Goal: Task Accomplishment & Management: Manage account settings

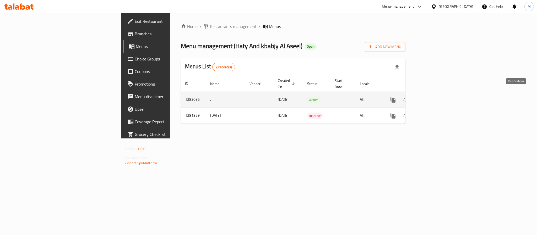
click at [434, 97] on icon "enhanced table" at bounding box center [431, 100] width 6 height 6
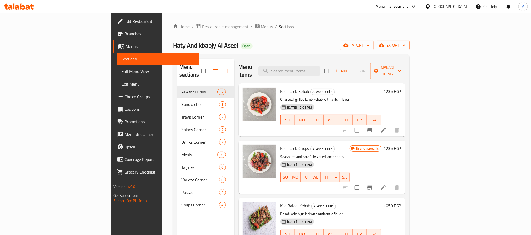
click at [405, 46] on span "export" at bounding box center [392, 45] width 25 height 7
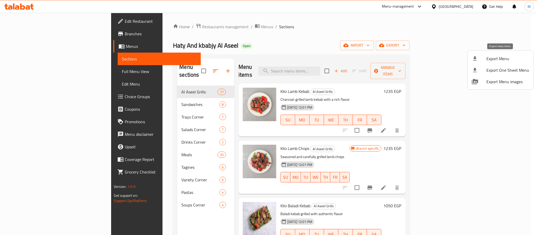
click at [501, 58] on span "Export Menu" at bounding box center [507, 59] width 43 height 6
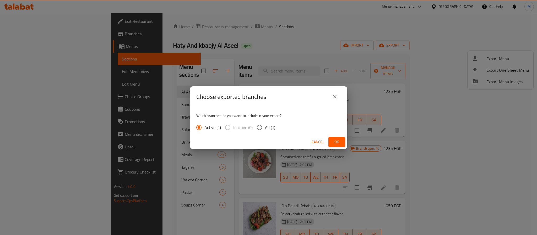
click at [266, 124] on label "All (1)" at bounding box center [264, 127] width 21 height 11
click at [265, 124] on input "All (1)" at bounding box center [259, 127] width 11 height 11
radio input "true"
click at [333, 140] on span "Ok" at bounding box center [337, 142] width 8 height 7
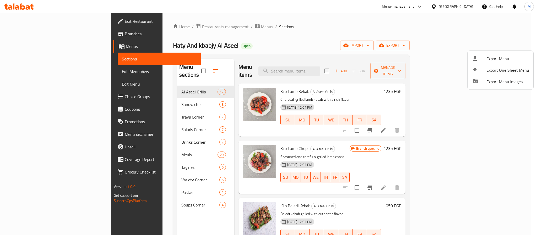
click at [50, 75] on div at bounding box center [268, 117] width 537 height 235
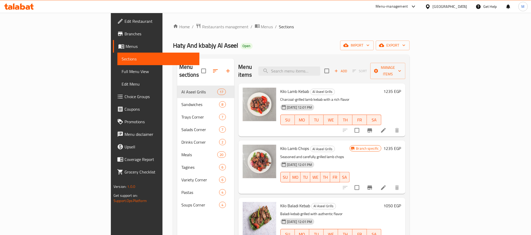
click at [122, 72] on span "Full Menu View" at bounding box center [159, 71] width 74 height 6
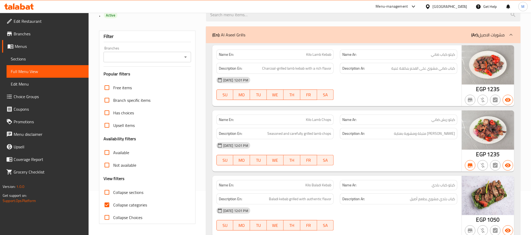
scroll to position [79, 0]
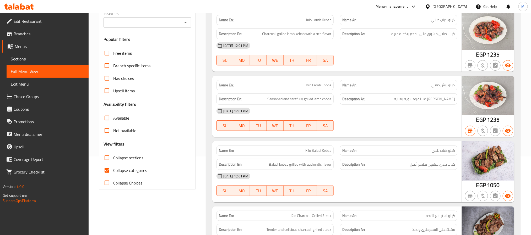
click at [106, 172] on input "Collapse categories" at bounding box center [107, 170] width 13 height 13
checkbox input "false"
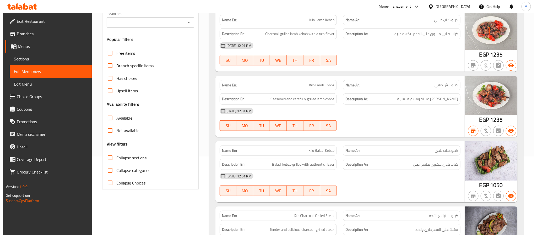
scroll to position [0, 0]
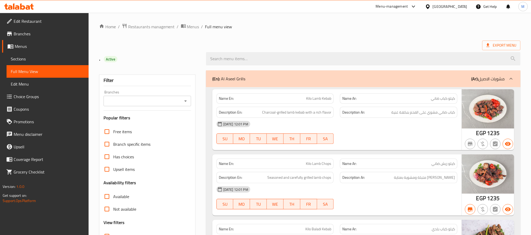
click at [181, 104] on div "Branches" at bounding box center [148, 101] width 88 height 10
click at [191, 102] on div "Filter Branches Branches Popular filters Free items Branch specific items Has c…" at bounding box center [147, 172] width 96 height 194
click at [185, 102] on icon "Open" at bounding box center [185, 101] width 3 height 1
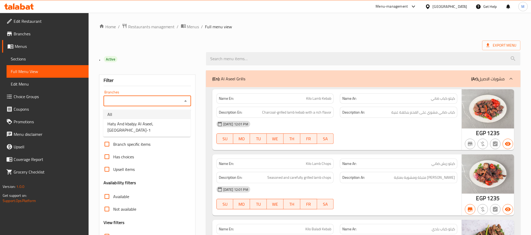
click at [123, 114] on li "All" at bounding box center [146, 114] width 87 height 9
type input "All"
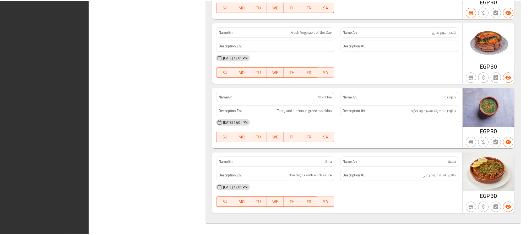
scroll to position [7512, 0]
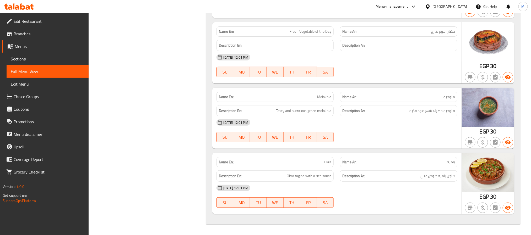
click at [21, 50] on span "Menus" at bounding box center [50, 46] width 70 height 6
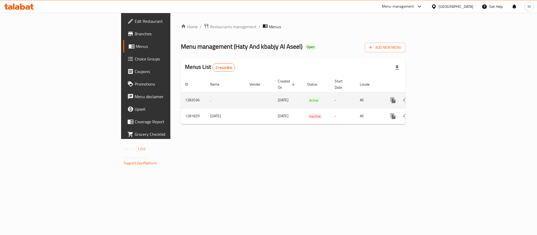
click at [434, 97] on icon "enhanced table" at bounding box center [431, 100] width 6 height 6
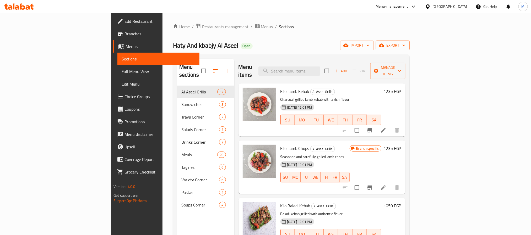
click at [405, 44] on span "export" at bounding box center [392, 45] width 25 height 7
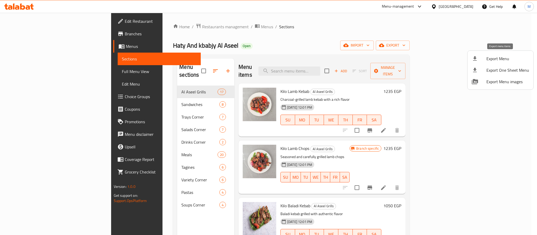
click at [498, 55] on li "Export Menu" at bounding box center [500, 59] width 66 height 12
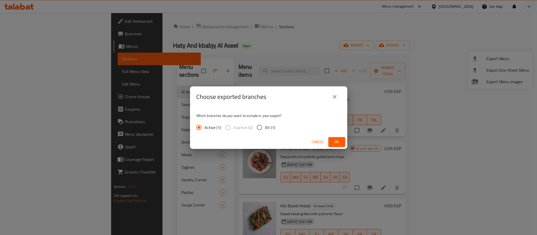
click at [269, 129] on span "All (1)" at bounding box center [270, 127] width 10 height 6
click at [265, 129] on input "All (1)" at bounding box center [259, 127] width 11 height 11
radio input "true"
click at [336, 137] on div "Cancel Ok" at bounding box center [268, 142] width 157 height 14
click at [335, 139] on span "Ok" at bounding box center [337, 142] width 8 height 7
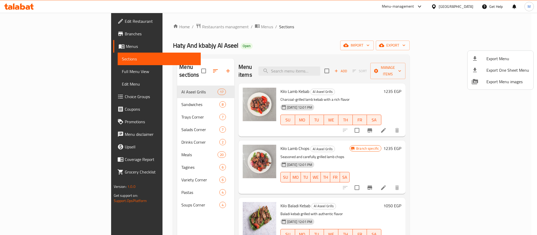
click at [36, 70] on div at bounding box center [268, 117] width 537 height 235
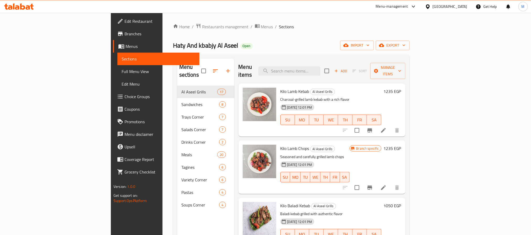
click at [280, 88] on span "Kilo Lamb Kebab" at bounding box center [294, 92] width 29 height 8
copy span "Lamb"
click at [376, 124] on button "Branch-specific-item" at bounding box center [369, 130] width 13 height 13
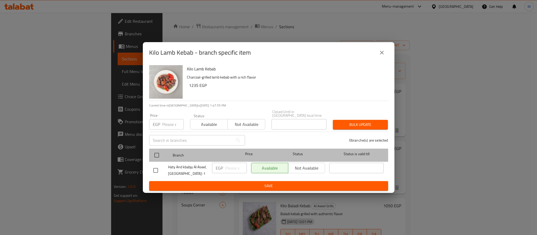
drag, startPoint x: 154, startPoint y: 147, endPoint x: 155, endPoint y: 155, distance: 7.9
click at [154, 150] on div at bounding box center [161, 155] width 20 height 15
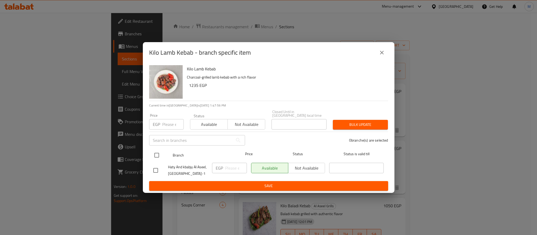
click at [163, 148] on div at bounding box center [161, 155] width 20 height 15
click at [157, 152] on input "checkbox" at bounding box center [156, 155] width 11 height 11
checkbox input "true"
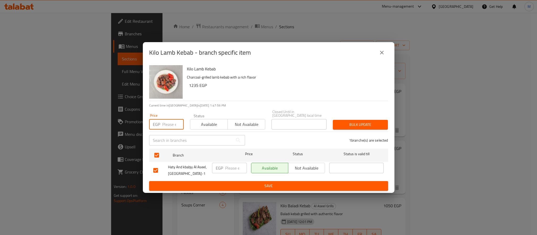
click at [166, 120] on input "number" at bounding box center [172, 124] width 21 height 10
type input "1400"
click at [355, 123] on span "Bulk update" at bounding box center [360, 125] width 47 height 7
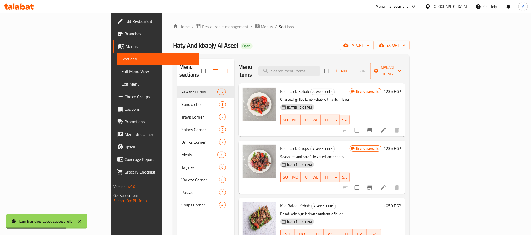
click at [405, 187] on div "Menu items Add Sort Manage items Kilo Lamb Kebab Al Aseel Grills Charcoal-grill…" at bounding box center [319, 176] width 171 height 235
click at [376, 182] on button "Branch-specific-item" at bounding box center [369, 188] width 13 height 13
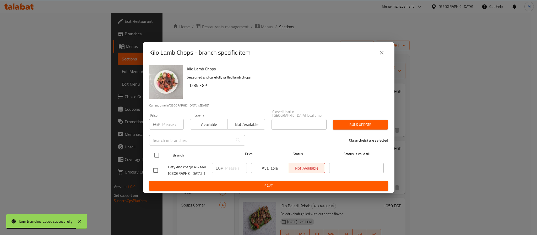
click at [154, 150] on input "checkbox" at bounding box center [156, 155] width 11 height 11
checkbox input "true"
click at [168, 115] on div "Price EGP Price" at bounding box center [166, 122] width 35 height 16
click at [164, 123] on input "number" at bounding box center [172, 124] width 21 height 10
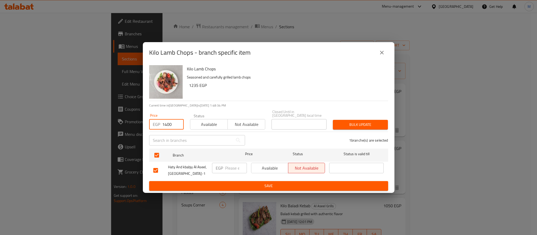
type input "1400"
click at [368, 128] on button "Bulk update" at bounding box center [360, 125] width 55 height 10
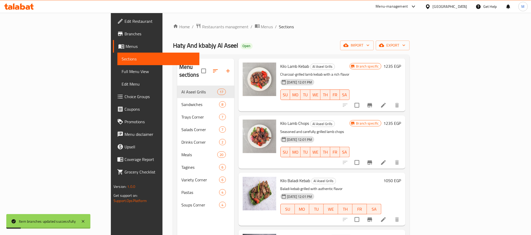
scroll to position [39, 0]
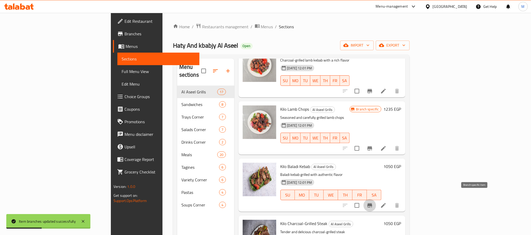
click at [373, 203] on icon "Branch-specific-item" at bounding box center [370, 206] width 6 height 6
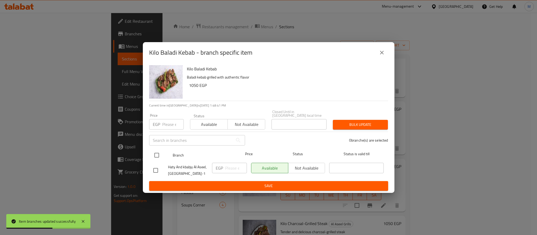
click at [157, 153] on input "checkbox" at bounding box center [156, 155] width 11 height 11
checkbox input "true"
click at [165, 119] on input "number" at bounding box center [172, 124] width 21 height 10
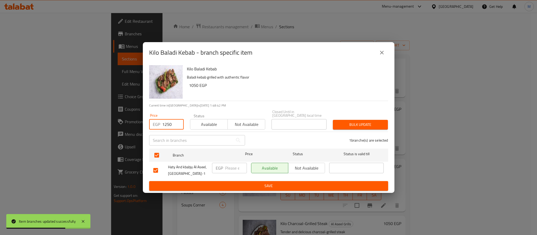
type input "1250"
click at [349, 120] on button "Bulk update" at bounding box center [360, 125] width 55 height 10
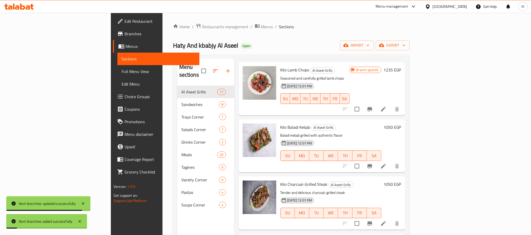
scroll to position [118, 0]
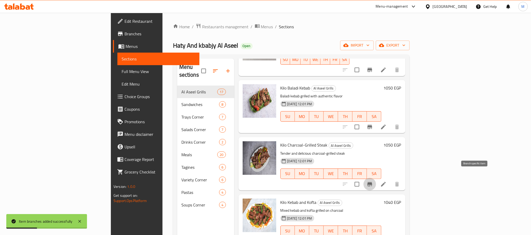
click at [372, 182] on icon "Branch-specific-item" at bounding box center [369, 184] width 5 height 4
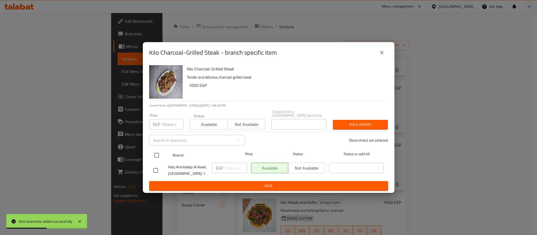
click at [160, 154] on input "checkbox" at bounding box center [156, 155] width 11 height 11
checkbox input "true"
click at [164, 125] on input "number" at bounding box center [172, 124] width 21 height 10
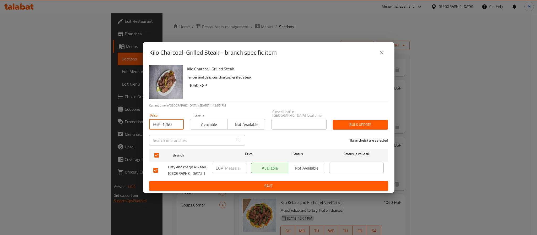
type input "1250"
click at [354, 122] on span "Bulk update" at bounding box center [360, 125] width 47 height 7
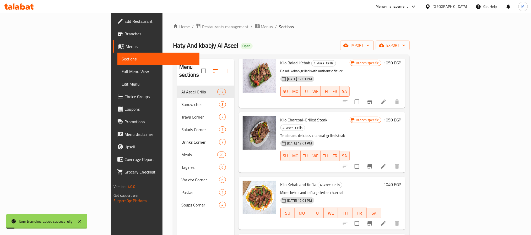
scroll to position [157, 0]
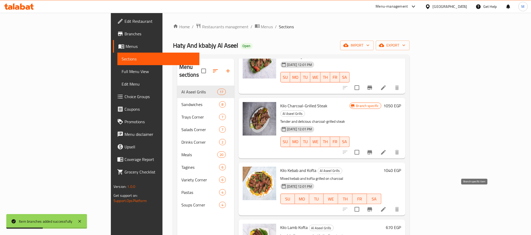
click at [376, 203] on button "Branch-specific-item" at bounding box center [369, 209] width 13 height 13
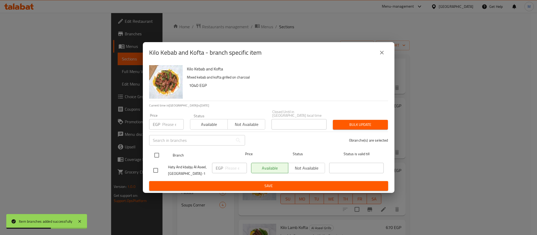
click at [155, 153] on input "checkbox" at bounding box center [156, 155] width 11 height 11
checkbox input "true"
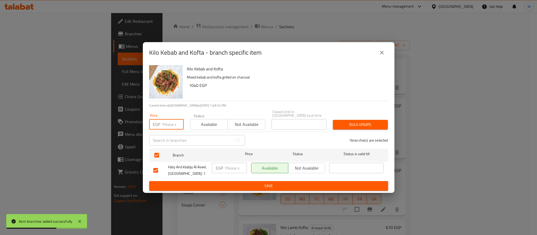
click at [165, 122] on input "number" at bounding box center [172, 124] width 21 height 10
drag, startPoint x: 165, startPoint y: 125, endPoint x: 168, endPoint y: 124, distance: 3.2
click at [168, 124] on input "98" at bounding box center [172, 124] width 21 height 10
type input "950"
click at [378, 127] on button "Bulk update" at bounding box center [360, 125] width 55 height 10
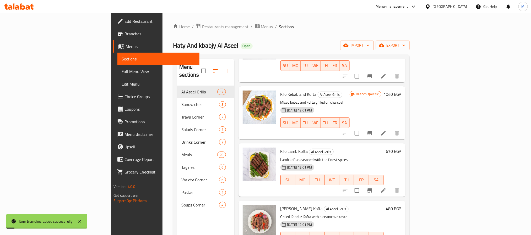
scroll to position [236, 0]
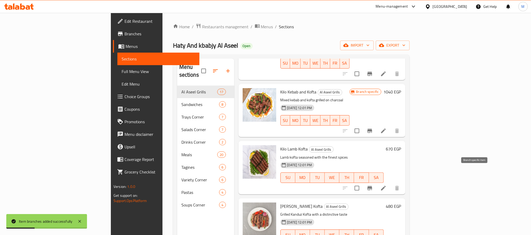
click at [372, 186] on icon "Branch-specific-item" at bounding box center [369, 188] width 5 height 4
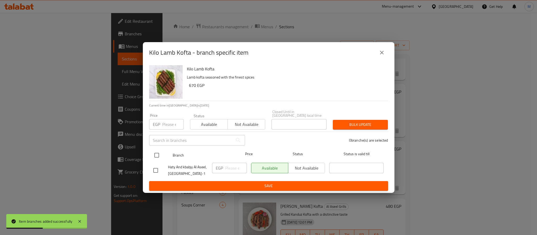
click at [151, 151] on input "checkbox" at bounding box center [156, 155] width 11 height 11
checkbox input "true"
click at [166, 132] on div "​" at bounding box center [197, 140] width 102 height 17
click at [168, 122] on input "number" at bounding box center [172, 124] width 21 height 10
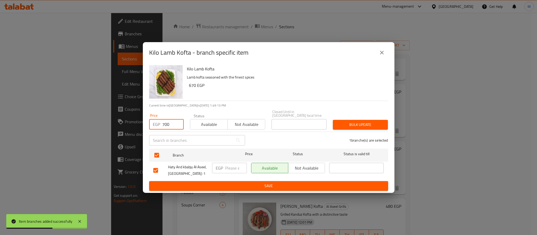
type input "700"
click at [345, 117] on div "Bulk update" at bounding box center [360, 125] width 61 height 16
click at [346, 121] on button "Bulk update" at bounding box center [360, 125] width 55 height 10
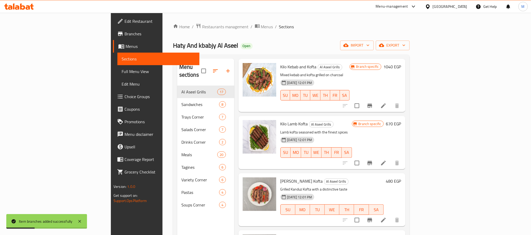
scroll to position [275, 0]
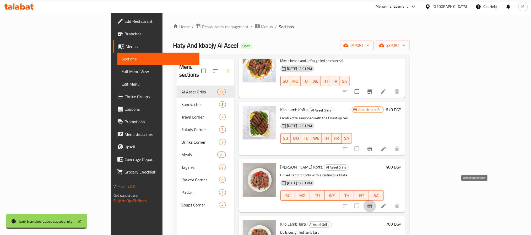
click at [372, 204] on icon "Branch-specific-item" at bounding box center [369, 206] width 5 height 4
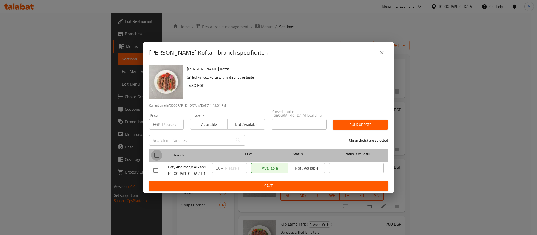
click at [158, 150] on input "checkbox" at bounding box center [156, 155] width 11 height 11
checkbox input "true"
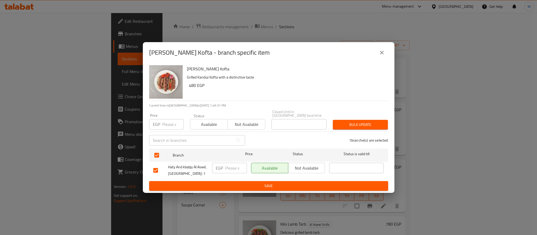
click at [168, 122] on input "number" at bounding box center [172, 124] width 21 height 10
type input "520"
click at [350, 124] on span "Bulk update" at bounding box center [360, 125] width 47 height 7
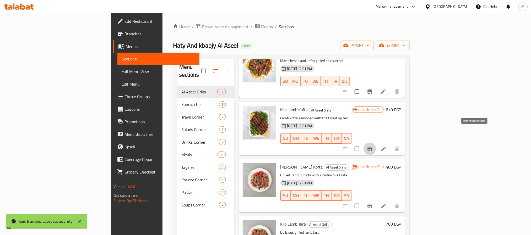
click at [372, 147] on icon "Branch-specific-item" at bounding box center [369, 149] width 5 height 4
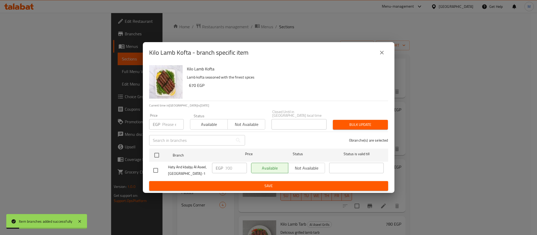
click at [388, 55] on div "Kilo Lamb Kofta - branch specific item" at bounding box center [269, 52] width 252 height 21
click at [384, 53] on icon "close" at bounding box center [382, 53] width 6 height 6
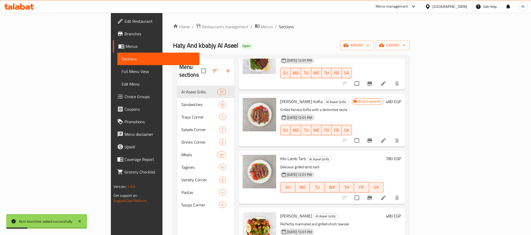
scroll to position [354, 0]
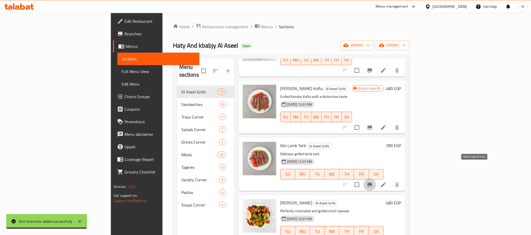
click at [373, 182] on icon "Branch-specific-item" at bounding box center [370, 185] width 6 height 6
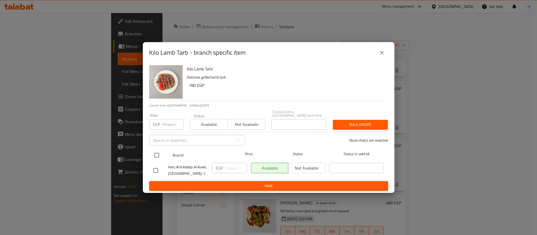
click at [156, 153] on input "checkbox" at bounding box center [156, 155] width 11 height 11
checkbox input "true"
click at [172, 124] on input "number" at bounding box center [172, 124] width 21 height 10
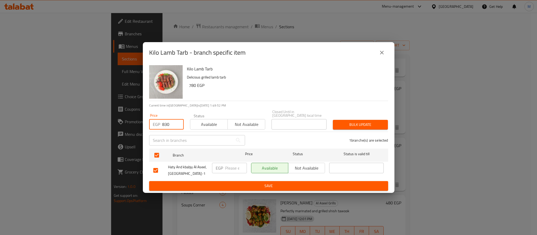
type input "830"
click at [354, 122] on span "Bulk update" at bounding box center [360, 125] width 47 height 7
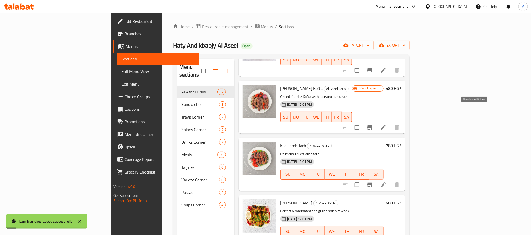
click at [372, 126] on icon "Branch-specific-item" at bounding box center [369, 128] width 5 height 4
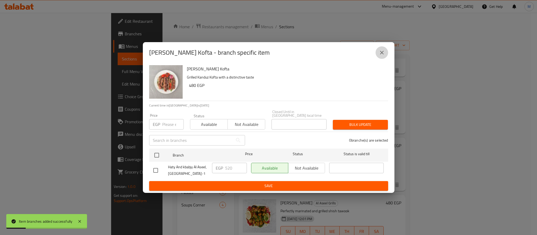
click at [386, 51] on button "close" at bounding box center [382, 52] width 13 height 13
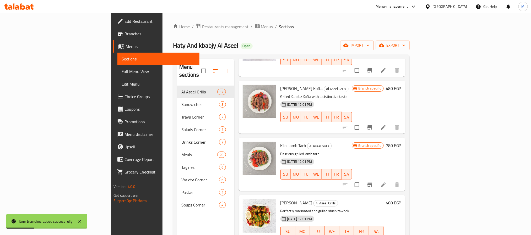
scroll to position [393, 0]
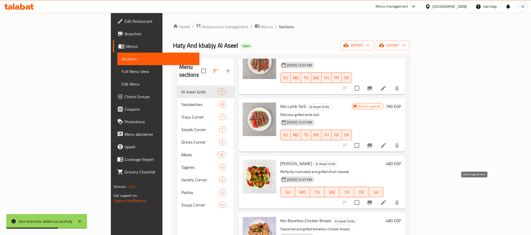
click at [372, 201] on icon "Branch-specific-item" at bounding box center [369, 203] width 5 height 4
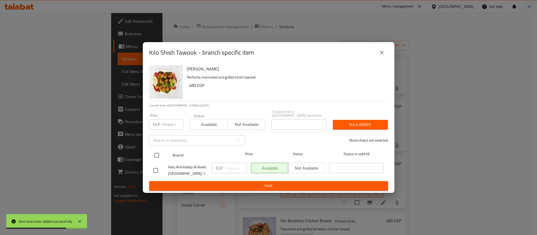
click at [156, 152] on input "checkbox" at bounding box center [156, 155] width 11 height 11
checkbox input "true"
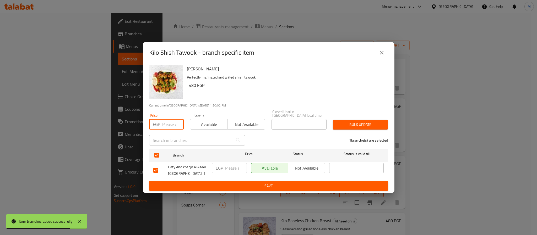
click at [171, 120] on input "number" at bounding box center [172, 124] width 21 height 10
type input "520"
click at [366, 128] on div "Bulk update" at bounding box center [360, 125] width 61 height 16
click at [368, 124] on span "Bulk update" at bounding box center [360, 125] width 47 height 7
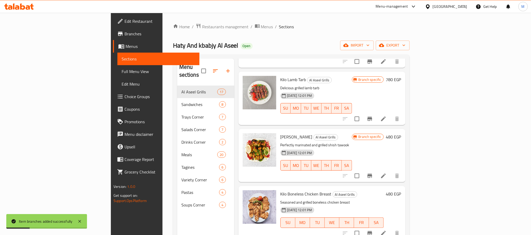
scroll to position [432, 0]
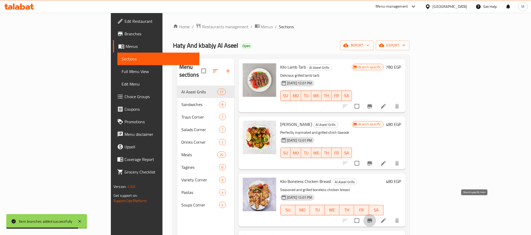
click at [372, 219] on icon "Branch-specific-item" at bounding box center [369, 221] width 5 height 4
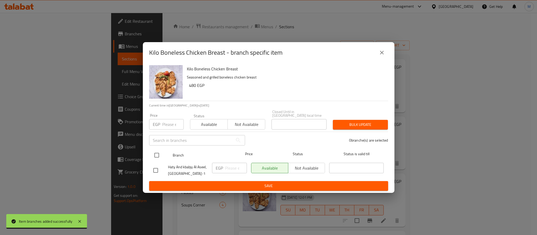
click at [153, 155] on input "checkbox" at bounding box center [156, 155] width 11 height 11
checkbox input "true"
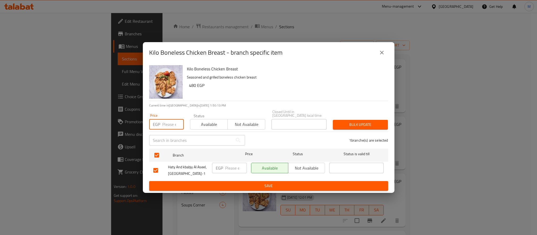
click at [167, 121] on input "number" at bounding box center [172, 124] width 21 height 10
type input "520"
click at [361, 122] on span "Bulk update" at bounding box center [360, 125] width 47 height 7
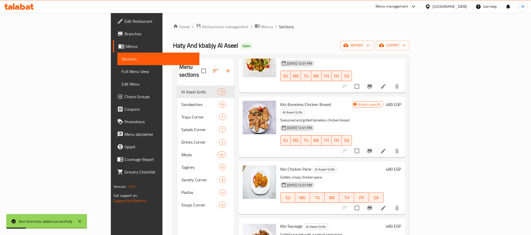
scroll to position [511, 0]
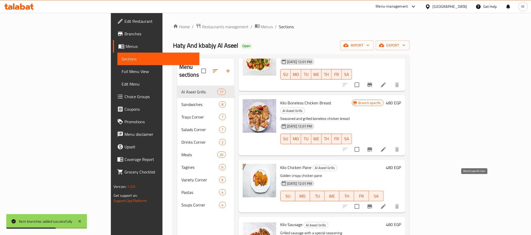
click at [373, 204] on icon "Branch-specific-item" at bounding box center [370, 207] width 6 height 6
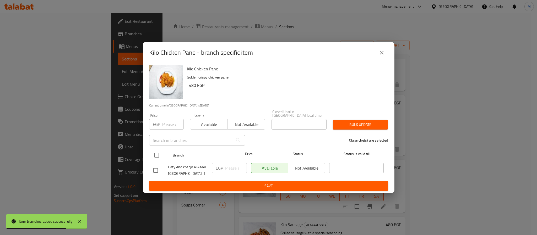
click at [156, 157] on input "checkbox" at bounding box center [156, 155] width 11 height 11
checkbox input "true"
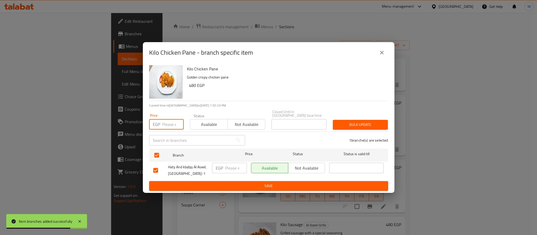
click at [168, 123] on input "number" at bounding box center [172, 124] width 21 height 10
type input "520"
click at [359, 122] on span "Bulk update" at bounding box center [360, 125] width 47 height 7
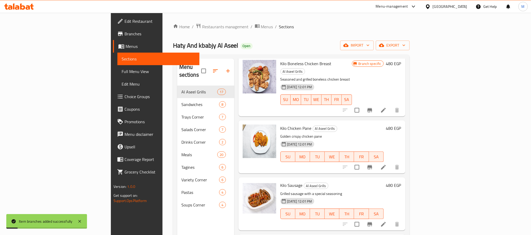
scroll to position [590, 0]
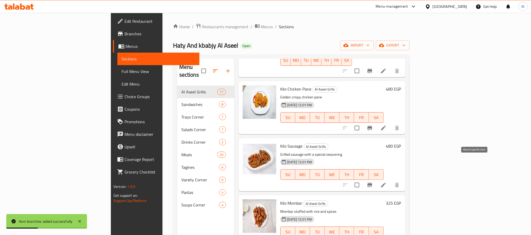
click at [372, 183] on icon "Branch-specific-item" at bounding box center [369, 185] width 5 height 4
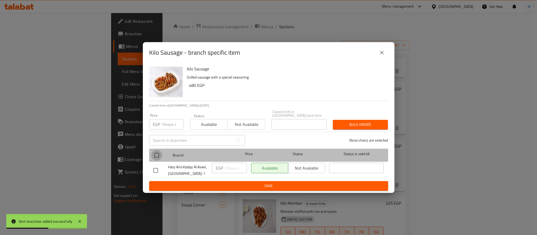
click at [156, 152] on input "checkbox" at bounding box center [156, 155] width 11 height 11
checkbox input "true"
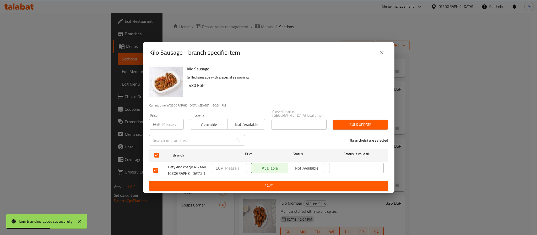
click at [166, 127] on input "number" at bounding box center [172, 124] width 21 height 10
type input "520"
click at [346, 123] on span "Bulk update" at bounding box center [360, 125] width 47 height 7
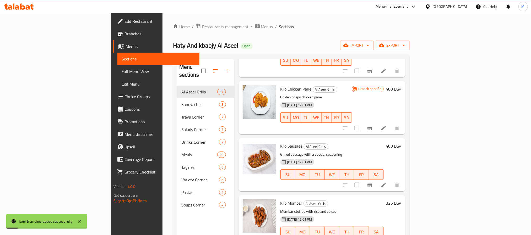
scroll to position [629, 0]
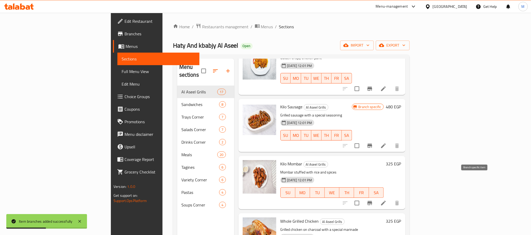
click at [373, 200] on icon "Branch-specific-item" at bounding box center [370, 203] width 6 height 6
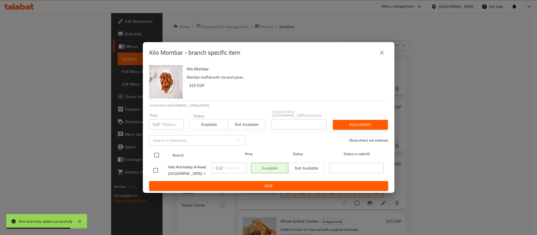
click at [157, 150] on input "checkbox" at bounding box center [156, 155] width 11 height 11
checkbox input "true"
click at [170, 121] on input "number" at bounding box center [172, 124] width 21 height 10
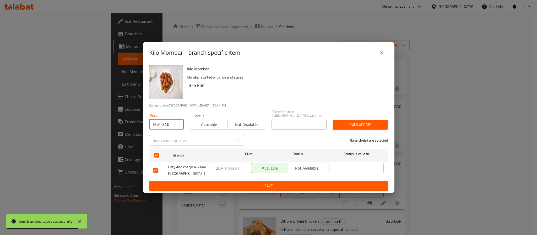
type input "340"
click at [351, 123] on span "Bulk update" at bounding box center [360, 125] width 47 height 7
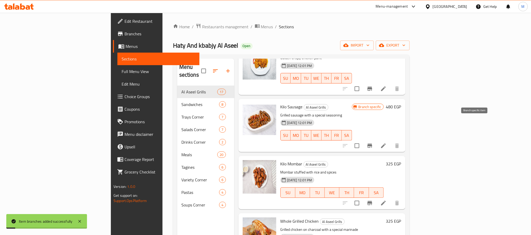
click at [372, 144] on icon "Branch-specific-item" at bounding box center [369, 146] width 5 height 4
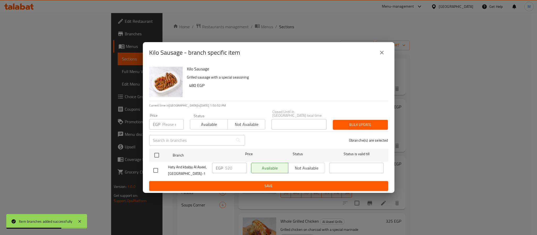
click at [377, 57] on button "close" at bounding box center [382, 52] width 13 height 13
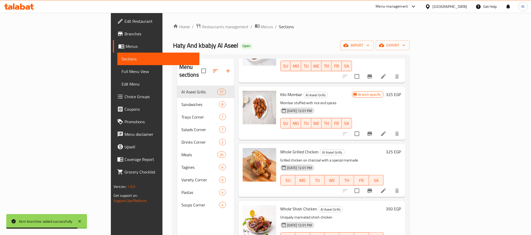
scroll to position [708, 0]
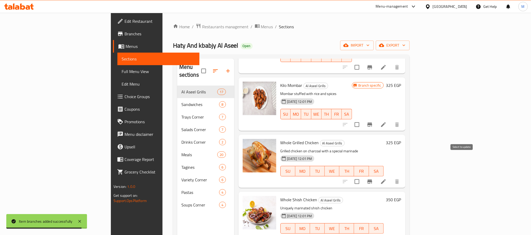
click at [362, 176] on input "checkbox" at bounding box center [356, 181] width 11 height 11
checkbox input "false"
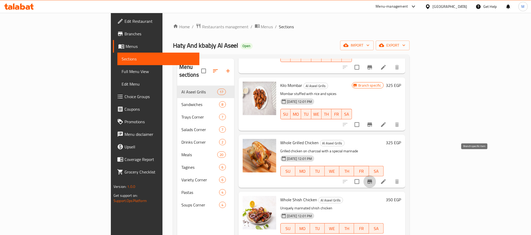
click at [373, 179] on icon "Branch-specific-item" at bounding box center [370, 182] width 6 height 6
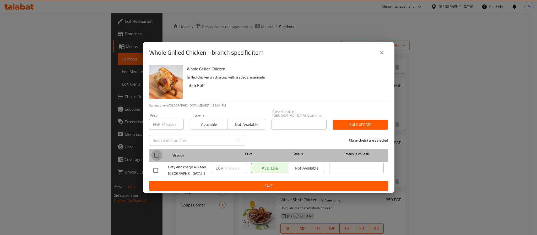
click at [158, 154] on input "checkbox" at bounding box center [156, 155] width 11 height 11
checkbox input "true"
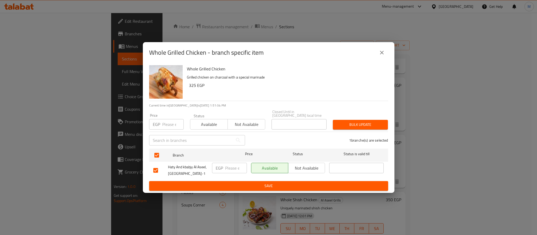
click at [168, 124] on input "number" at bounding box center [172, 124] width 21 height 10
type input "330"
click at [344, 120] on button "Bulk update" at bounding box center [360, 125] width 55 height 10
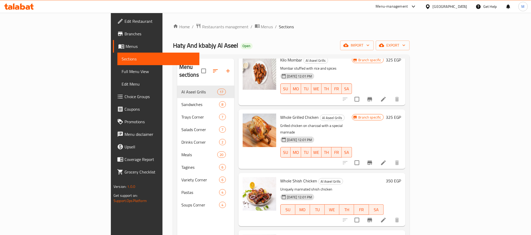
scroll to position [747, 0]
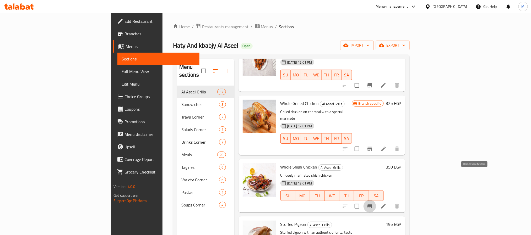
click at [373, 203] on icon "Branch-specific-item" at bounding box center [370, 206] width 6 height 6
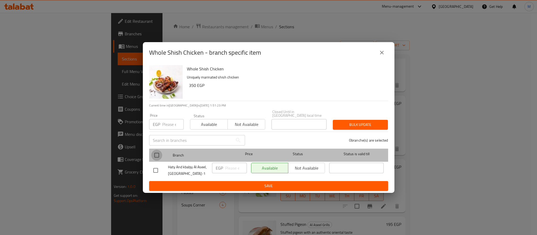
click at [155, 150] on input "checkbox" at bounding box center [156, 155] width 11 height 11
checkbox input "true"
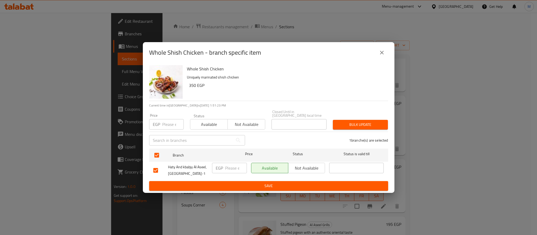
click at [164, 121] on input "number" at bounding box center [172, 124] width 21 height 10
type input "320"
click at [369, 122] on span "Bulk update" at bounding box center [360, 125] width 47 height 7
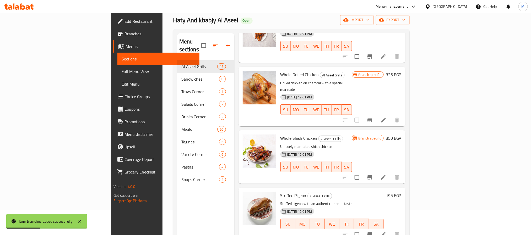
scroll to position [39, 0]
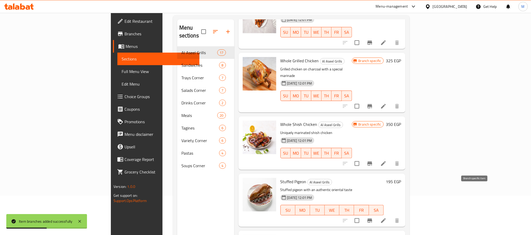
click at [373, 218] on icon "Branch-specific-item" at bounding box center [370, 221] width 6 height 6
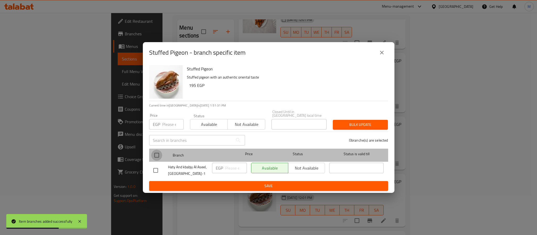
click at [154, 151] on input "checkbox" at bounding box center [156, 155] width 11 height 11
checkbox input "true"
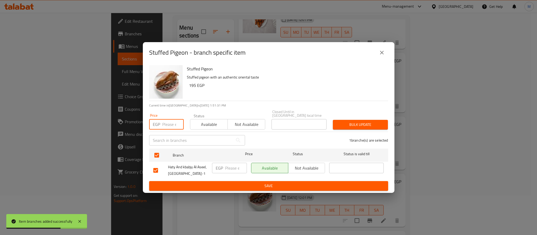
click at [168, 123] on input "number" at bounding box center [172, 124] width 21 height 10
type input "210"
click at [348, 117] on div "Bulk update" at bounding box center [360, 125] width 61 height 16
click at [352, 125] on span "Bulk update" at bounding box center [360, 125] width 47 height 7
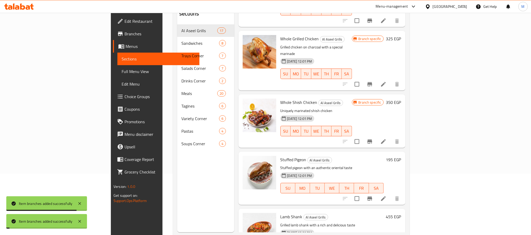
scroll to position [73, 0]
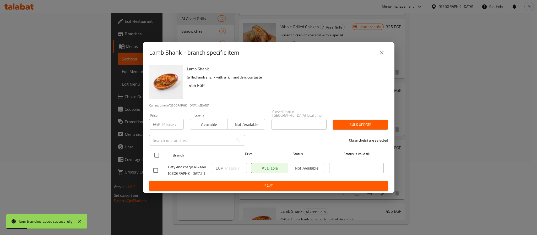
click at [155, 150] on input "checkbox" at bounding box center [156, 155] width 11 height 11
checkbox input "true"
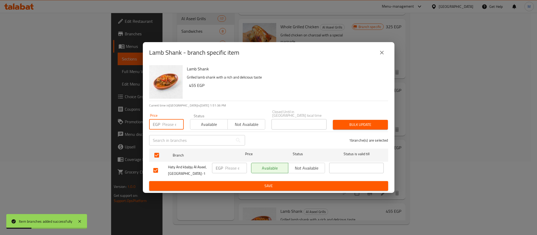
click at [164, 121] on input "number" at bounding box center [172, 124] width 21 height 10
type input "600"
click at [350, 117] on div "Bulk update" at bounding box center [360, 125] width 61 height 16
click at [351, 122] on span "Bulk update" at bounding box center [360, 125] width 47 height 7
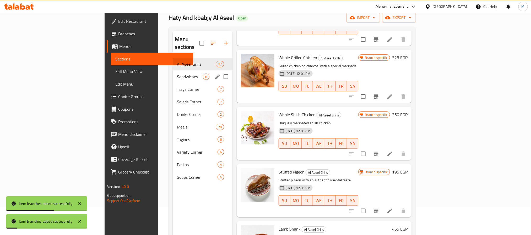
scroll to position [0, 0]
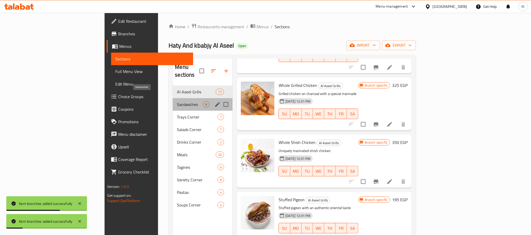
click at [177, 101] on span "Sandwiches" at bounding box center [190, 104] width 26 height 6
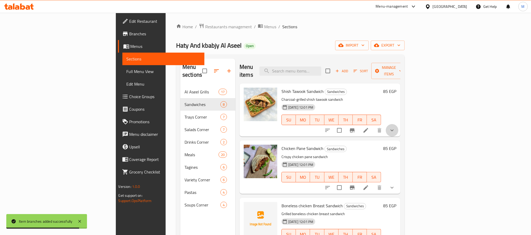
click at [398, 124] on button "show more" at bounding box center [392, 130] width 13 height 13
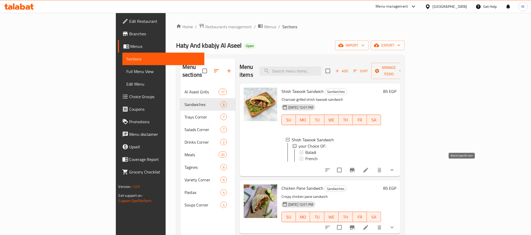
click at [355, 168] on icon "Branch-specific-item" at bounding box center [352, 170] width 5 height 4
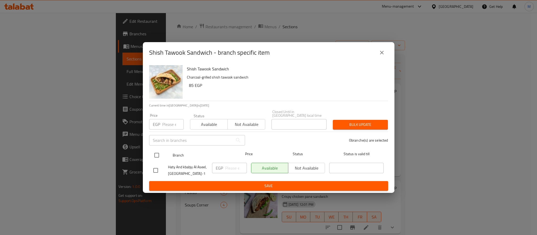
click at [152, 151] on input "checkbox" at bounding box center [156, 155] width 11 height 11
checkbox input "true"
drag, startPoint x: 160, startPoint y: 124, endPoint x: 165, endPoint y: 124, distance: 4.2
click at [162, 124] on div "EGP Price" at bounding box center [166, 124] width 35 height 10
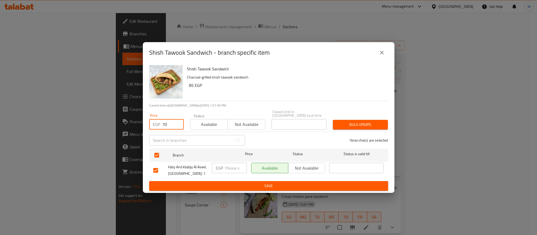
type input "70"
click at [352, 122] on span "Bulk update" at bounding box center [360, 125] width 47 height 7
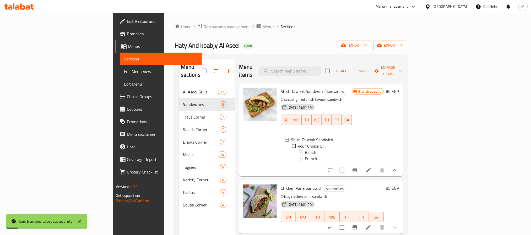
scroll to position [39, 0]
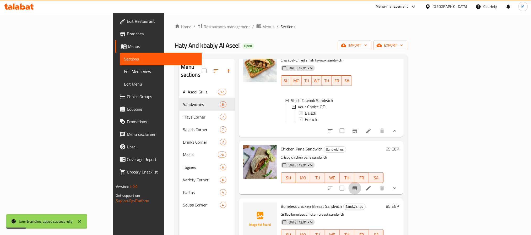
click at [358, 187] on icon "Branch-specific-item" at bounding box center [355, 188] width 6 height 6
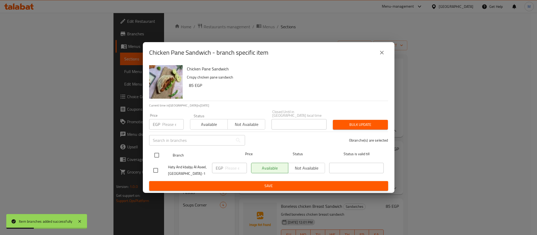
click at [156, 153] on input "checkbox" at bounding box center [156, 155] width 11 height 11
checkbox input "true"
click at [170, 122] on input "number" at bounding box center [172, 124] width 21 height 10
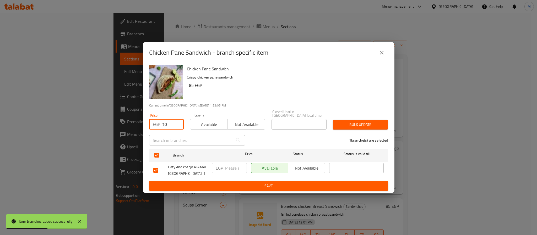
type input "70"
click at [357, 122] on span "Bulk update" at bounding box center [360, 125] width 47 height 7
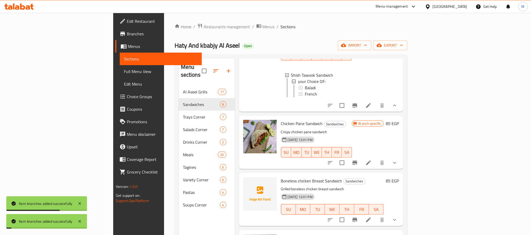
scroll to position [79, 0]
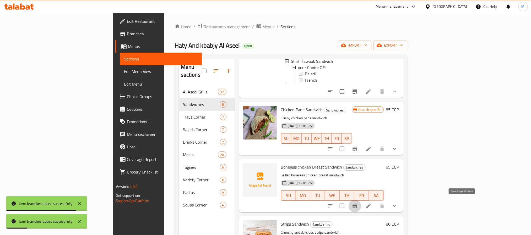
click at [357, 205] on icon "Branch-specific-item" at bounding box center [354, 206] width 5 height 4
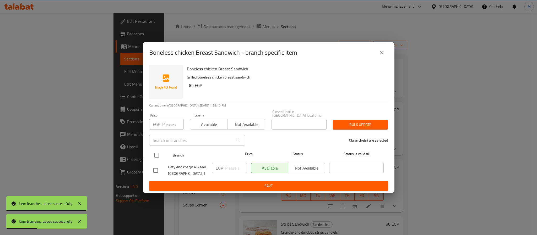
click at [156, 158] on input "checkbox" at bounding box center [156, 155] width 11 height 11
checkbox input "true"
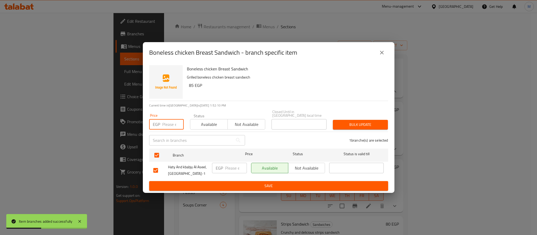
click at [167, 124] on input "number" at bounding box center [172, 124] width 21 height 10
type input "70"
click at [357, 120] on button "Bulk update" at bounding box center [360, 125] width 55 height 10
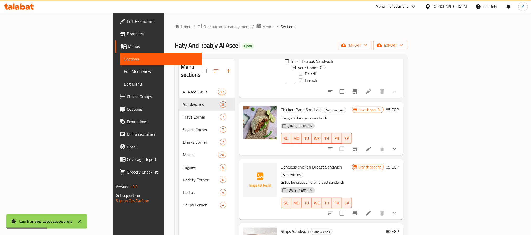
scroll to position [118, 0]
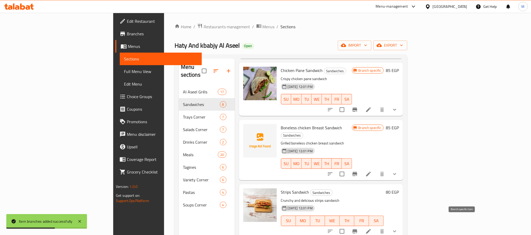
click at [358, 229] on icon "Branch-specific-item" at bounding box center [355, 232] width 6 height 6
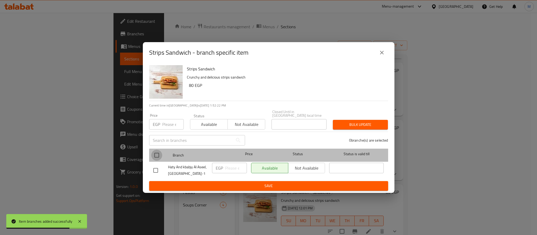
click at [154, 154] on input "checkbox" at bounding box center [156, 155] width 11 height 11
checkbox input "true"
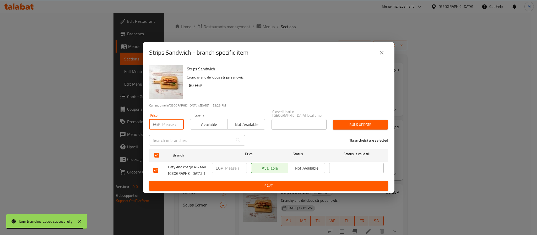
click at [169, 124] on input "number" at bounding box center [172, 124] width 21 height 10
drag, startPoint x: 169, startPoint y: 124, endPoint x: 139, endPoint y: 121, distance: 30.8
click at [139, 121] on div "Strips Sandwich - branch specific item Strips Sandwich Crunchy and delicious st…" at bounding box center [268, 117] width 537 height 235
type input "65"
click at [371, 122] on span "Bulk update" at bounding box center [360, 125] width 47 height 7
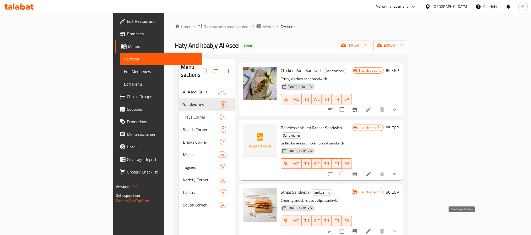
click at [358, 229] on icon "Branch-specific-item" at bounding box center [355, 232] width 6 height 6
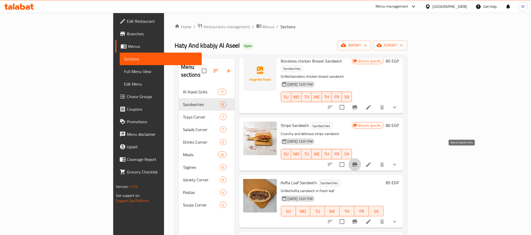
scroll to position [197, 0]
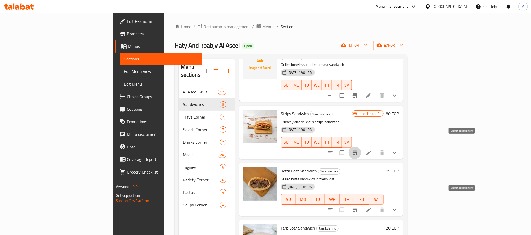
click at [361, 204] on button "Branch-specific-item" at bounding box center [355, 210] width 13 height 13
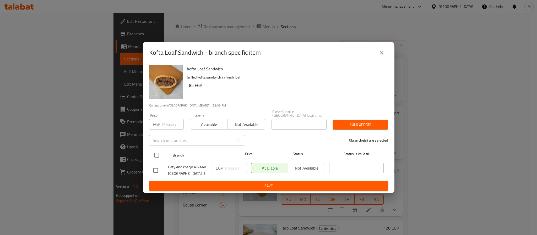
click at [158, 153] on input "checkbox" at bounding box center [156, 155] width 11 height 11
checkbox input "true"
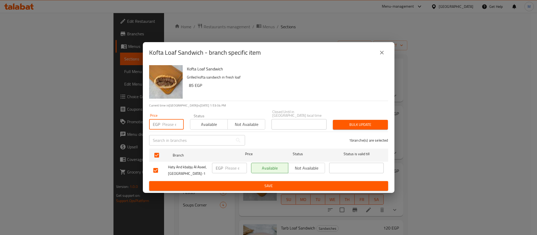
click at [166, 123] on input "number" at bounding box center [172, 124] width 21 height 10
type input "70"
click at [360, 120] on button "Bulk update" at bounding box center [360, 125] width 55 height 10
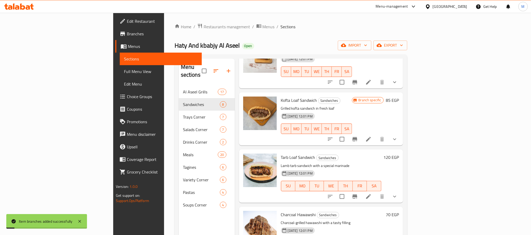
scroll to position [275, 0]
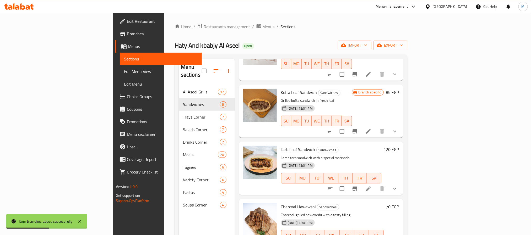
click at [358, 186] on icon "Branch-specific-item" at bounding box center [355, 189] width 6 height 6
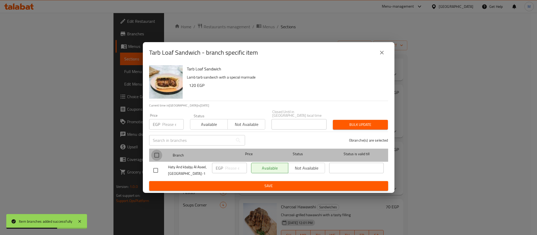
click at [156, 156] on input "checkbox" at bounding box center [156, 155] width 11 height 11
checkbox input "true"
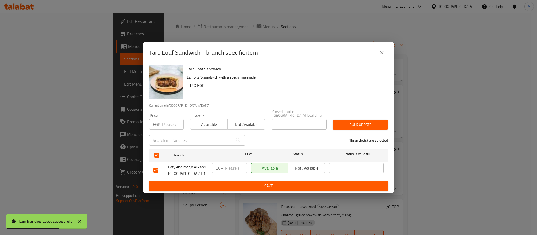
click at [171, 127] on input "number" at bounding box center [172, 124] width 21 height 10
type input "105"
click at [355, 133] on div "1 branche(s) are selected" at bounding box center [319, 140] width 143 height 19
click at [361, 124] on span "Bulk update" at bounding box center [360, 125] width 47 height 7
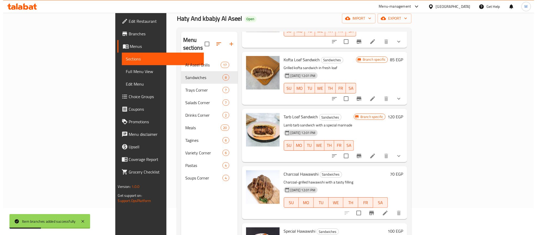
scroll to position [39, 0]
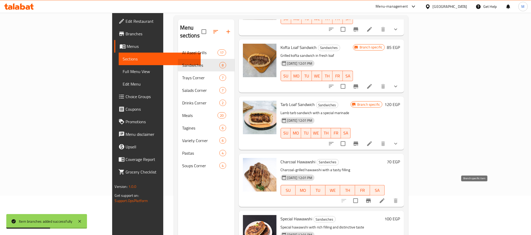
click at [372, 198] on icon "Branch-specific-item" at bounding box center [368, 201] width 6 height 6
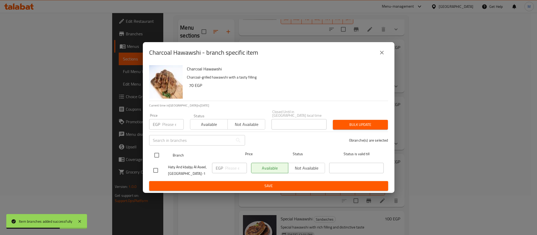
click at [161, 150] on input "checkbox" at bounding box center [156, 155] width 11 height 11
checkbox input "true"
click at [168, 120] on input "5" at bounding box center [172, 124] width 21 height 10
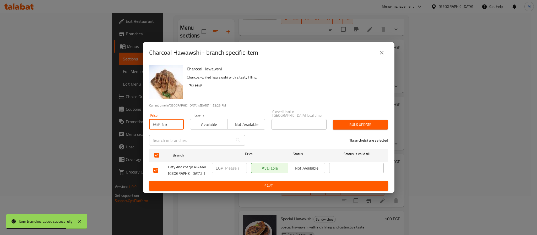
type input "55"
drag, startPoint x: 330, startPoint y: 121, endPoint x: 340, endPoint y: 123, distance: 10.3
click at [330, 121] on div "Bulk update" at bounding box center [360, 125] width 61 height 16
click at [361, 123] on span "Bulk update" at bounding box center [360, 125] width 47 height 7
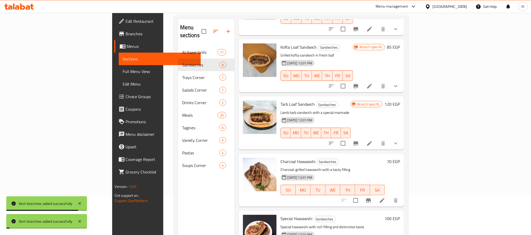
scroll to position [73, 0]
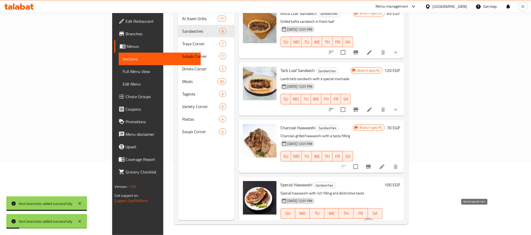
click at [371, 222] on icon "Branch-specific-item" at bounding box center [368, 224] width 5 height 4
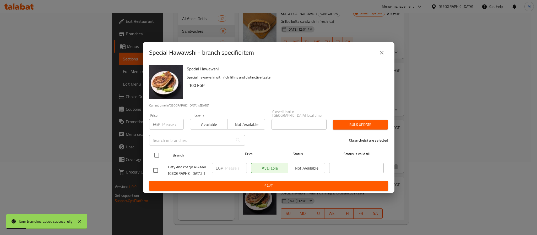
click at [156, 153] on input "checkbox" at bounding box center [156, 155] width 11 height 11
checkbox input "true"
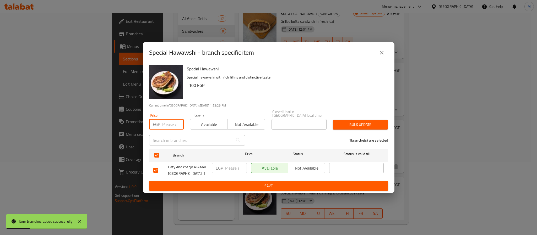
click at [171, 121] on input "number" at bounding box center [172, 124] width 21 height 10
type input "85"
click at [336, 121] on div "Bulk update" at bounding box center [360, 125] width 61 height 16
click at [342, 123] on span "Bulk update" at bounding box center [360, 125] width 47 height 7
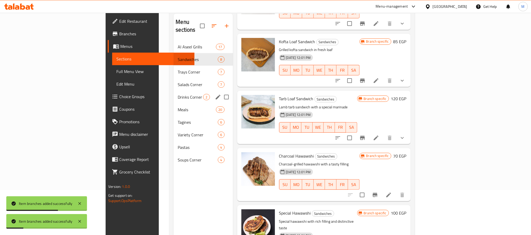
scroll to position [0, 0]
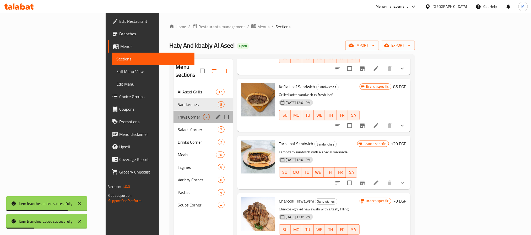
click at [173, 111] on div "Trays Corner 7" at bounding box center [202, 117] width 59 height 13
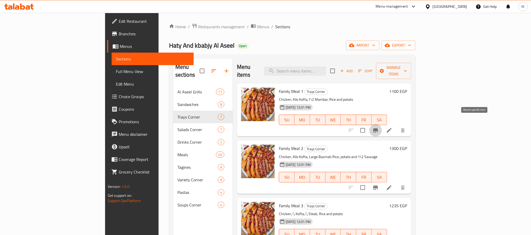
click at [379, 127] on icon "Branch-specific-item" at bounding box center [375, 130] width 6 height 6
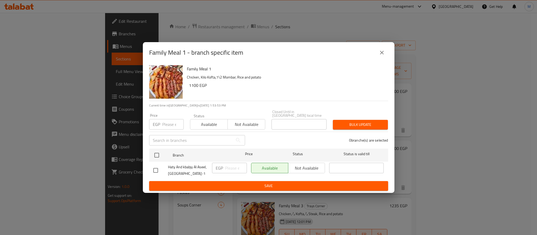
click at [387, 54] on button "close" at bounding box center [382, 52] width 13 height 13
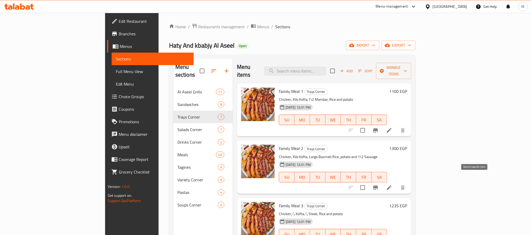
click at [379, 185] on icon "Branch-specific-item" at bounding box center [375, 188] width 6 height 6
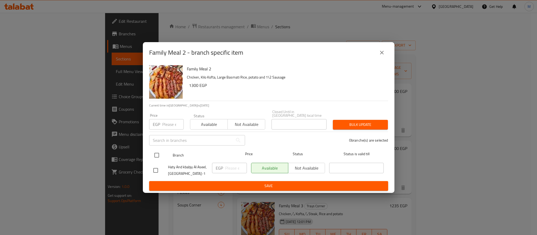
click at [151, 154] on input "checkbox" at bounding box center [156, 155] width 11 height 11
checkbox input "true"
click at [166, 125] on input "number" at bounding box center [172, 124] width 21 height 10
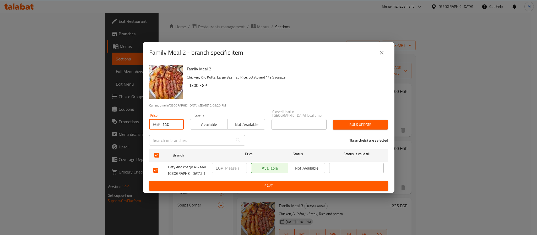
type input "140"
type button "0"
type input "1400"
type button "1"
click at [333, 120] on button "Bulk update" at bounding box center [360, 125] width 55 height 10
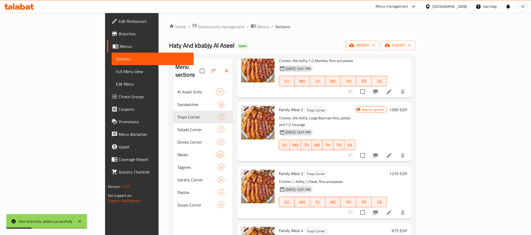
scroll to position [39, 0]
click at [379, 209] on icon "Branch-specific-item" at bounding box center [375, 212] width 6 height 6
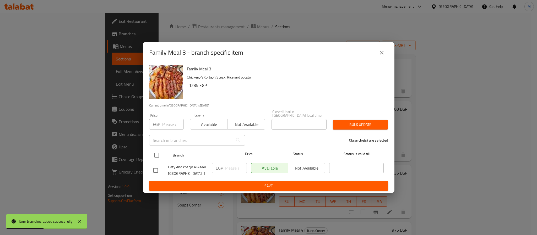
click at [152, 150] on input "checkbox" at bounding box center [156, 155] width 11 height 11
checkbox input "true"
drag, startPoint x: 164, startPoint y: 113, endPoint x: 166, endPoint y: 120, distance: 7.0
click at [164, 114] on div "Price EGP Price" at bounding box center [166, 122] width 35 height 16
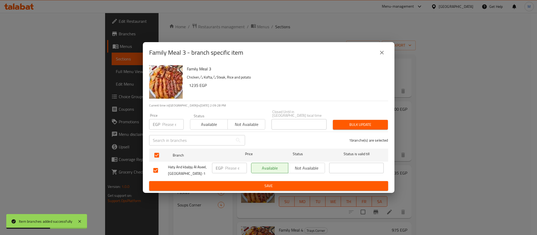
click at [167, 121] on input "number" at bounding box center [172, 124] width 21 height 10
type input "1350"
type button "0"
type button "1"
click at [333, 120] on button "Bulk update" at bounding box center [360, 125] width 55 height 10
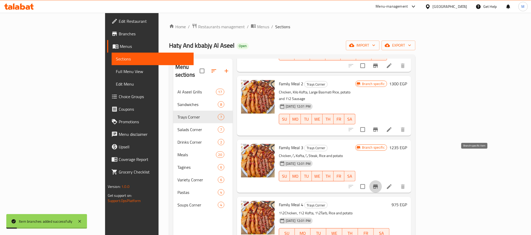
scroll to position [79, 0]
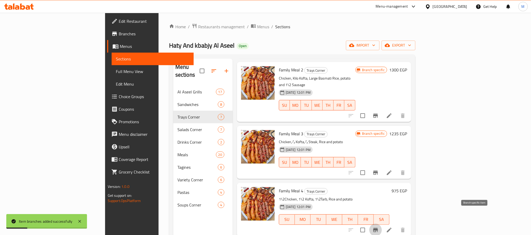
click at [382, 224] on button "Branch-specific-item" at bounding box center [375, 230] width 13 height 13
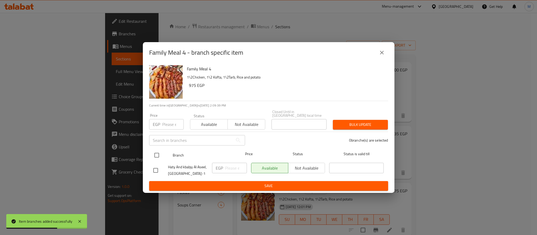
click at [157, 154] on input "checkbox" at bounding box center [156, 155] width 11 height 11
checkbox input "true"
click at [172, 123] on input "number" at bounding box center [172, 124] width 21 height 10
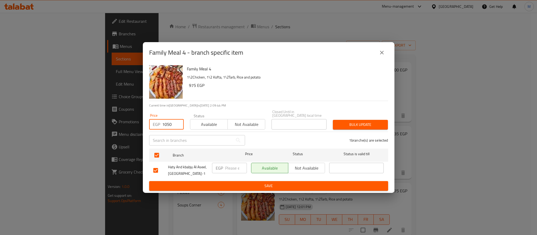
type input "1050"
type button "0"
type button "1"
click at [333, 120] on button "Bulk update" at bounding box center [360, 125] width 55 height 10
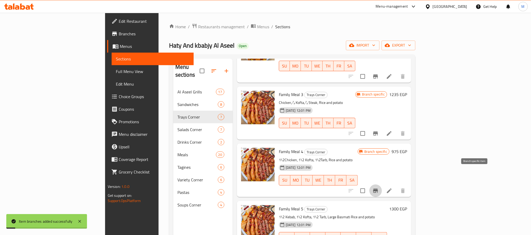
scroll to position [157, 0]
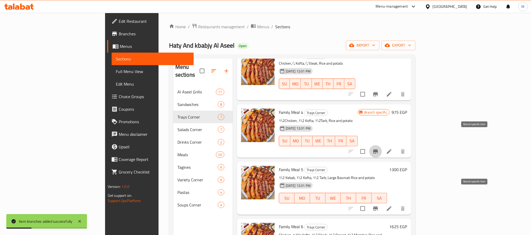
click at [382, 203] on button "Branch-specific-item" at bounding box center [375, 209] width 13 height 13
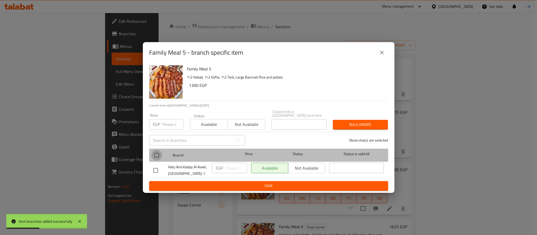
click at [152, 156] on input "checkbox" at bounding box center [156, 155] width 11 height 11
checkbox input "true"
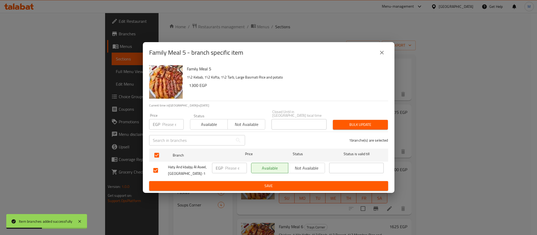
click at [168, 119] on input "number" at bounding box center [172, 124] width 21 height 10
type input "1400"
type button "0"
type button "1"
click at [333, 120] on button "Bulk update" at bounding box center [360, 125] width 55 height 10
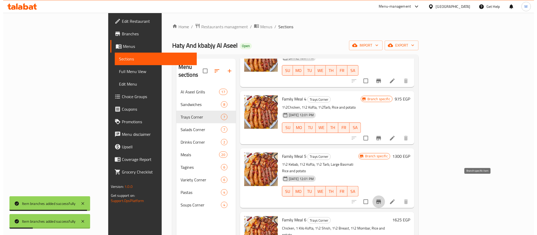
scroll to position [178, 0]
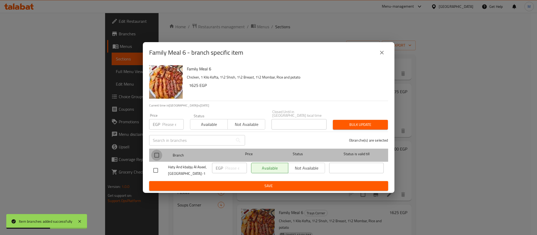
click at [153, 154] on input "checkbox" at bounding box center [156, 155] width 11 height 11
checkbox input "true"
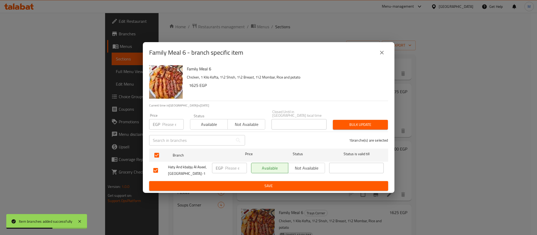
click at [167, 119] on input "number" at bounding box center [172, 124] width 21 height 10
type input "1850"
type button "0"
type button "1"
click at [333, 120] on button "Bulk update" at bounding box center [360, 125] width 55 height 10
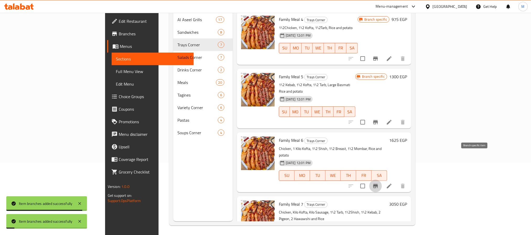
scroll to position [73, 0]
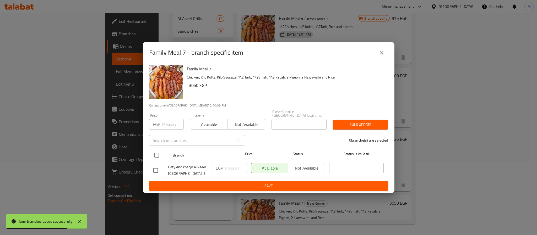
click at [156, 150] on input "checkbox" at bounding box center [156, 155] width 11 height 11
checkbox input "true"
click at [165, 122] on input "number" at bounding box center [172, 124] width 21 height 10
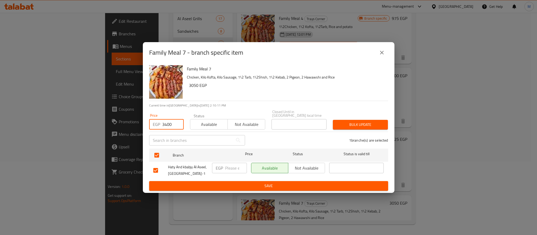
type input "3400"
click at [373, 122] on span "Bulk update" at bounding box center [360, 125] width 47 height 7
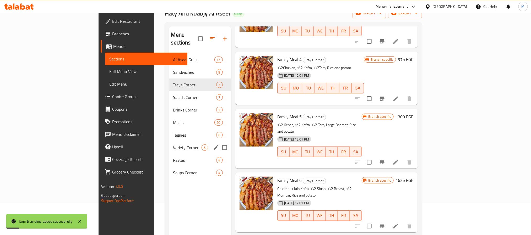
scroll to position [0, 0]
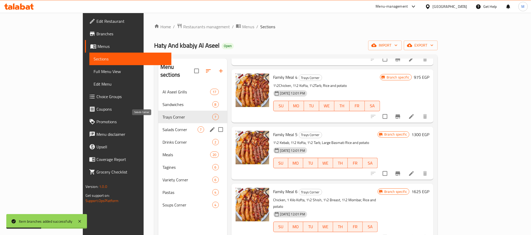
click at [162, 127] on span "Salads Corner" at bounding box center [179, 130] width 35 height 6
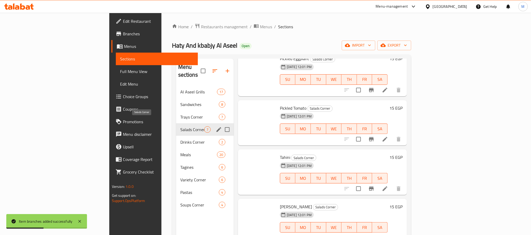
scroll to position [123, 0]
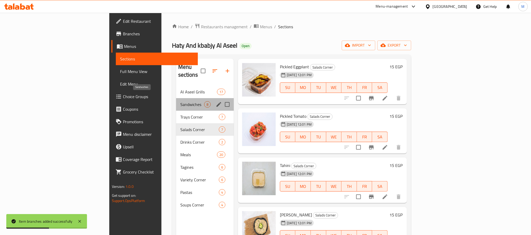
click at [180, 101] on span "Sandwiches" at bounding box center [192, 104] width 24 height 6
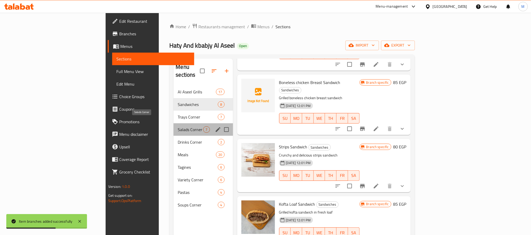
click at [178, 127] on span "Salads Corner" at bounding box center [190, 130] width 25 height 6
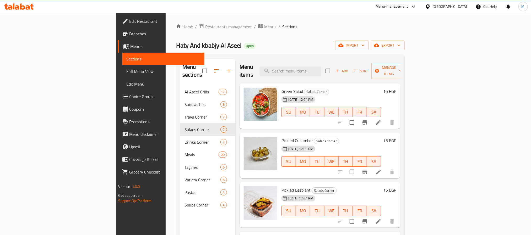
click at [368, 169] on icon "Branch-specific-item" at bounding box center [365, 172] width 6 height 6
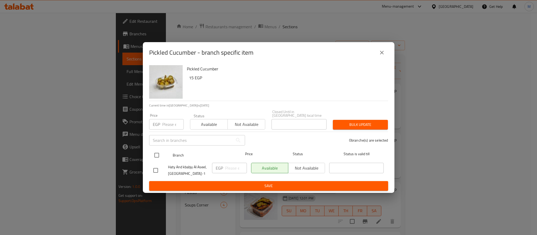
click at [152, 154] on input "checkbox" at bounding box center [156, 155] width 11 height 11
checkbox input "true"
click at [165, 128] on div "Price EGP Price" at bounding box center [166, 122] width 41 height 22
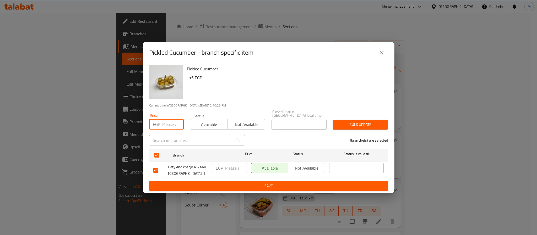
click at [167, 123] on input "number" at bounding box center [172, 124] width 21 height 10
type input "15"
click at [359, 122] on span "Bulk update" at bounding box center [360, 125] width 47 height 7
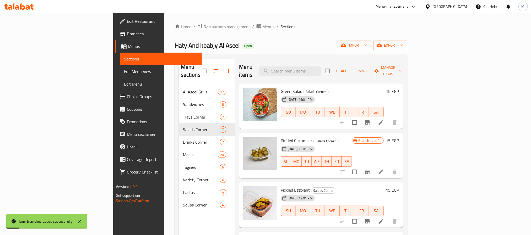
click at [374, 116] on button "Branch-specific-item" at bounding box center [367, 122] width 13 height 13
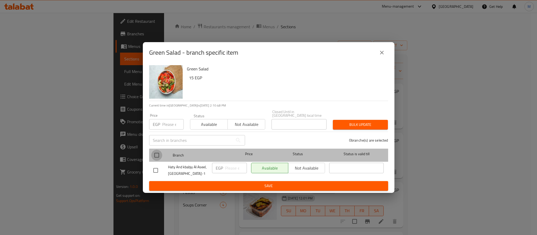
click at [156, 154] on input "checkbox" at bounding box center [156, 155] width 11 height 11
checkbox input "true"
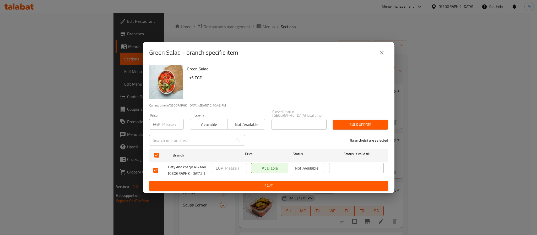
click at [169, 114] on div "Price EGP Price" at bounding box center [166, 122] width 35 height 16
click at [168, 123] on input "number" at bounding box center [172, 124] width 21 height 10
paste input "15"
type input "15"
type button "0"
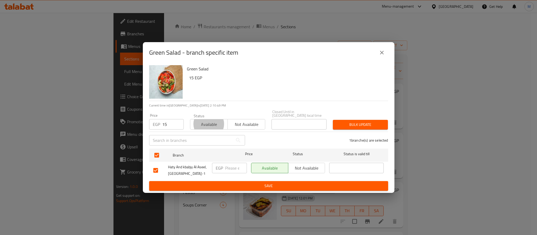
type button "1"
click at [333, 120] on button "Bulk update" at bounding box center [360, 125] width 55 height 10
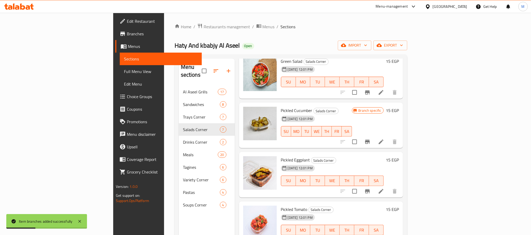
scroll to position [39, 0]
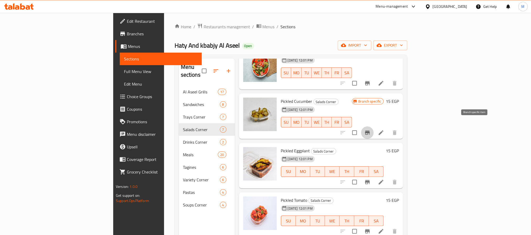
click at [374, 127] on button "Branch-specific-item" at bounding box center [367, 133] width 13 height 13
click at [374, 176] on button "Branch-specific-item" at bounding box center [367, 182] width 13 height 13
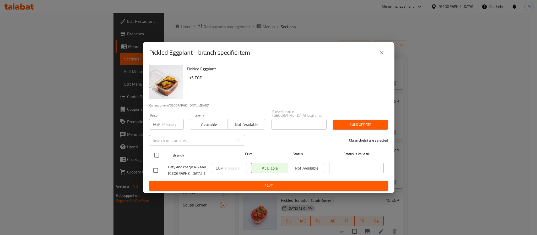
click at [159, 150] on input "checkbox" at bounding box center [156, 155] width 11 height 11
checkbox input "true"
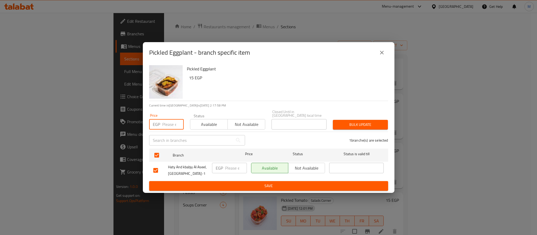
click at [168, 120] on input "number" at bounding box center [172, 124] width 21 height 10
type input "15"
type button "0"
type button "1"
click at [333, 120] on button "Bulk update" at bounding box center [360, 125] width 55 height 10
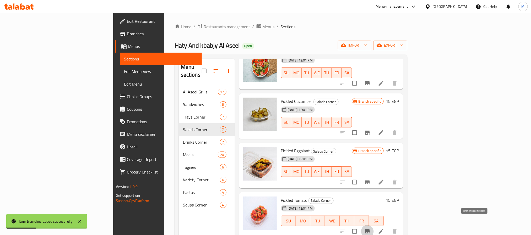
click at [371, 229] on icon "Branch-specific-item" at bounding box center [367, 232] width 6 height 6
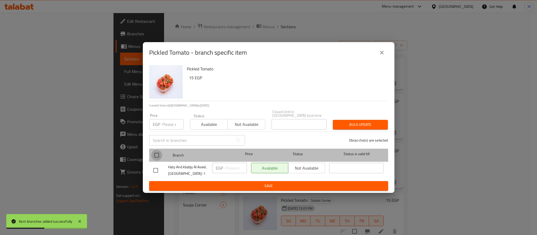
click at [157, 154] on input "checkbox" at bounding box center [156, 155] width 11 height 11
checkbox input "true"
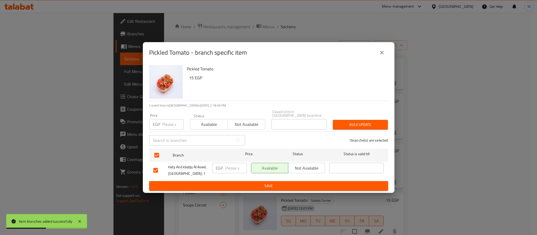
click at [170, 125] on input "number" at bounding box center [172, 124] width 21 height 10
type input "15"
type button "0"
type button "1"
click at [333, 120] on button "Bulk update" at bounding box center [360, 125] width 55 height 10
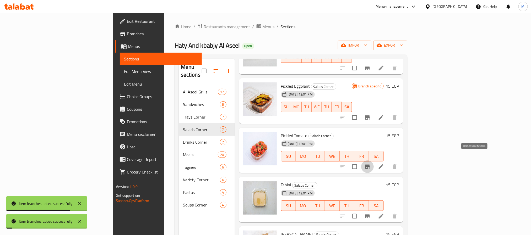
scroll to position [118, 0]
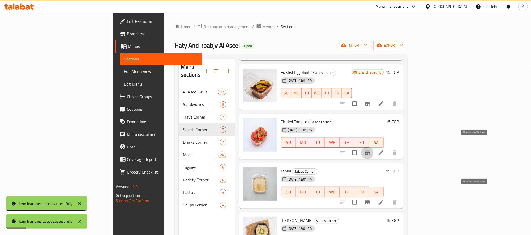
click at [374, 196] on button "Branch-specific-item" at bounding box center [367, 202] width 13 height 13
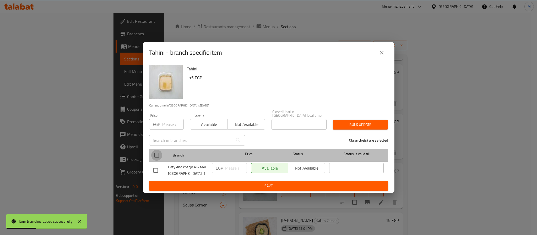
click at [157, 154] on input "checkbox" at bounding box center [156, 155] width 11 height 11
checkbox input "true"
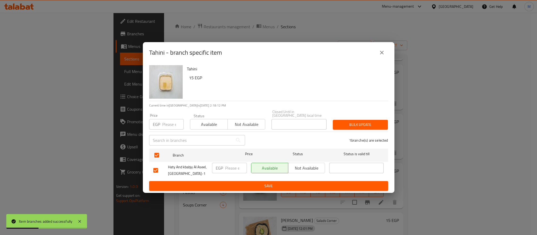
click at [171, 120] on input "number" at bounding box center [172, 124] width 21 height 10
type input "15"
type button "0"
type button "1"
click at [333, 120] on button "Bulk update" at bounding box center [360, 125] width 55 height 10
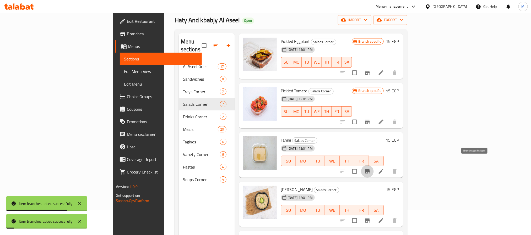
scroll to position [39, 0]
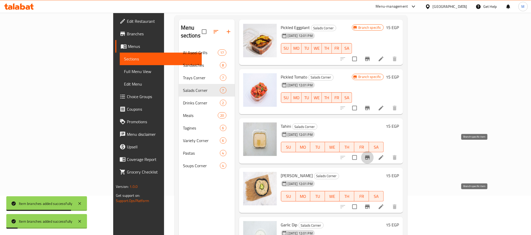
click at [371, 204] on icon "Branch-specific-item" at bounding box center [367, 207] width 6 height 6
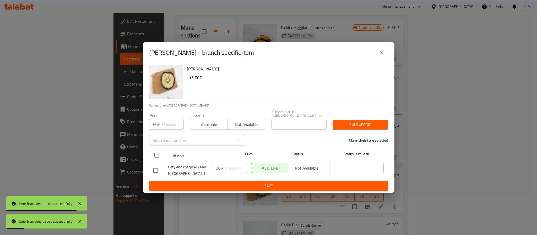
click at [163, 149] on div at bounding box center [161, 155] width 20 height 15
click at [160, 152] on input "checkbox" at bounding box center [156, 155] width 11 height 11
checkbox input "true"
click at [169, 123] on input "number" at bounding box center [172, 124] width 21 height 10
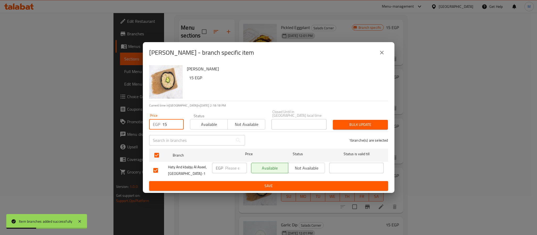
type input "15"
type button "0"
type button "1"
click at [333, 120] on button "Bulk update" at bounding box center [360, 125] width 55 height 10
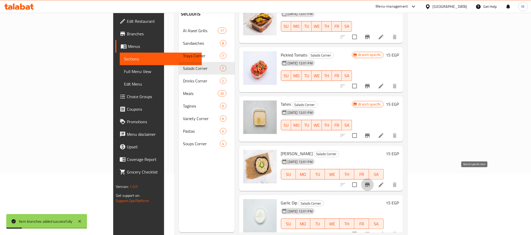
scroll to position [73, 0]
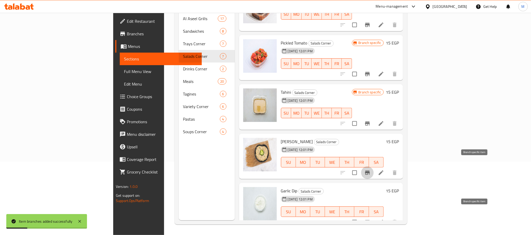
click at [370, 220] on icon "Branch-specific-item" at bounding box center [367, 222] width 5 height 4
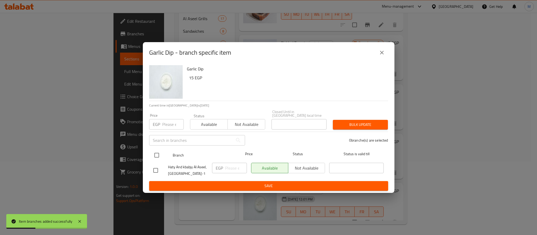
click at [159, 154] on input "checkbox" at bounding box center [156, 155] width 11 height 11
checkbox input "true"
click at [170, 125] on input "number" at bounding box center [172, 124] width 21 height 10
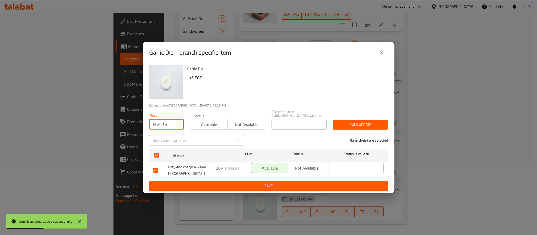
type input "15"
type button "0"
type button "1"
click at [333, 120] on button "Bulk update" at bounding box center [360, 125] width 55 height 10
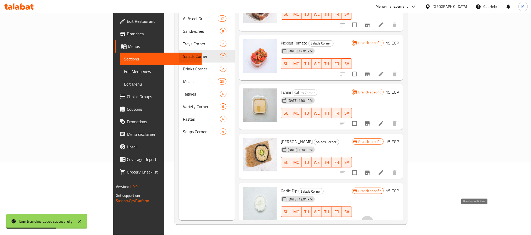
click at [374, 219] on button "Branch-specific-item" at bounding box center [367, 222] width 13 height 13
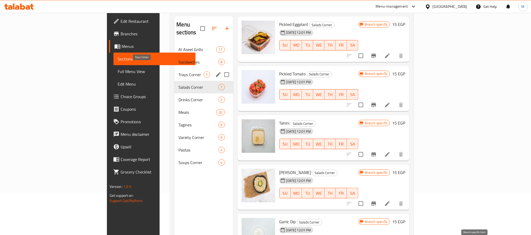
scroll to position [0, 0]
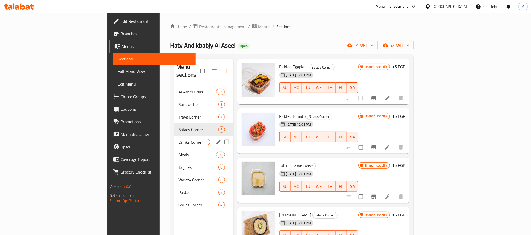
click at [174, 136] on div "Drinks Corner 2" at bounding box center [203, 142] width 59 height 13
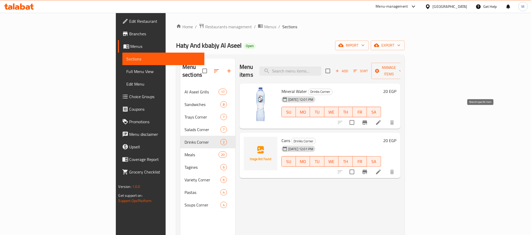
click at [371, 116] on button "Branch-specific-item" at bounding box center [364, 122] width 13 height 13
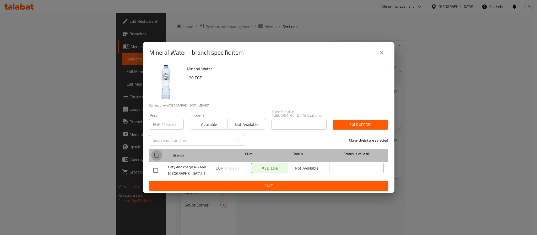
click at [156, 154] on input "checkbox" at bounding box center [156, 155] width 11 height 11
checkbox input "true"
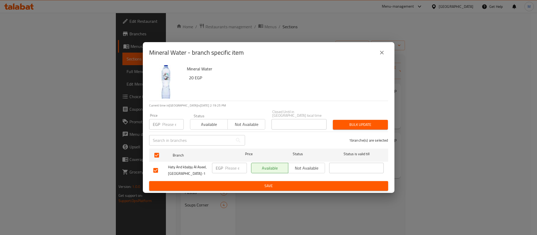
click at [169, 124] on input "number" at bounding box center [172, 124] width 21 height 10
type input "20"
type button "0"
type button "1"
click at [333, 120] on button "Bulk update" at bounding box center [360, 125] width 55 height 10
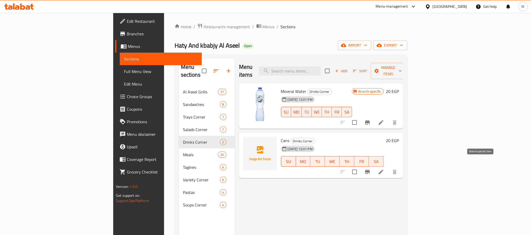
click at [374, 166] on button "Branch-specific-item" at bounding box center [367, 172] width 13 height 13
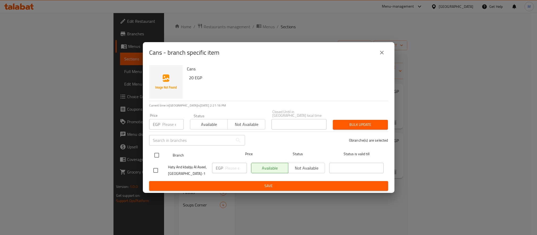
click at [157, 150] on input "checkbox" at bounding box center [156, 155] width 11 height 11
checkbox input "true"
click at [164, 121] on input "number" at bounding box center [172, 124] width 21 height 10
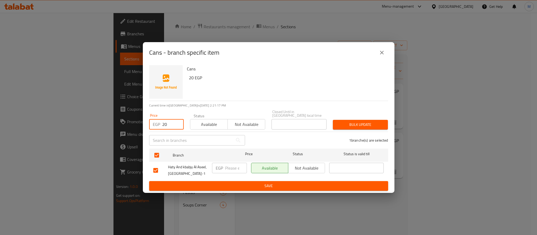
type input "20"
type button "0"
type button "1"
click at [333, 120] on button "Bulk update" at bounding box center [360, 125] width 55 height 10
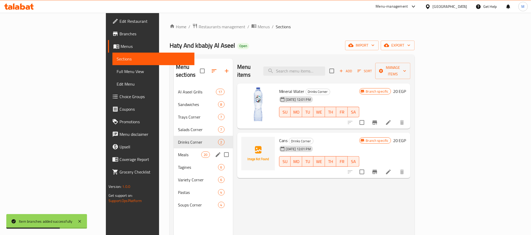
click at [174, 149] on div "Meals 20" at bounding box center [203, 155] width 59 height 13
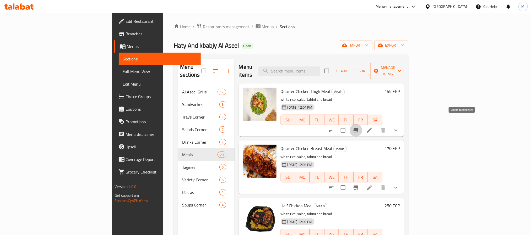
click at [362, 125] on button "Branch-specific-item" at bounding box center [356, 130] width 13 height 13
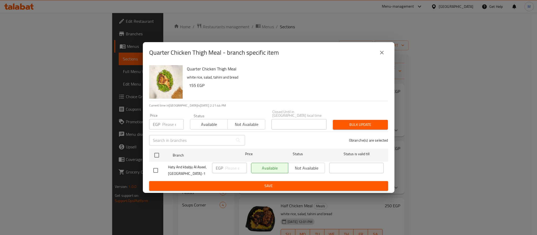
click at [382, 54] on icon "close" at bounding box center [382, 53] width 6 height 6
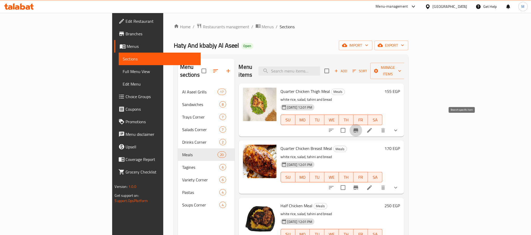
click at [358, 128] on icon "Branch-specific-item" at bounding box center [356, 130] width 5 height 4
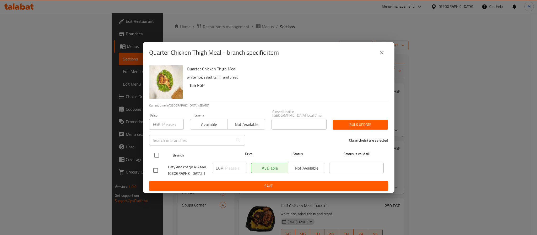
click at [157, 152] on input "checkbox" at bounding box center [156, 155] width 11 height 11
checkbox input "true"
click at [165, 123] on input "number" at bounding box center [172, 124] width 21 height 10
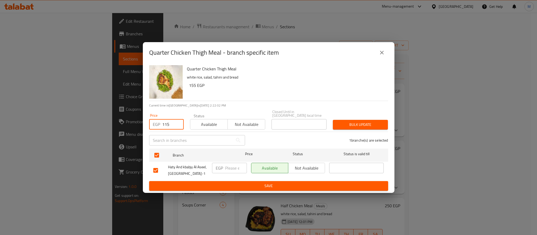
type input "115"
click at [347, 123] on span "Bulk update" at bounding box center [360, 125] width 47 height 7
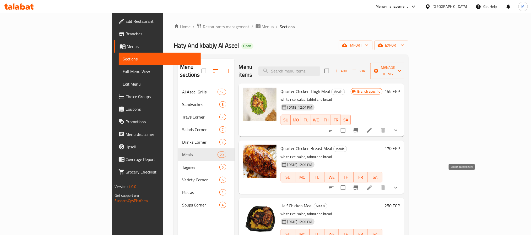
click at [358, 186] on icon "Branch-specific-item" at bounding box center [356, 188] width 5 height 4
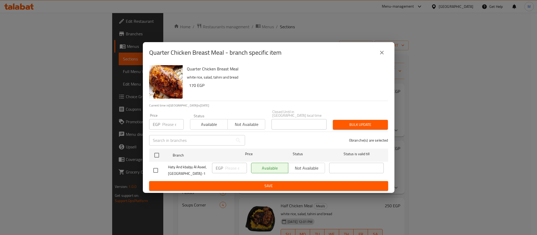
drag, startPoint x: 158, startPoint y: 154, endPoint x: 160, endPoint y: 133, distance: 20.8
click at [157, 154] on input "checkbox" at bounding box center [156, 155] width 11 height 11
checkbox input "true"
click at [167, 121] on input "number" at bounding box center [172, 124] width 21 height 10
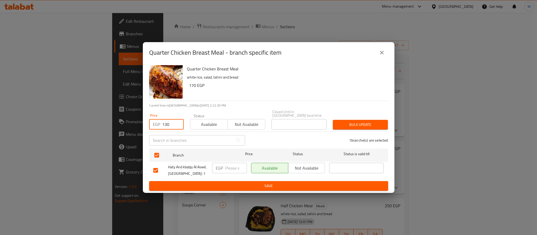
type input "130"
type button "0"
type button "1"
click at [333, 120] on button "Bulk update" at bounding box center [360, 125] width 55 height 10
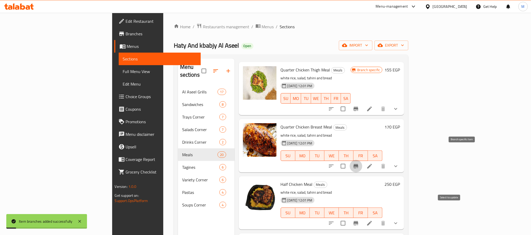
scroll to position [39, 0]
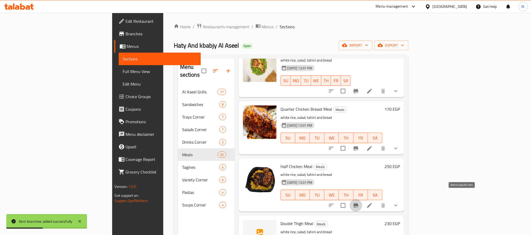
click at [358, 204] on icon "Branch-specific-item" at bounding box center [356, 206] width 5 height 4
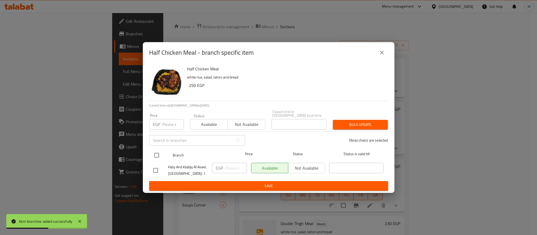
click at [159, 155] on input "checkbox" at bounding box center [156, 155] width 11 height 11
checkbox input "true"
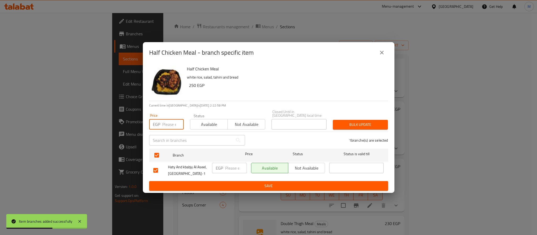
click at [172, 121] on input "number" at bounding box center [172, 124] width 21 height 10
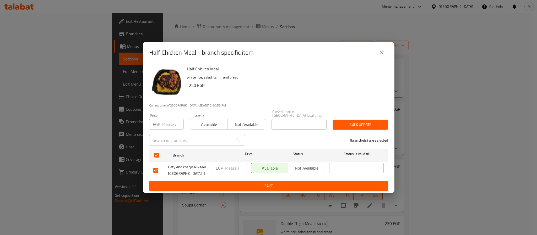
click at [167, 120] on input "number" at bounding box center [172, 124] width 21 height 10
type input "215"
type button "0"
type button "1"
click at [333, 120] on button "Bulk update" at bounding box center [360, 125] width 55 height 10
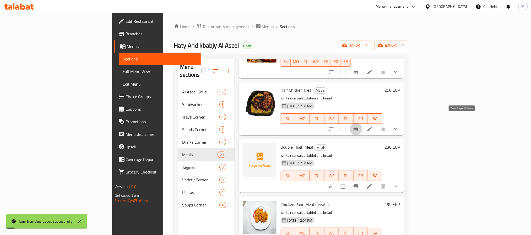
scroll to position [118, 0]
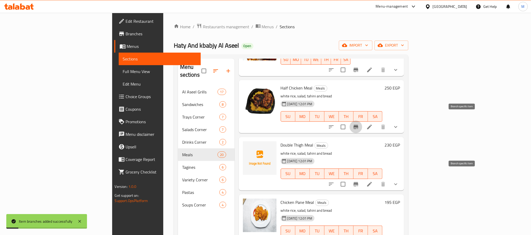
click at [358, 182] on icon "Branch-specific-item" at bounding box center [356, 184] width 5 height 4
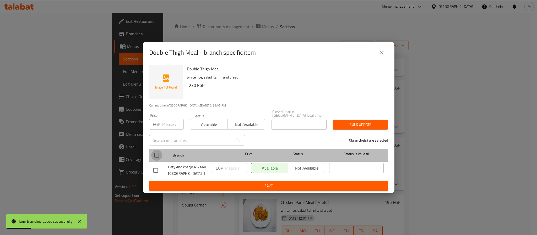
click at [156, 155] on input "checkbox" at bounding box center [156, 155] width 11 height 11
checkbox input "true"
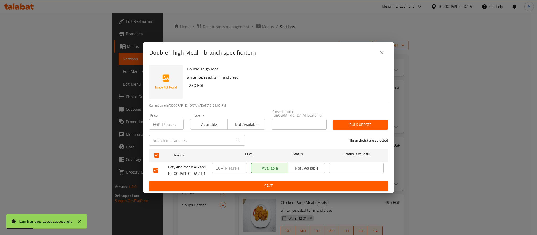
click at [162, 119] on input "number" at bounding box center [172, 124] width 21 height 10
click at [164, 121] on input "number" at bounding box center [172, 124] width 21 height 10
type input "205"
type button "0"
type button "1"
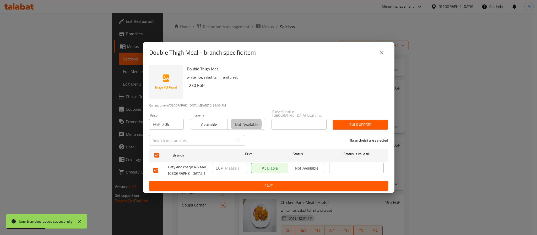
click at [333, 120] on button "Bulk update" at bounding box center [360, 125] width 55 height 10
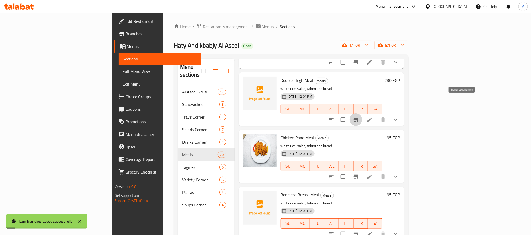
scroll to position [197, 0]
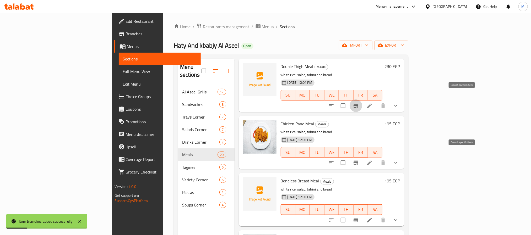
click at [358, 161] on icon "Branch-specific-item" at bounding box center [356, 163] width 5 height 4
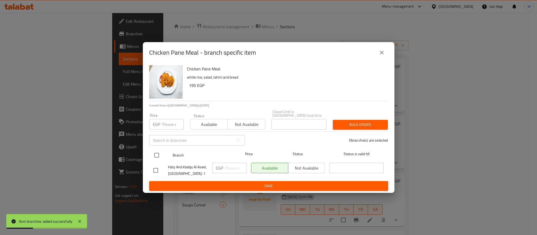
click at [157, 153] on input "checkbox" at bounding box center [156, 155] width 11 height 11
checkbox input "true"
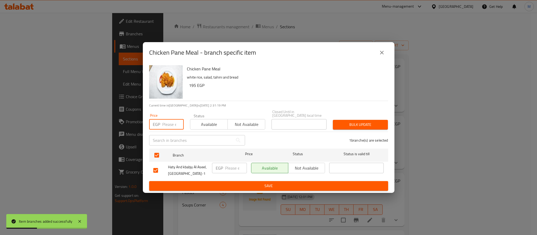
click at [162, 123] on input "number" at bounding box center [172, 124] width 21 height 10
type input "160"
type button "0"
type button "1"
click at [333, 120] on button "Bulk update" at bounding box center [360, 125] width 55 height 10
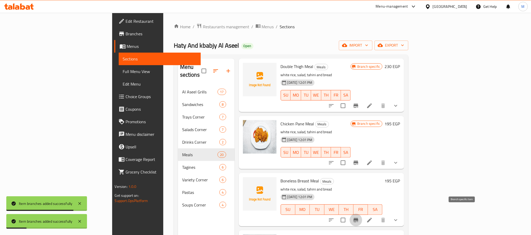
click at [362, 214] on button "Branch-specific-item" at bounding box center [356, 220] width 13 height 13
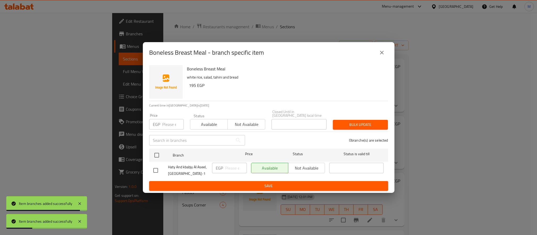
click at [157, 152] on input "checkbox" at bounding box center [156, 155] width 11 height 11
checkbox input "true"
click at [165, 124] on input "number" at bounding box center [172, 124] width 21 height 10
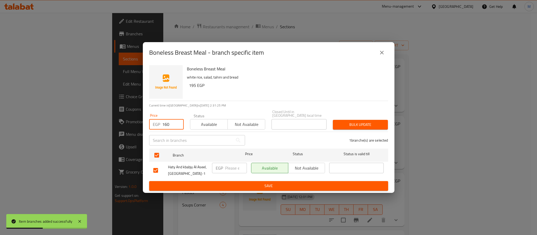
type input "160"
type button "0"
type button "1"
click at [333, 120] on button "Bulk update" at bounding box center [360, 125] width 55 height 10
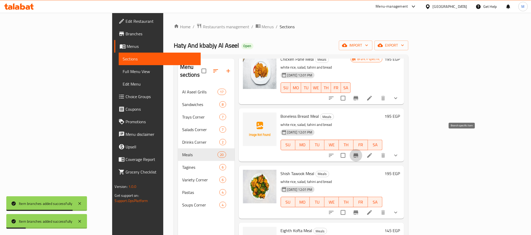
scroll to position [275, 0]
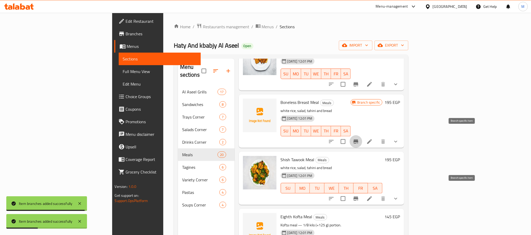
click at [362, 193] on button "Branch-specific-item" at bounding box center [356, 199] width 13 height 13
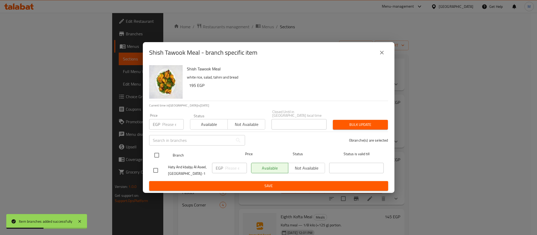
click at [150, 153] on div "Shish Tawook Meal white rice, salad, tahini and bread 195 EGP Current time in […" at bounding box center [269, 128] width 252 height 130
click at [154, 152] on input "checkbox" at bounding box center [156, 155] width 11 height 11
click at [163, 121] on input "number" at bounding box center [172, 124] width 21 height 10
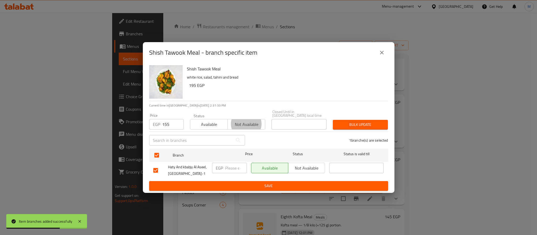
click at [333, 120] on button "Bulk update" at bounding box center [360, 125] width 55 height 10
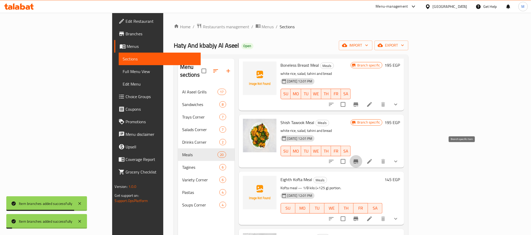
scroll to position [314, 0]
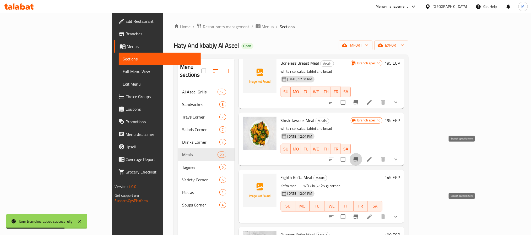
click at [362, 212] on button "Branch-specific-item" at bounding box center [356, 217] width 13 height 13
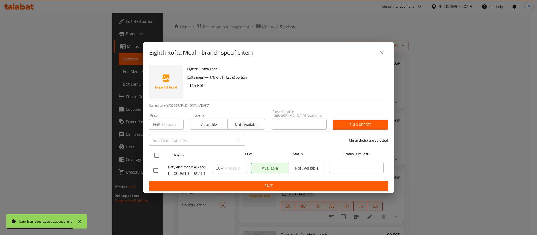
click at [157, 156] on input "checkbox" at bounding box center [156, 155] width 11 height 11
click at [165, 124] on input "number" at bounding box center [172, 124] width 21 height 10
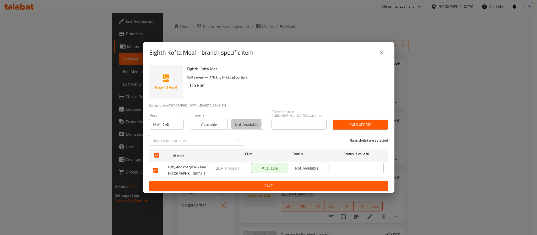
click at [333, 120] on button "Bulk update" at bounding box center [360, 125] width 55 height 10
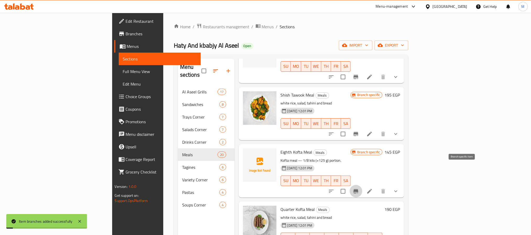
scroll to position [354, 0]
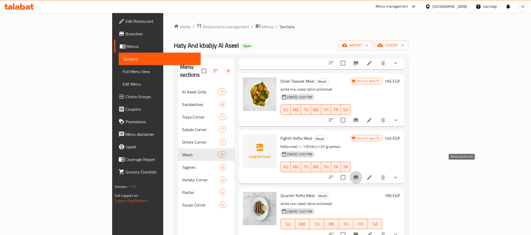
click at [281, 134] on span "Eighth Kofta Meal" at bounding box center [297, 138] width 32 height 8
copy h6 "Eighth Kofta Meal"
click at [349, 172] on input "checkbox" at bounding box center [343, 177] width 11 height 11
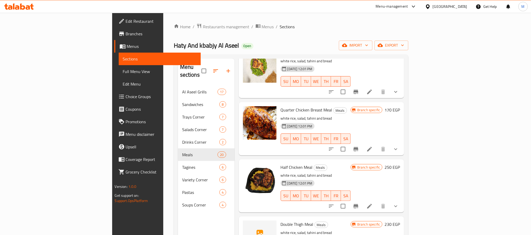
scroll to position [0, 0]
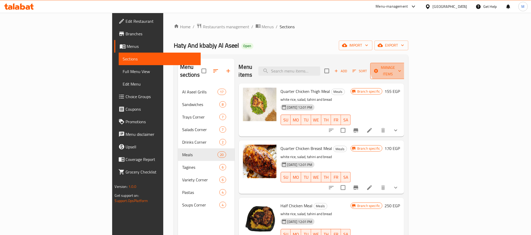
click at [401, 66] on span "Manage items" at bounding box center [387, 70] width 27 height 13
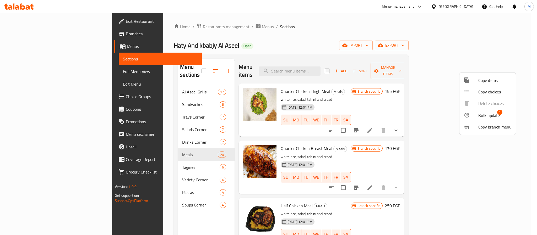
click at [499, 112] on span "1" at bounding box center [499, 112] width 5 height 5
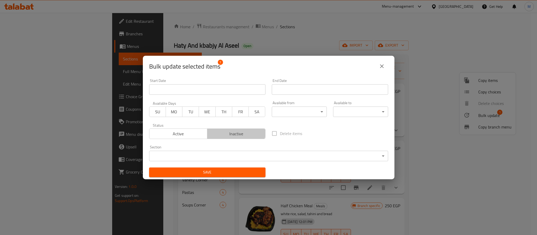
click at [235, 133] on span "Inactive" at bounding box center [236, 134] width 54 height 8
click at [224, 170] on span "Save" at bounding box center [207, 172] width 108 height 7
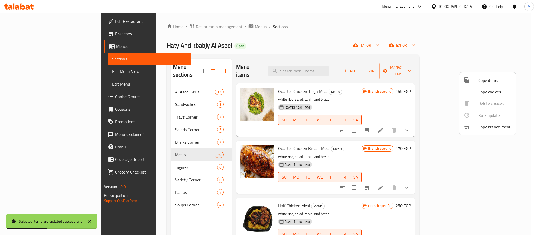
click at [418, 165] on div at bounding box center [268, 117] width 537 height 235
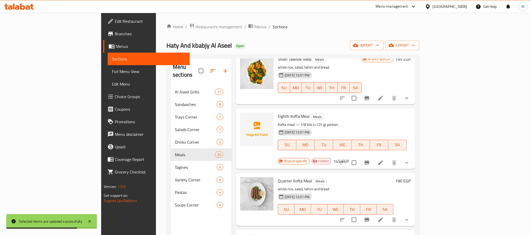
scroll to position [393, 0]
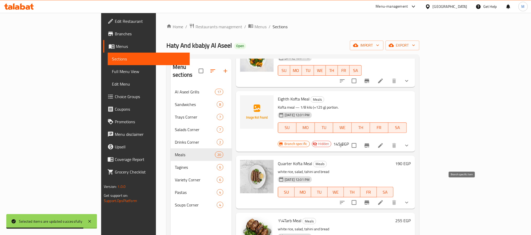
click at [370, 200] on icon "Branch-specific-item" at bounding box center [367, 203] width 6 height 6
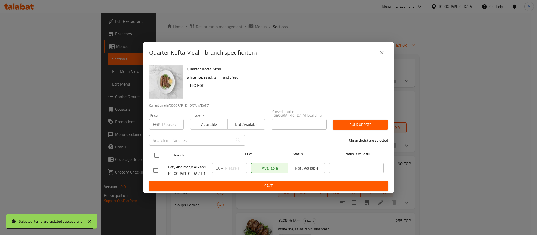
click at [157, 151] on input "checkbox" at bounding box center [156, 155] width 11 height 11
drag, startPoint x: 163, startPoint y: 116, endPoint x: 164, endPoint y: 123, distance: 7.2
click at [163, 119] on div "Price EGP Price" at bounding box center [166, 122] width 35 height 16
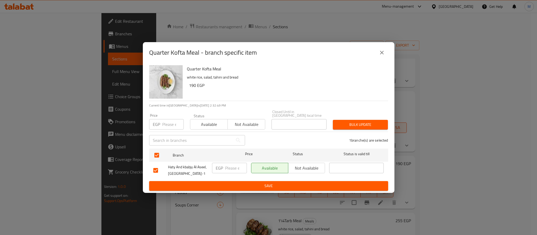
click at [164, 123] on input "number" at bounding box center [172, 124] width 21 height 10
click at [333, 120] on button "Bulk update" at bounding box center [360, 125] width 55 height 10
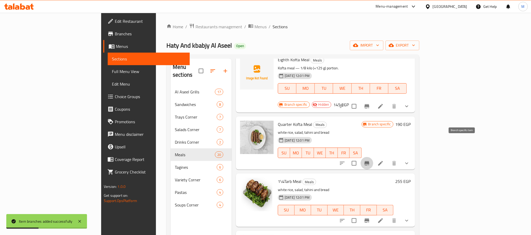
scroll to position [472, 0]
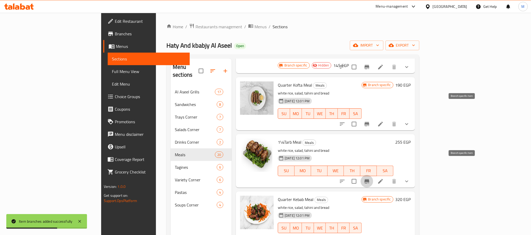
click at [369, 180] on icon "Branch-specific-item" at bounding box center [367, 182] width 5 height 4
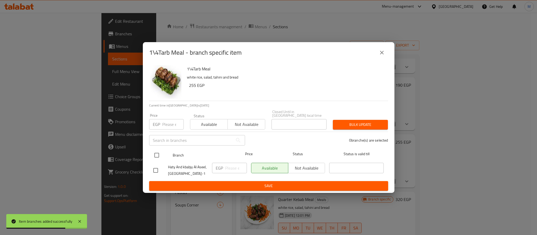
click at [152, 154] on input "checkbox" at bounding box center [156, 155] width 11 height 11
click at [166, 125] on input "number" at bounding box center [172, 124] width 21 height 10
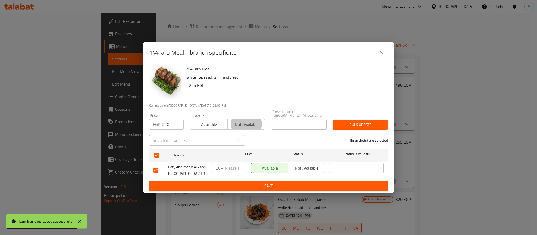
click at [333, 120] on button "Bulk update" at bounding box center [360, 125] width 55 height 10
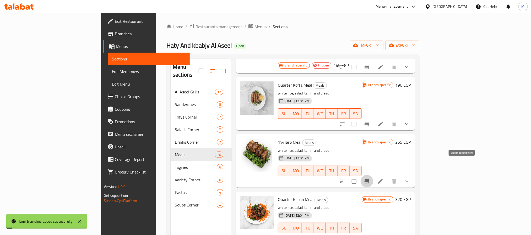
scroll to position [511, 0]
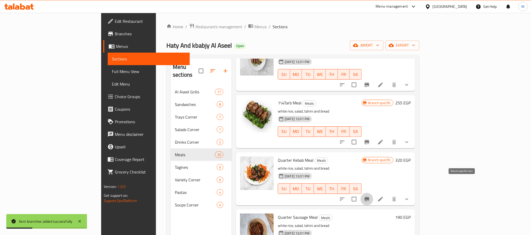
click at [370, 196] on icon "Branch-specific-item" at bounding box center [367, 199] width 6 height 6
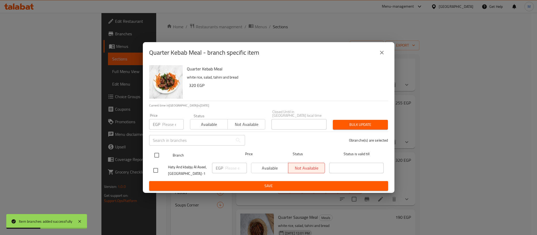
click at [153, 150] on input "checkbox" at bounding box center [156, 155] width 11 height 11
click at [168, 123] on input "number" at bounding box center [172, 124] width 21 height 10
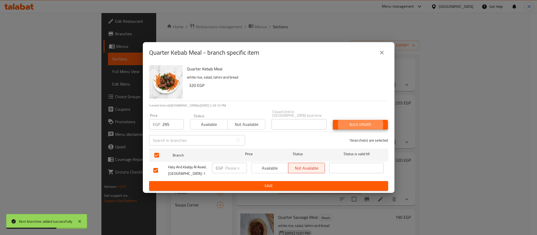
click at [333, 120] on button "Bulk update" at bounding box center [360, 125] width 55 height 10
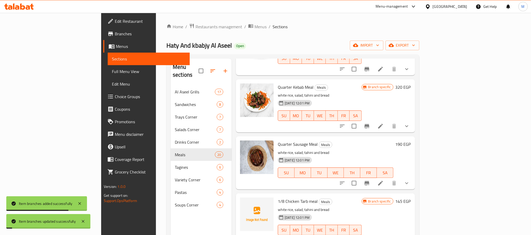
scroll to position [590, 0]
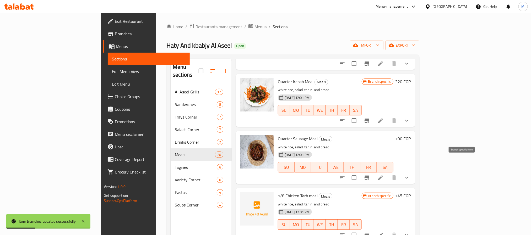
click at [370, 175] on icon "Branch-specific-item" at bounding box center [367, 178] width 6 height 6
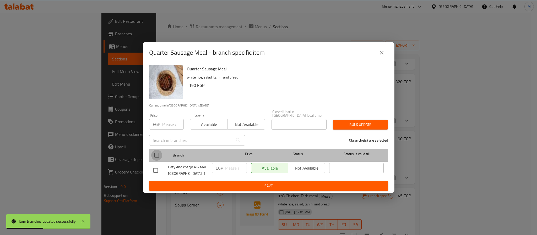
click at [157, 151] on input "checkbox" at bounding box center [156, 155] width 11 height 11
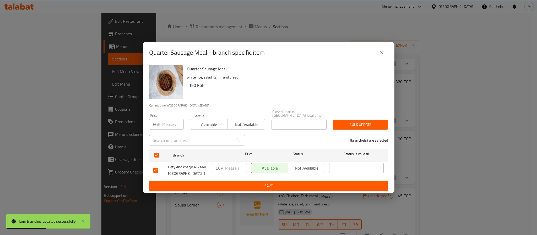
click at [167, 124] on input "number" at bounding box center [172, 124] width 21 height 10
click at [333, 120] on button "Bulk update" at bounding box center [360, 125] width 55 height 10
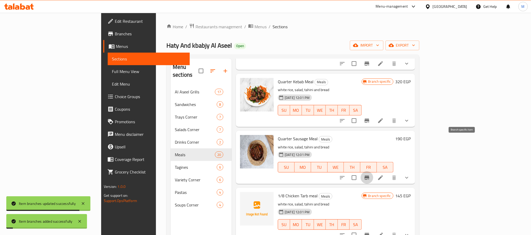
scroll to position [629, 0]
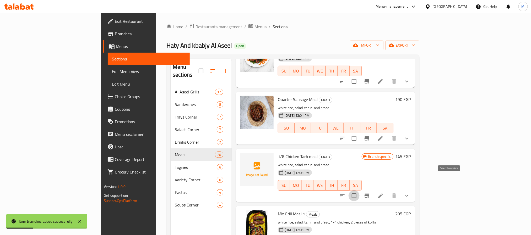
click at [360, 191] on input "checkbox" at bounding box center [354, 196] width 11 height 11
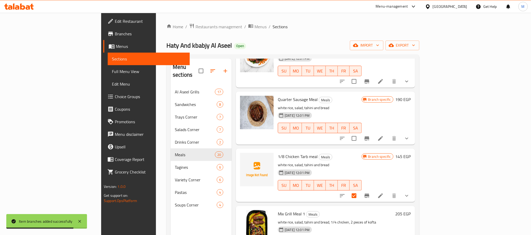
scroll to position [668, 0]
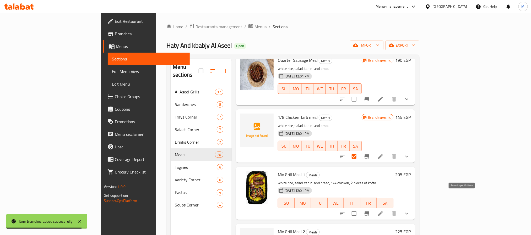
click at [369, 212] on icon "Branch-specific-item" at bounding box center [367, 214] width 5 height 4
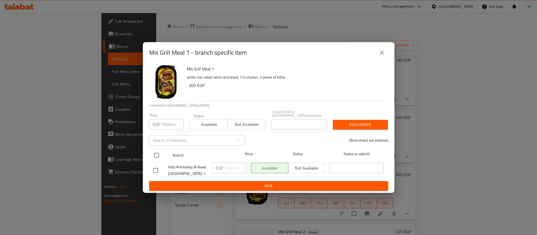
click at [158, 152] on input "checkbox" at bounding box center [156, 155] width 11 height 11
click at [166, 123] on input "number" at bounding box center [172, 124] width 21 height 10
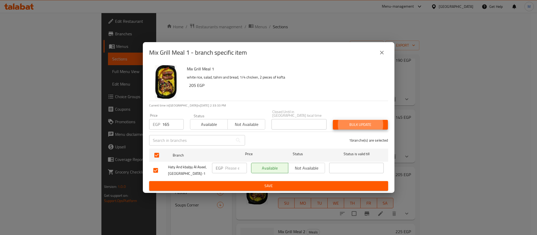
click at [333, 120] on button "Bulk update" at bounding box center [360, 125] width 55 height 10
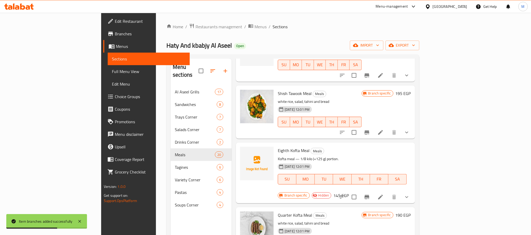
scroll to position [354, 0]
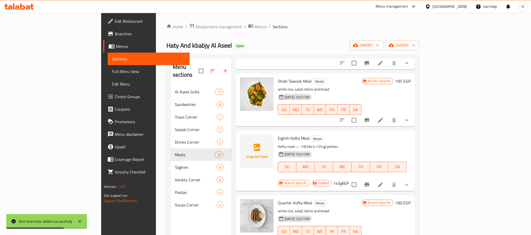
click at [370, 182] on icon "Branch-specific-item" at bounding box center [367, 185] width 6 height 6
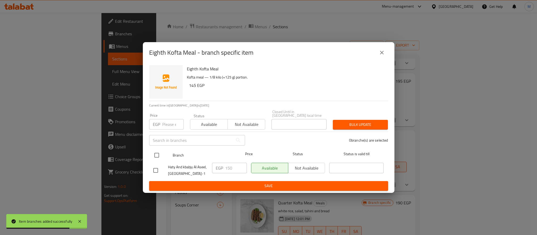
click at [156, 152] on input "checkbox" at bounding box center [156, 155] width 11 height 11
click at [171, 123] on input "number" at bounding box center [172, 124] width 21 height 10
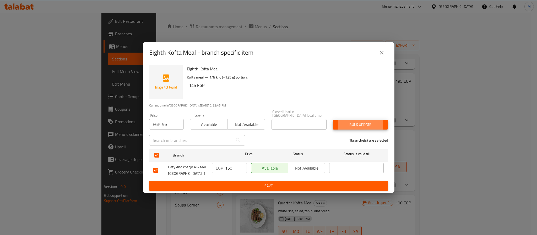
click at [333, 120] on button "Bulk update" at bounding box center [360, 125] width 55 height 10
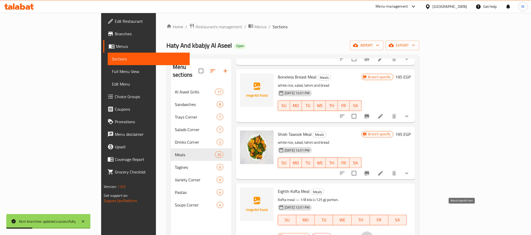
scroll to position [314, 0]
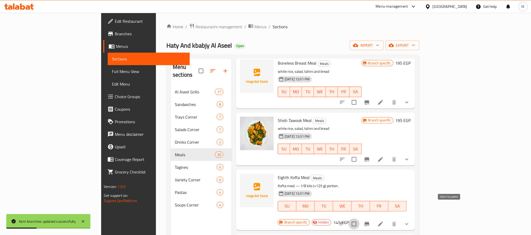
click at [360, 219] on input "checkbox" at bounding box center [354, 224] width 11 height 11
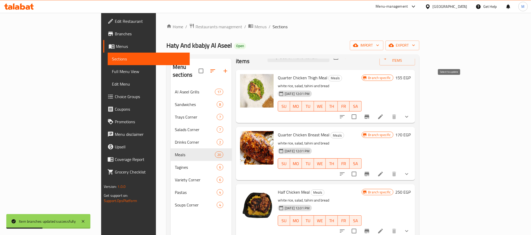
scroll to position [0, 0]
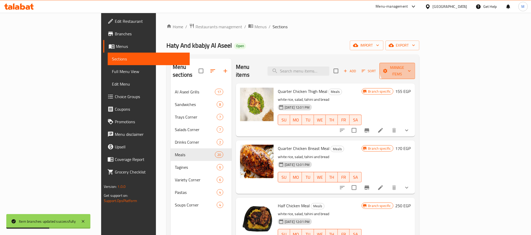
click at [411, 66] on span "Manage items" at bounding box center [397, 70] width 27 height 13
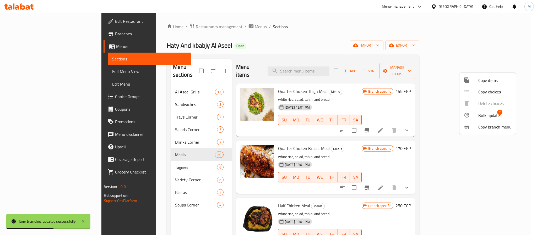
click at [484, 117] on span "Bulk update" at bounding box center [488, 115] width 21 height 6
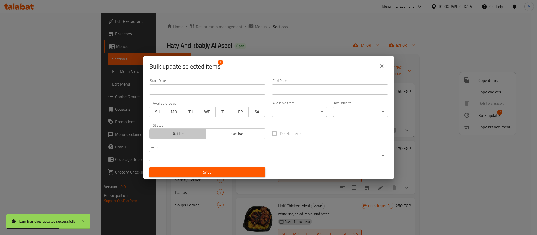
click at [173, 135] on span "Active" at bounding box center [178, 134] width 54 height 8
click at [186, 171] on span "Save" at bounding box center [207, 172] width 108 height 7
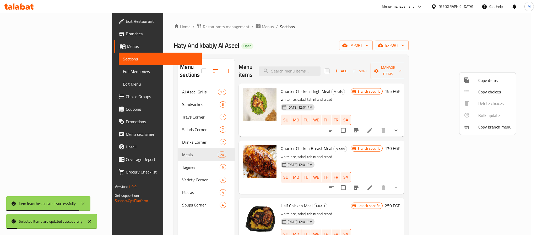
click at [335, 196] on div at bounding box center [268, 117] width 537 height 235
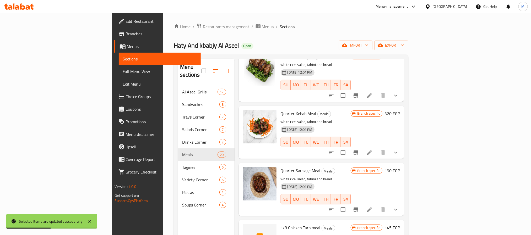
scroll to position [590, 0]
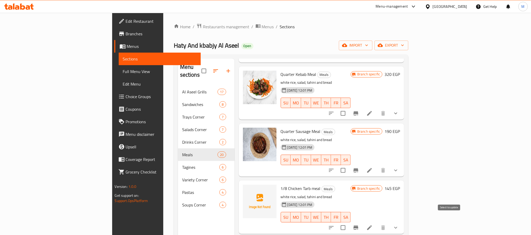
click at [349, 222] on input "checkbox" at bounding box center [343, 227] width 11 height 11
click at [373, 225] on icon at bounding box center [369, 228] width 6 height 6
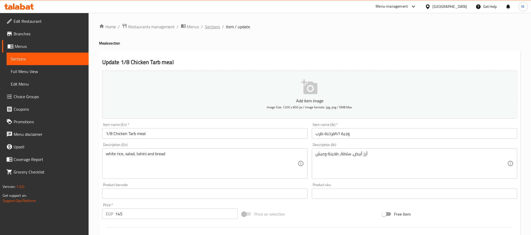
click at [218, 30] on span "Sections" at bounding box center [212, 27] width 15 height 6
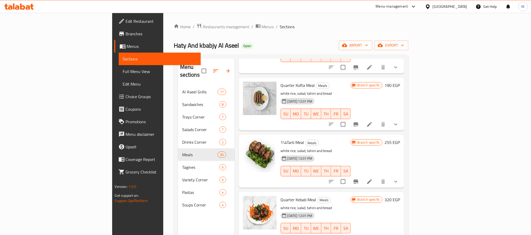
scroll to position [472, 0]
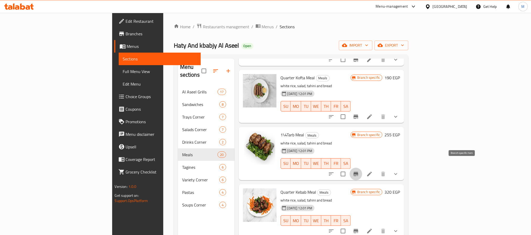
click at [358, 172] on icon "Branch-specific-item" at bounding box center [356, 174] width 5 height 4
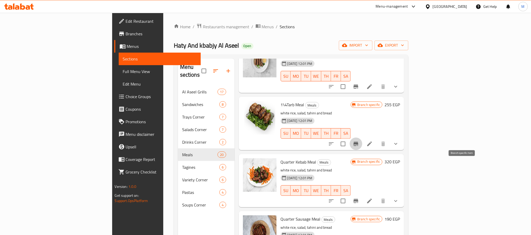
scroll to position [550, 0]
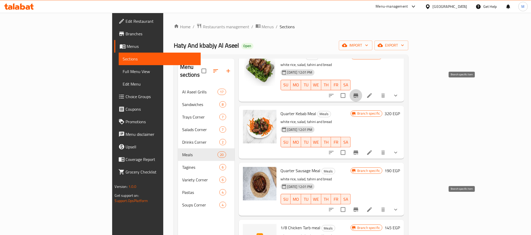
click at [362, 204] on button "Branch-specific-item" at bounding box center [356, 210] width 13 height 13
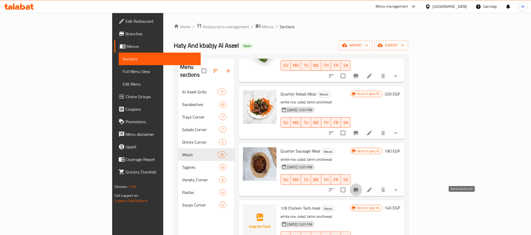
scroll to position [590, 0]
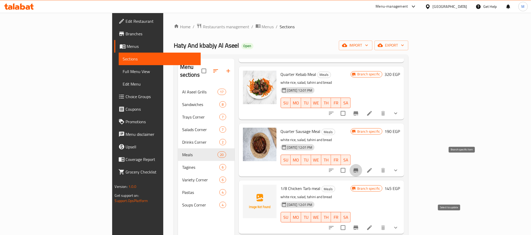
drag, startPoint x: 452, startPoint y: 221, endPoint x: 432, endPoint y: 200, distance: 28.9
click at [349, 222] on input "checkbox" at bounding box center [343, 227] width 11 height 11
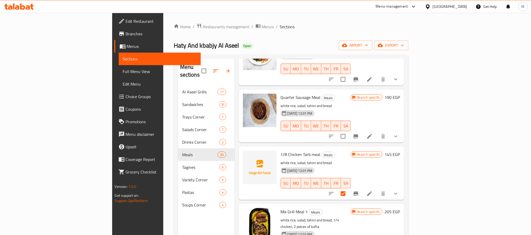
scroll to position [668, 0]
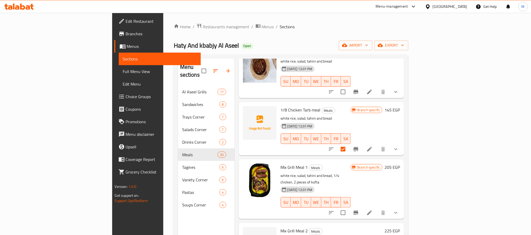
click at [281, 115] on p "white rice, salad, tahini and bread" at bounding box center [316, 118] width 70 height 7
click at [281, 106] on span "1/8 Chicken Tarb meal" at bounding box center [301, 110] width 40 height 8
copy h6 "1/8 Chicken Tarb meal"
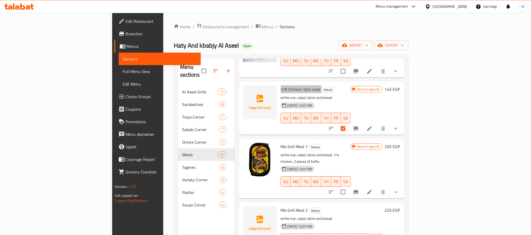
scroll to position [708, 0]
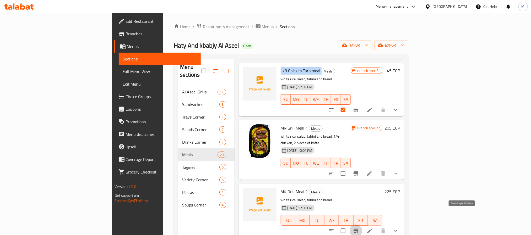
click at [359, 228] on icon "Branch-specific-item" at bounding box center [356, 231] width 6 height 6
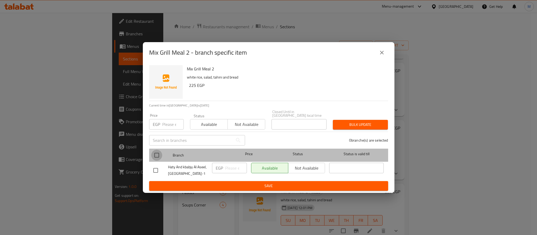
click at [154, 154] on input "checkbox" at bounding box center [156, 155] width 11 height 11
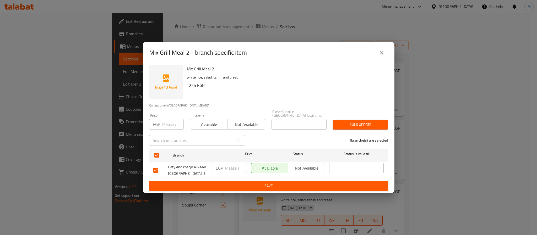
click at [169, 123] on input "number" at bounding box center [172, 124] width 21 height 10
click at [333, 120] on button "Bulk update" at bounding box center [360, 125] width 55 height 10
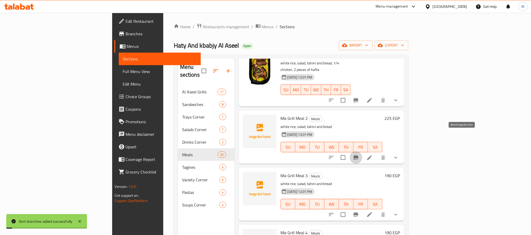
scroll to position [786, 0]
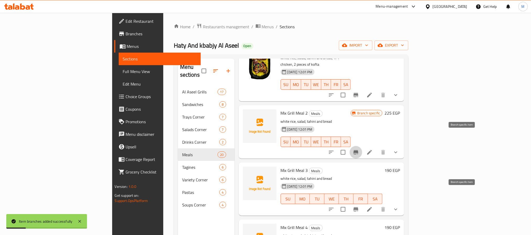
click at [358, 208] on icon "Branch-specific-item" at bounding box center [356, 210] width 5 height 4
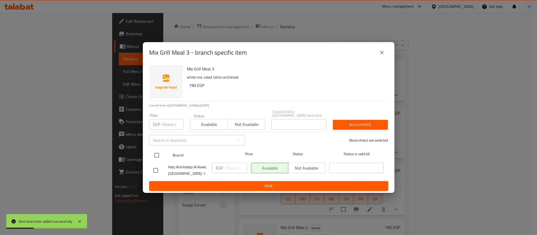
click at [164, 153] on div at bounding box center [161, 155] width 20 height 15
click at [154, 150] on input "checkbox" at bounding box center [156, 155] width 11 height 11
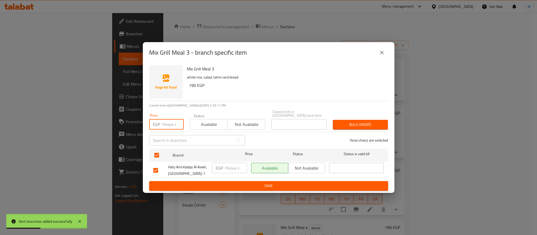
click at [167, 119] on input "number" at bounding box center [172, 124] width 21 height 10
click at [333, 120] on button "Bulk update" at bounding box center [360, 125] width 55 height 10
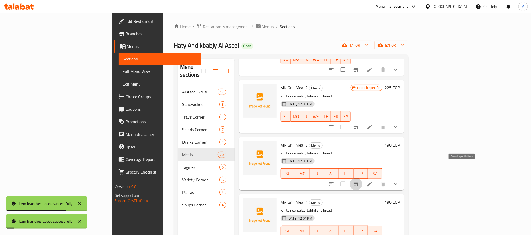
scroll to position [825, 0]
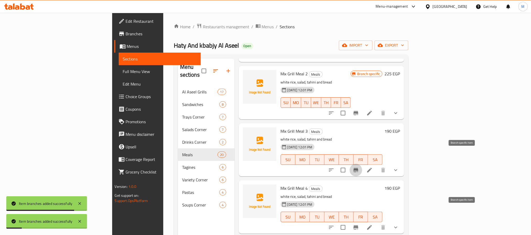
click at [359, 225] on icon "Branch-specific-item" at bounding box center [356, 228] width 6 height 6
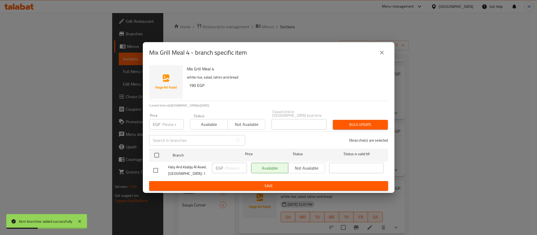
click at [158, 152] on input "checkbox" at bounding box center [156, 155] width 11 height 11
click at [164, 125] on input "number" at bounding box center [172, 124] width 21 height 10
click at [333, 120] on button "Bulk update" at bounding box center [360, 125] width 55 height 10
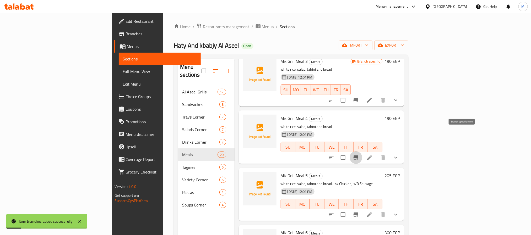
scroll to position [904, 0]
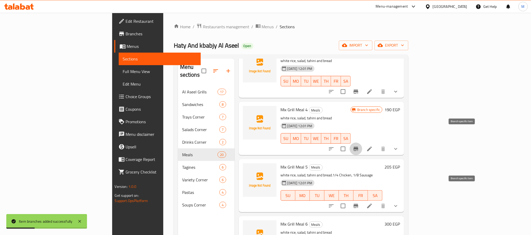
click at [362, 200] on button "Branch-specific-item" at bounding box center [356, 206] width 13 height 13
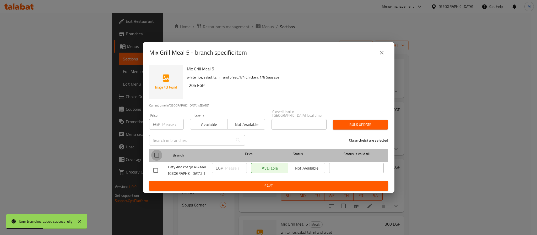
click at [157, 153] on input "checkbox" at bounding box center [156, 155] width 11 height 11
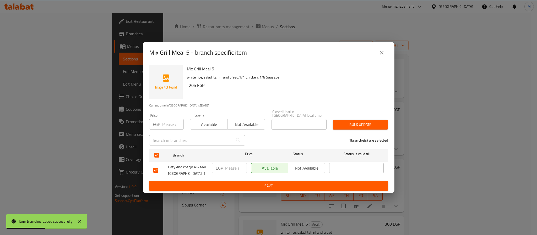
click at [168, 126] on input "number" at bounding box center [172, 124] width 21 height 10
click at [333, 120] on button "Bulk update" at bounding box center [360, 125] width 55 height 10
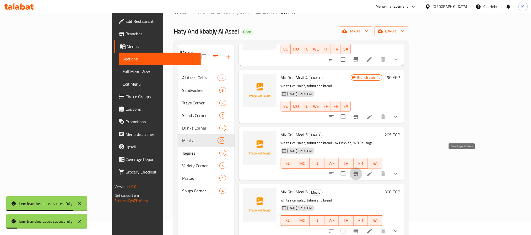
scroll to position [39, 0]
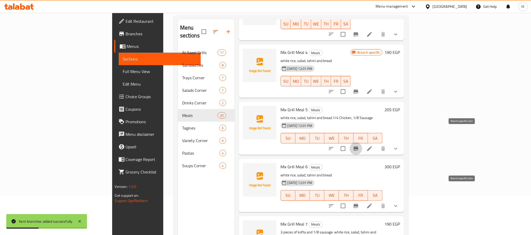
click at [358, 204] on icon "Branch-specific-item" at bounding box center [356, 206] width 5 height 4
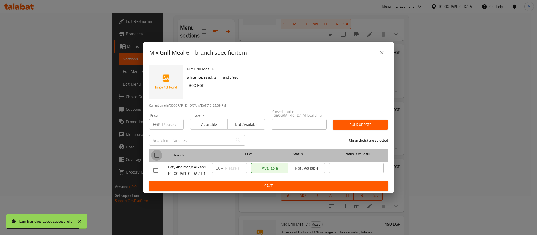
click at [153, 155] on input "checkbox" at bounding box center [156, 155] width 11 height 11
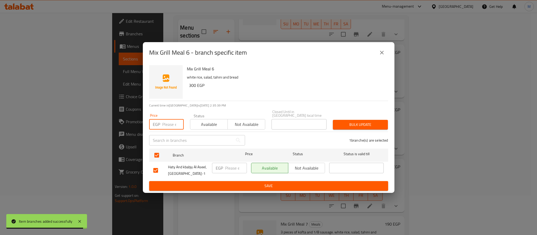
click at [167, 125] on input "number" at bounding box center [172, 124] width 21 height 10
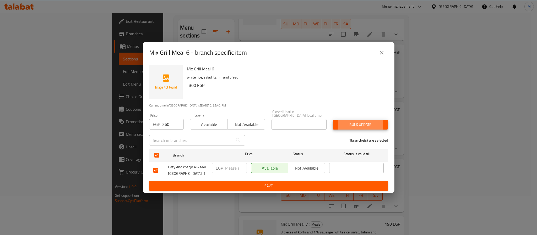
click at [333, 120] on button "Bulk update" at bounding box center [360, 125] width 55 height 10
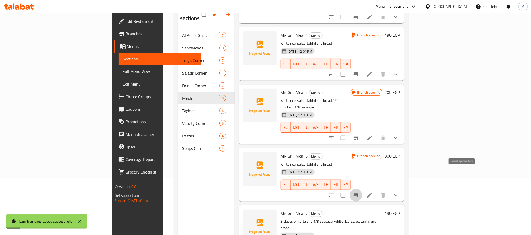
scroll to position [73, 0]
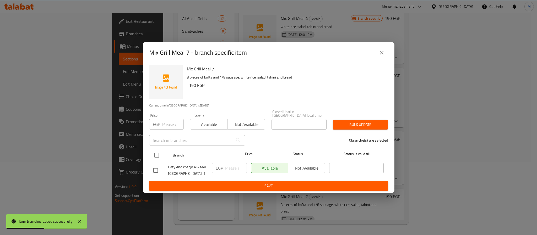
click at [157, 151] on input "checkbox" at bounding box center [156, 155] width 11 height 11
click at [169, 124] on input "number" at bounding box center [172, 124] width 21 height 10
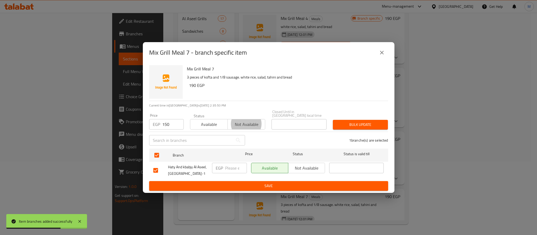
click at [333, 120] on button "Bulk update" at bounding box center [360, 125] width 55 height 10
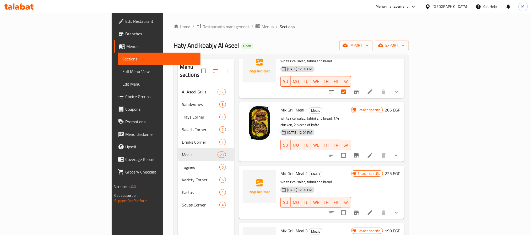
scroll to position [608, 0]
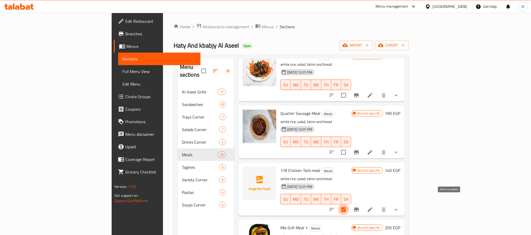
click at [349, 204] on input "checkbox" at bounding box center [343, 209] width 11 height 11
click at [399, 207] on icon "show more" at bounding box center [396, 210] width 6 height 6
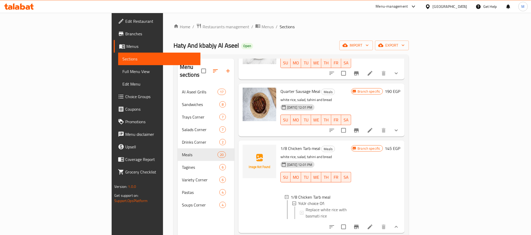
scroll to position [647, 0]
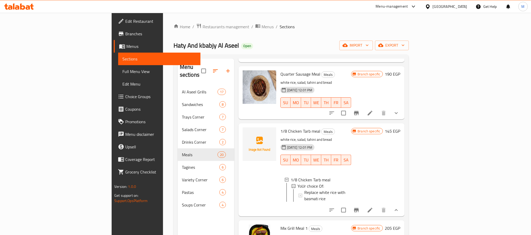
click at [377, 206] on li at bounding box center [370, 210] width 15 height 9
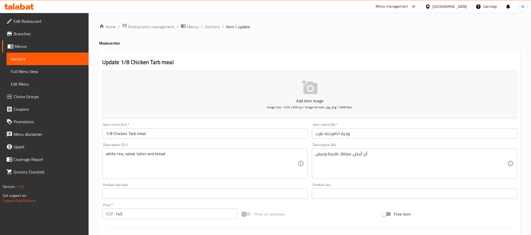
click at [374, 132] on input "وجبة ا/٨فرختة طرب" at bounding box center [414, 133] width 205 height 10
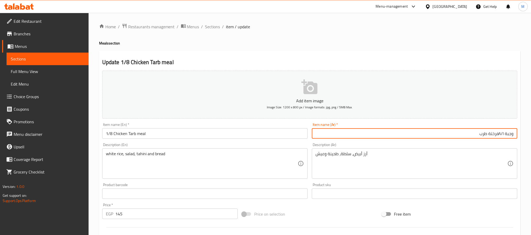
click at [448, 138] on input "وجبة ا/٨فرختة طرب" at bounding box center [414, 133] width 205 height 10
click at [499, 134] on input "وجبة ا/٨فرختة طرب" at bounding box center [414, 133] width 205 height 10
click at [485, 135] on input "وجبة ا/٨ فرختة طرب" at bounding box center [414, 133] width 205 height 10
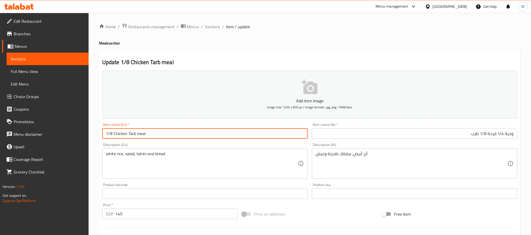
click at [164, 133] on input "1/8 Chicken Tarb meal" at bounding box center [204, 133] width 205 height 10
paste input "4 chicken 1/8 t"
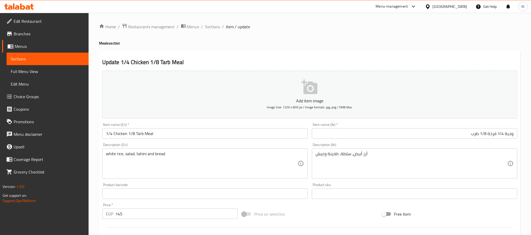
click at [275, 186] on div "Product barcode Product barcode" at bounding box center [204, 191] width 205 height 16
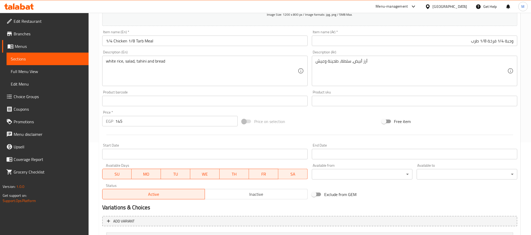
scroll to position [144, 0]
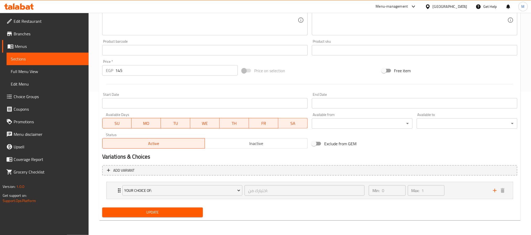
click at [139, 78] on div at bounding box center [309, 84] width 419 height 13
click at [142, 70] on input "145" at bounding box center [176, 70] width 122 height 10
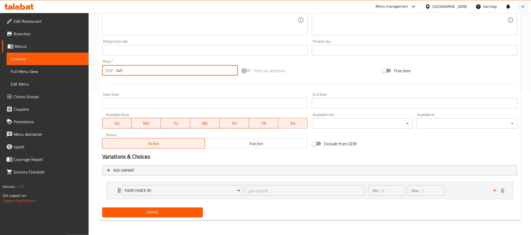
click at [142, 70] on input "145" at bounding box center [176, 70] width 122 height 10
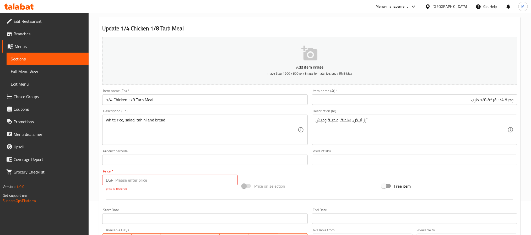
scroll to position [150, 0]
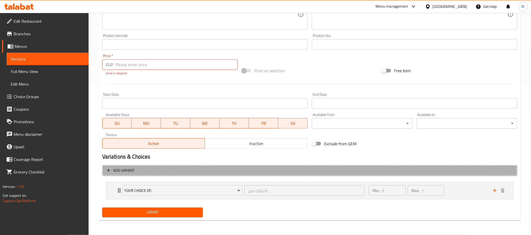
click at [479, 171] on span "Add variant" at bounding box center [310, 170] width 406 height 7
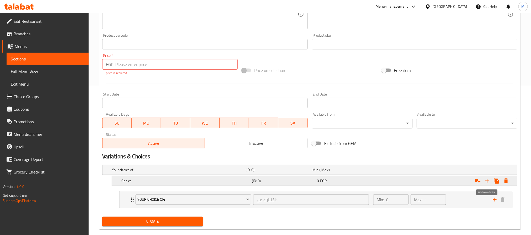
click at [489, 180] on icon "Expand" at bounding box center [487, 181] width 6 height 6
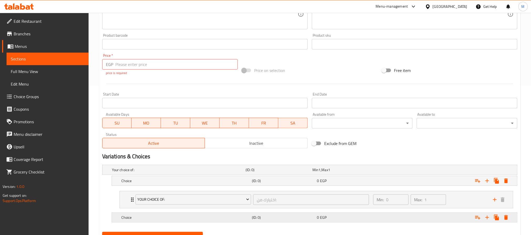
click at [235, 219] on h5 "Choice" at bounding box center [185, 217] width 128 height 5
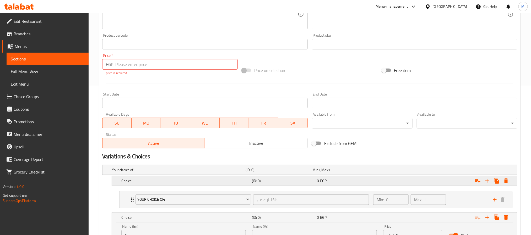
click at [211, 183] on h5 "Choice" at bounding box center [185, 180] width 128 height 5
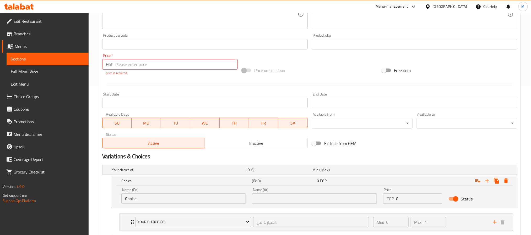
click at [142, 199] on input "Choice" at bounding box center [183, 199] width 124 height 10
click at [165, 195] on input "Thigh" at bounding box center [183, 199] width 124 height 10
paste input "thighs"
click at [268, 201] on input "text" at bounding box center [314, 199] width 124 height 10
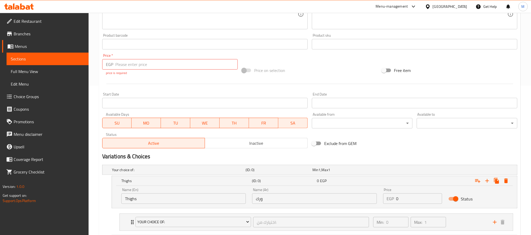
click at [392, 201] on p "EGP" at bounding box center [390, 199] width 7 height 6
click at [396, 200] on input "0" at bounding box center [419, 199] width 46 height 10
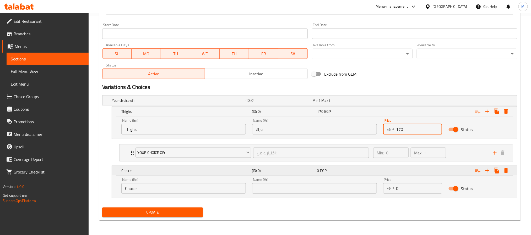
scroll to position [220, 0]
click at [154, 187] on input "Choice" at bounding box center [183, 188] width 124 height 10
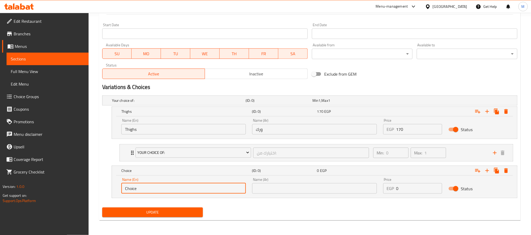
click at [154, 187] on input "Choice" at bounding box center [183, 188] width 124 height 10
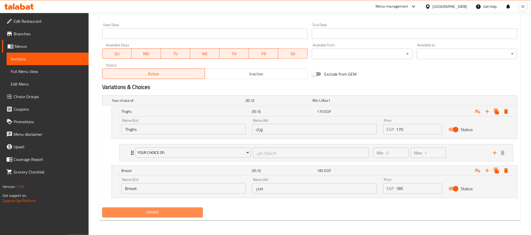
click at [148, 214] on span "Update" at bounding box center [152, 212] width 92 height 7
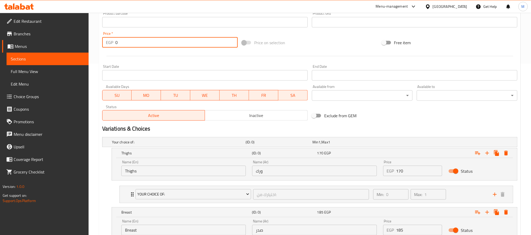
scroll to position [214, 0]
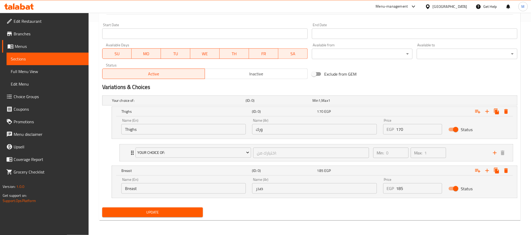
click at [161, 217] on button "Update" at bounding box center [152, 213] width 101 height 10
click at [127, 154] on div "YoUr choice Of: اختيارك من: ​ Min: 0 ​ Max: 1 ​" at bounding box center [316, 153] width 393 height 17
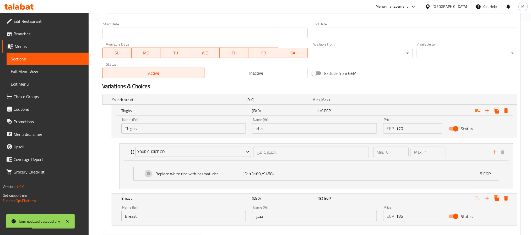
click at [36, 97] on span "Choice Groups" at bounding box center [49, 97] width 71 height 6
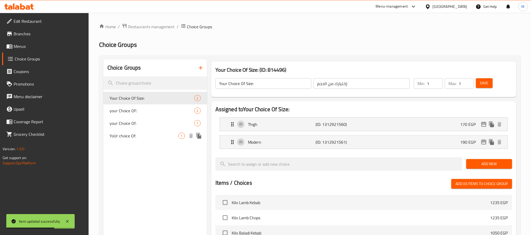
click at [142, 135] on span "YoUr choice Of:" at bounding box center [144, 136] width 69 height 6
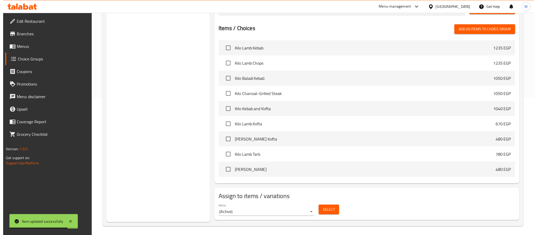
scroll to position [139, 0]
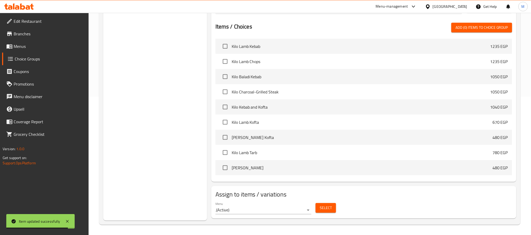
click at [327, 205] on span "Select" at bounding box center [326, 208] width 12 height 7
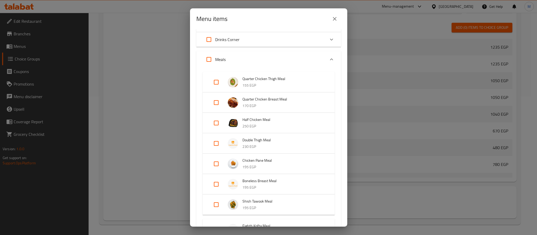
scroll to position [197, 0]
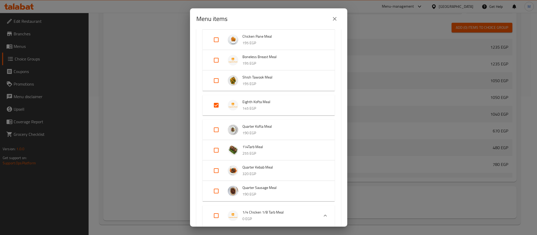
click at [214, 106] on input "Expand" at bounding box center [216, 105] width 13 height 13
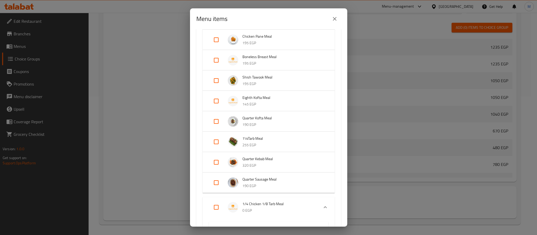
click at [216, 101] on input "Expand" at bounding box center [216, 101] width 13 height 13
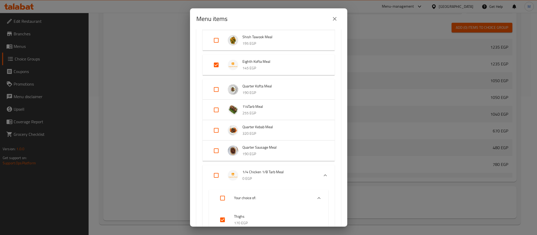
scroll to position [275, 0]
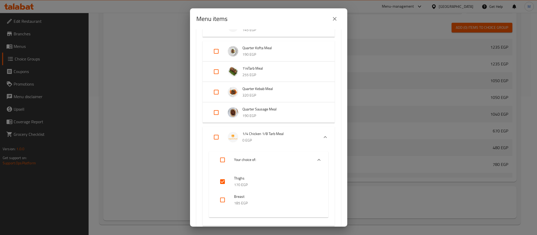
click at [222, 182] on input "checkbox" at bounding box center [222, 182] width 13 height 13
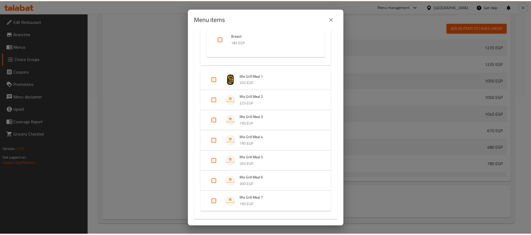
scroll to position [528, 0]
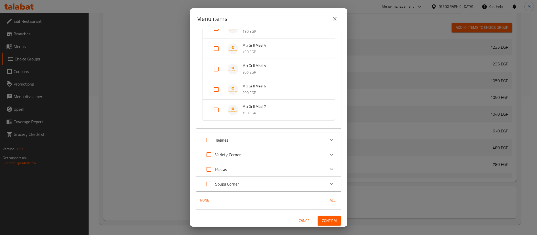
click at [329, 219] on span "Confirm" at bounding box center [329, 221] width 15 height 7
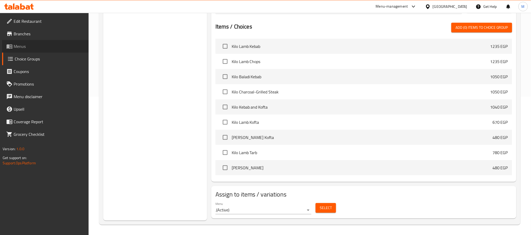
click at [30, 40] on link "Menus" at bounding box center [45, 46] width 86 height 13
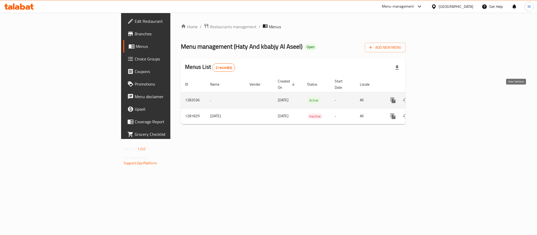
click at [437, 94] on link "enhanced table" at bounding box center [431, 100] width 13 height 13
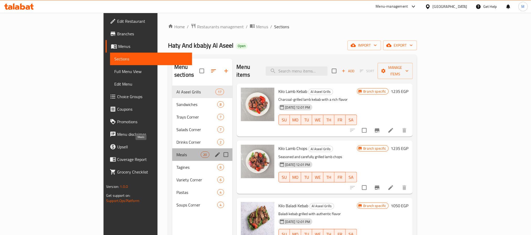
click at [176, 152] on span "Meals" at bounding box center [188, 155] width 24 height 6
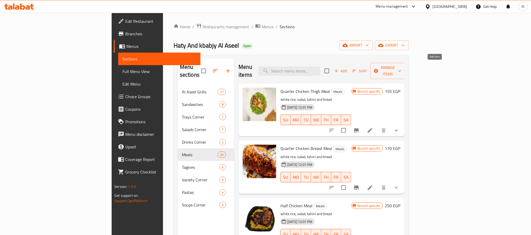
click at [348, 68] on span "Add" at bounding box center [341, 71] width 14 height 6
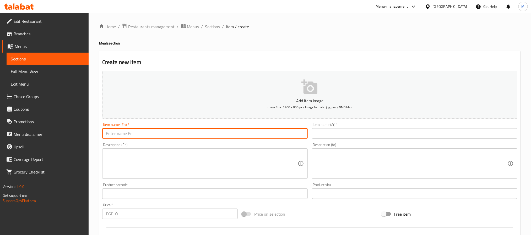
click at [132, 131] on input "text" at bounding box center [204, 133] width 205 height 10
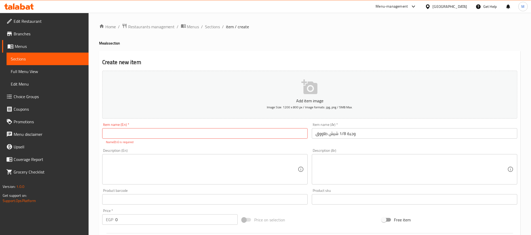
click at [140, 134] on input "text" at bounding box center [204, 133] width 205 height 10
paste input "1/8 Chicken Shish Meal"
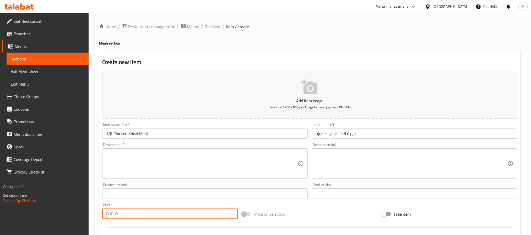
drag, startPoint x: 127, startPoint y: 217, endPoint x: 100, endPoint y: 218, distance: 27.0
click at [100, 218] on div "Price   * EGP 0 Price *" at bounding box center [170, 211] width 140 height 20
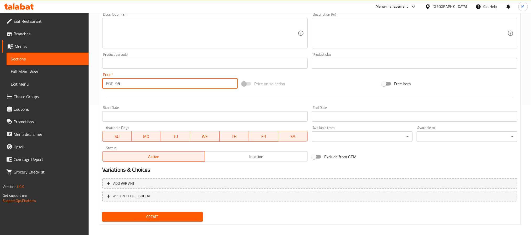
scroll to position [134, 0]
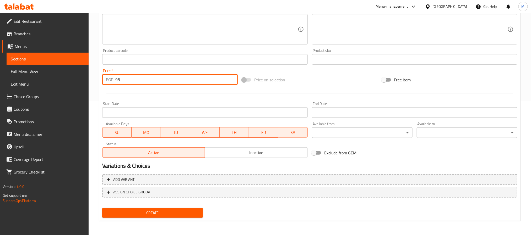
click at [139, 209] on button "Create" at bounding box center [152, 213] width 101 height 10
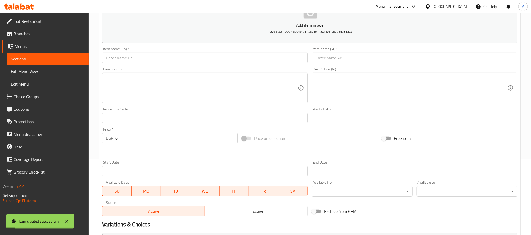
scroll to position [0, 0]
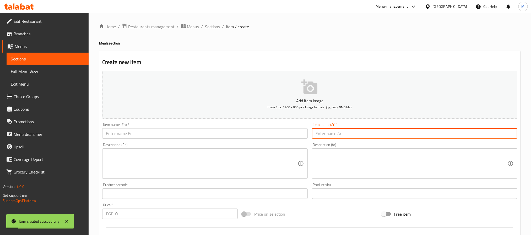
click at [345, 138] on input "text" at bounding box center [414, 133] width 205 height 10
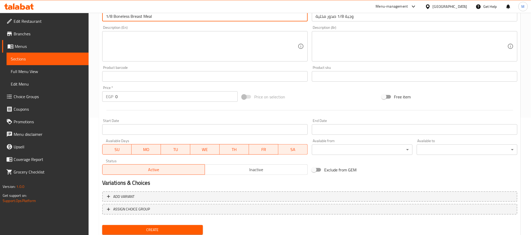
scroll to position [134, 0]
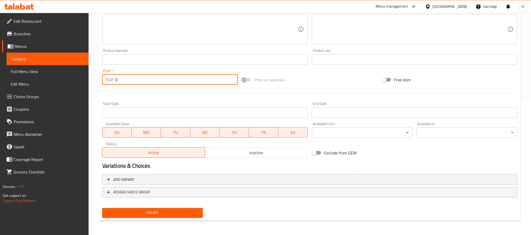
drag, startPoint x: 123, startPoint y: 75, endPoint x: 109, endPoint y: 82, distance: 16.3
click at [109, 82] on div "EGP 0 Price *" at bounding box center [169, 79] width 135 height 10
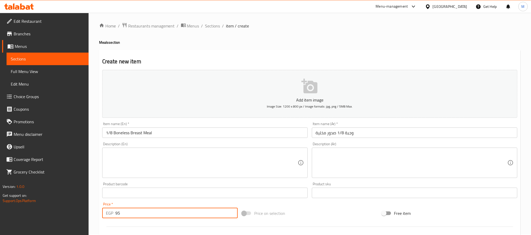
scroll to position [0, 0]
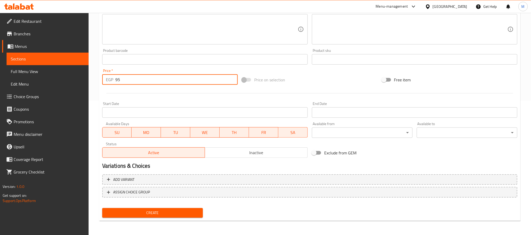
click at [146, 212] on span "Create" at bounding box center [152, 213] width 92 height 7
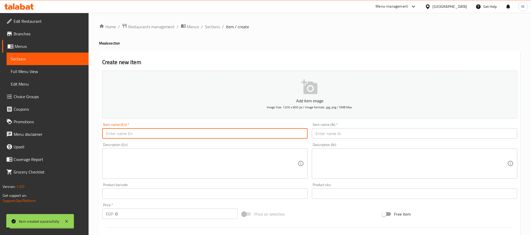
click at [140, 135] on input "text" at bounding box center [204, 133] width 205 height 10
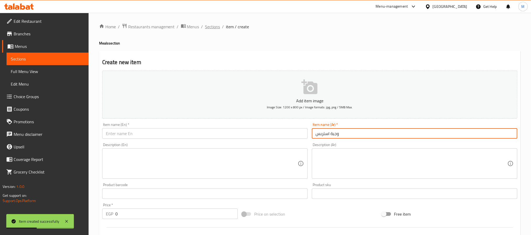
click at [215, 29] on span "Sections" at bounding box center [212, 27] width 15 height 6
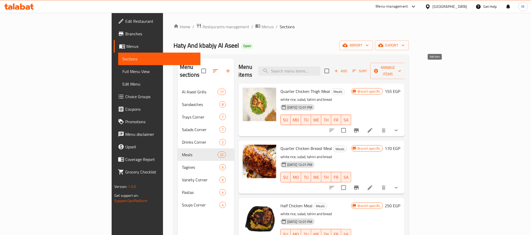
click at [348, 68] on span "Add" at bounding box center [341, 71] width 14 height 6
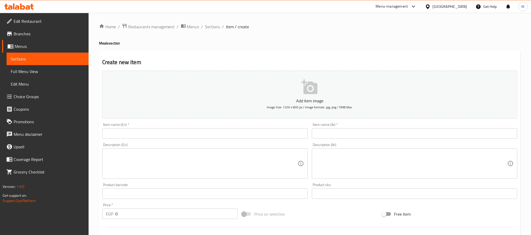
click at [341, 131] on input "text" at bounding box center [414, 133] width 205 height 10
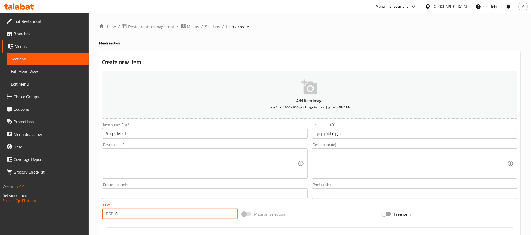
drag, startPoint x: 136, startPoint y: 212, endPoint x: 10, endPoint y: 218, distance: 126.4
click at [10, 218] on div "Edit Restaurant Branches Menus Sections Full Menu View Edit Menu Choice Groups …" at bounding box center [265, 191] width 531 height 357
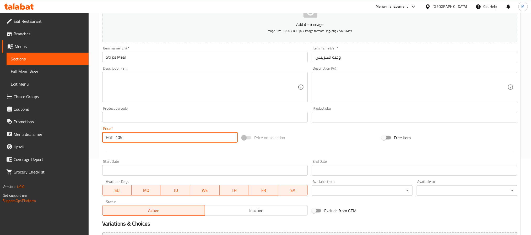
scroll to position [134, 0]
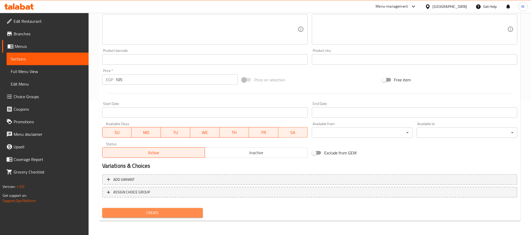
click at [142, 209] on button "Create" at bounding box center [152, 213] width 101 height 10
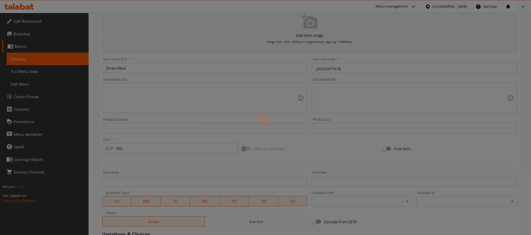
scroll to position [0, 0]
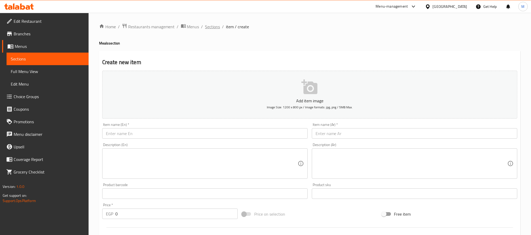
click at [215, 26] on span "Sections" at bounding box center [212, 27] width 15 height 6
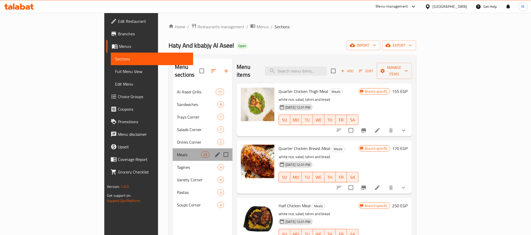
click at [173, 149] on div "Meals 23" at bounding box center [203, 155] width 60 height 13
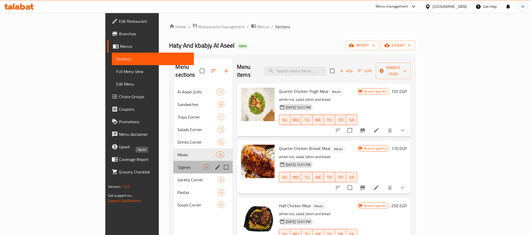
click at [178, 164] on span "Tagines" at bounding box center [191, 167] width 26 height 6
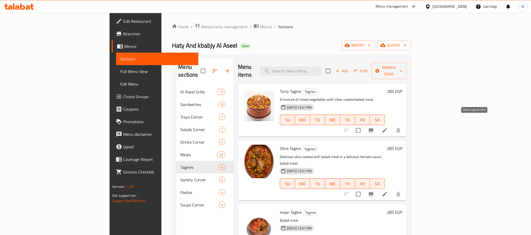
click at [373, 128] on icon "Branch-specific-item" at bounding box center [371, 130] width 5 height 4
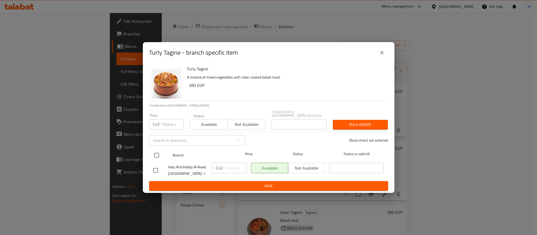
click at [157, 156] on input "checkbox" at bounding box center [156, 155] width 11 height 11
click at [167, 130] on div "Price EGP Price" at bounding box center [166, 122] width 41 height 22
click at [170, 127] on input "number" at bounding box center [172, 124] width 21 height 10
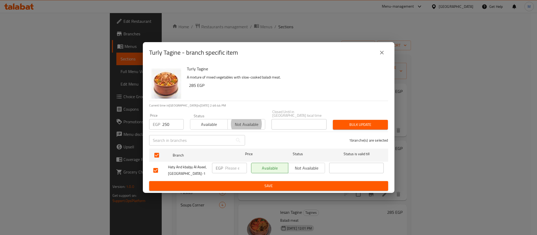
click at [333, 120] on button "Bulk update" at bounding box center [360, 125] width 55 height 10
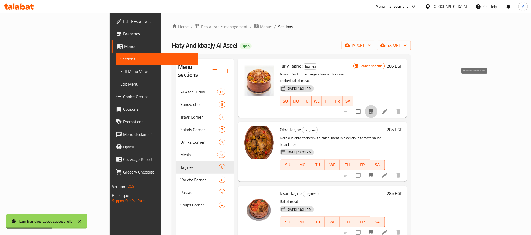
scroll to position [39, 0]
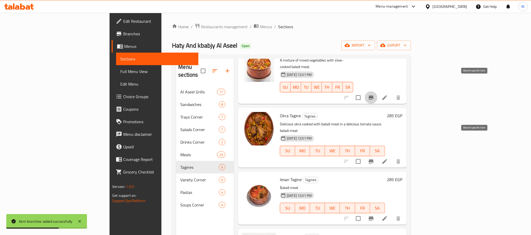
click at [373, 160] on icon "Branch-specific-item" at bounding box center [371, 162] width 5 height 4
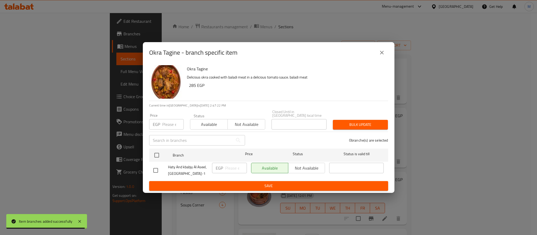
drag, startPoint x: 160, startPoint y: 152, endPoint x: 164, endPoint y: 132, distance: 19.9
click at [160, 153] on input "checkbox" at bounding box center [156, 155] width 11 height 11
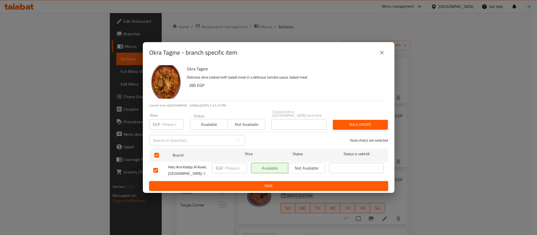
click at [168, 127] on input "number" at bounding box center [172, 124] width 21 height 10
click at [352, 126] on span "Bulk update" at bounding box center [360, 125] width 47 height 7
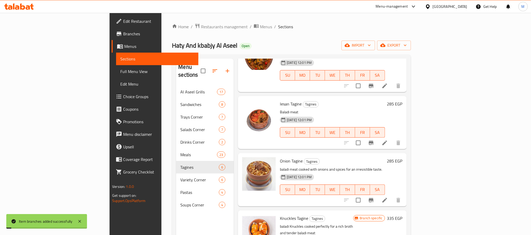
scroll to position [121, 0]
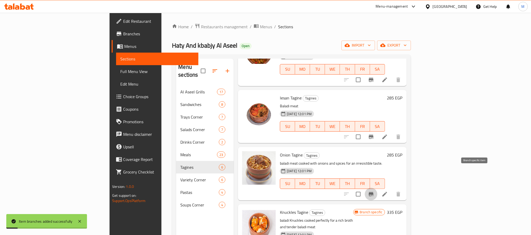
click at [377, 188] on button "Branch-specific-item" at bounding box center [371, 194] width 13 height 13
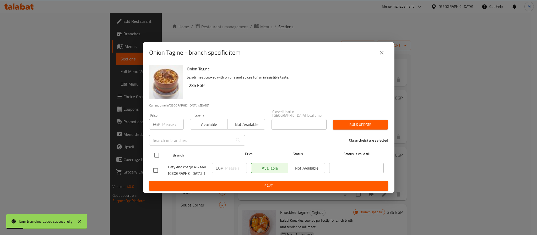
click at [153, 150] on input "checkbox" at bounding box center [156, 155] width 11 height 11
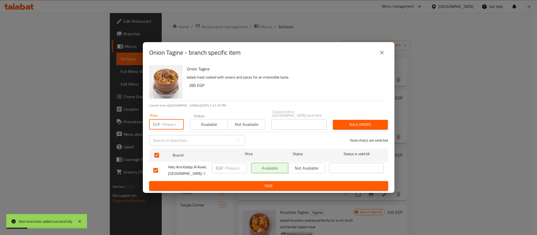
click at [165, 121] on input "number" at bounding box center [172, 124] width 21 height 10
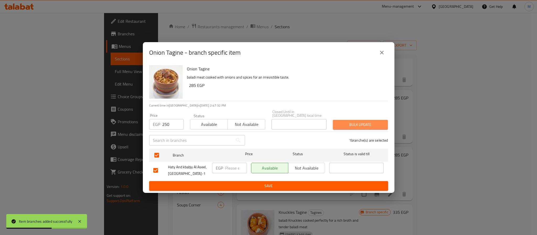
click at [370, 123] on span "Bulk update" at bounding box center [360, 125] width 47 height 7
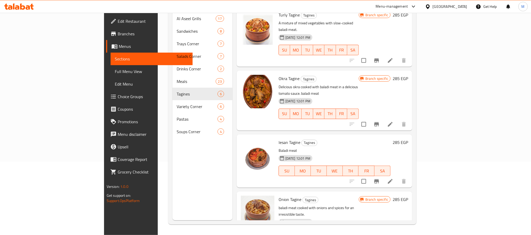
scroll to position [0, 0]
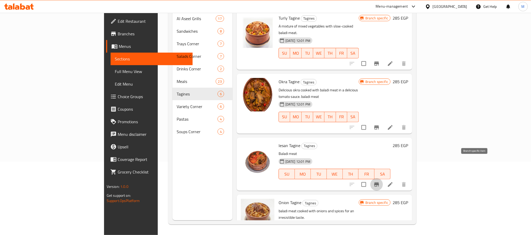
click at [380, 182] on icon "Branch-specific-item" at bounding box center [376, 185] width 6 height 6
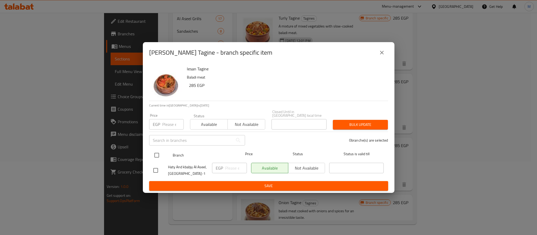
click at [157, 157] on input "checkbox" at bounding box center [156, 155] width 11 height 11
click at [174, 119] on input "number" at bounding box center [172, 124] width 21 height 10
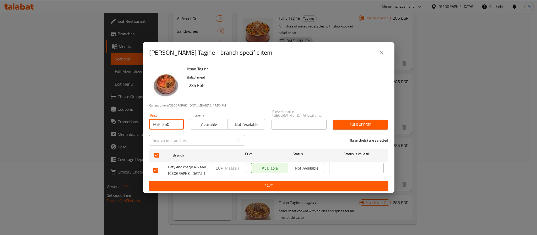
click at [366, 117] on div "Bulk update" at bounding box center [360, 125] width 61 height 16
click at [367, 122] on span "Bulk update" at bounding box center [360, 125] width 47 height 7
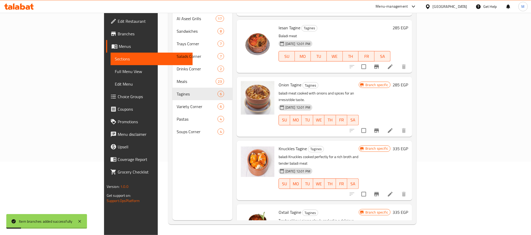
scroll to position [121, 0]
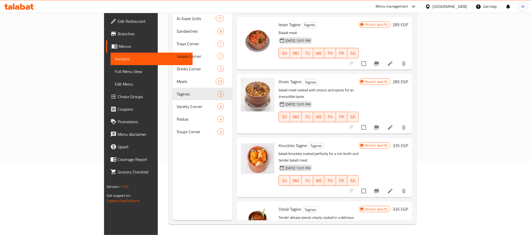
click at [279, 142] on span "Knuckles Tagine" at bounding box center [293, 146] width 28 height 8
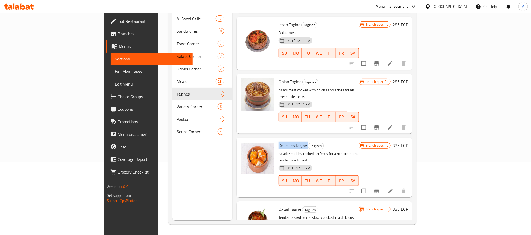
click at [279, 142] on span "Knuckles Tagine" at bounding box center [293, 146] width 28 height 8
click at [276, 204] on div "Oxtail Tagine Tagines Tender akkawi pieces slowly cooked in a delicious sauce. …" at bounding box center [318, 232] width 84 height 56
click at [279, 205] on span "Oxtail Tagine" at bounding box center [290, 209] width 23 height 8
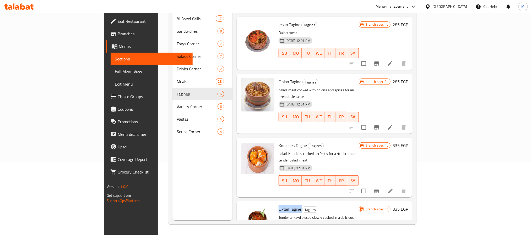
copy h6 "Oxtail Tagine"
click at [279, 142] on span "Knuckles Tagine" at bounding box center [293, 146] width 28 height 8
copy h6 "Knuckles Tagine"
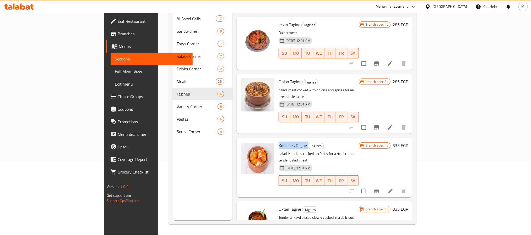
click at [279, 142] on span "Knuckles Tagine" at bounding box center [293, 146] width 28 height 8
click at [279, 205] on span "Oxtail Tagine" at bounding box center [290, 209] width 23 height 8
copy span "Oxtail"
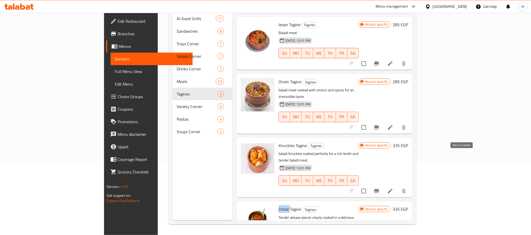
click at [369, 186] on input "checkbox" at bounding box center [363, 191] width 11 height 11
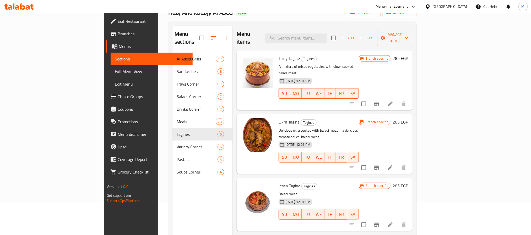
scroll to position [0, 0]
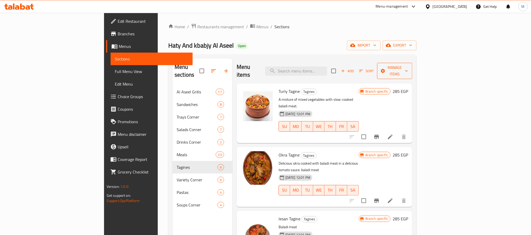
click at [412, 63] on button "Manage items" at bounding box center [394, 71] width 35 height 16
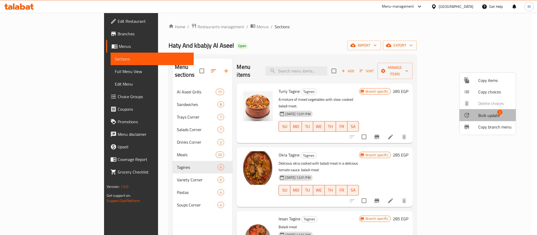
click at [493, 116] on span "Bulk update" at bounding box center [488, 115] width 21 height 6
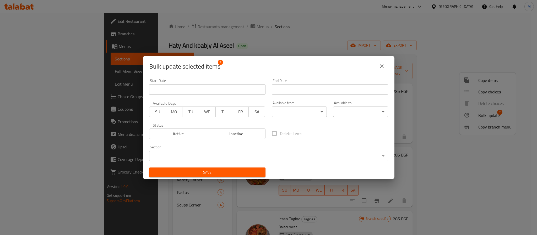
click at [221, 138] on button "Inactive" at bounding box center [236, 134] width 58 height 10
click at [209, 171] on span "Save" at bounding box center [207, 172] width 108 height 7
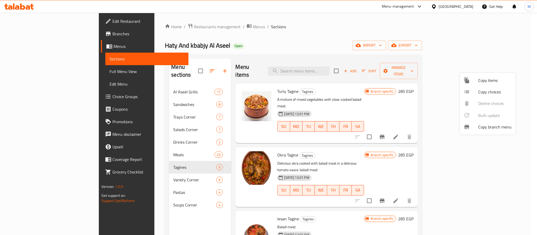
click at [123, 208] on div at bounding box center [268, 117] width 537 height 235
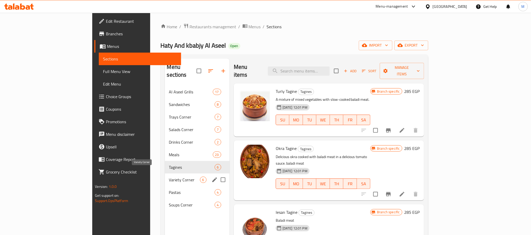
click at [169, 177] on span "Variety Corner" at bounding box center [184, 180] width 31 height 6
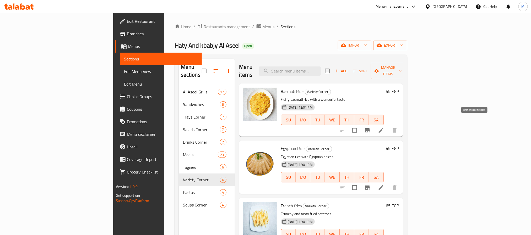
click at [374, 124] on button "Branch-specific-item" at bounding box center [367, 130] width 13 height 13
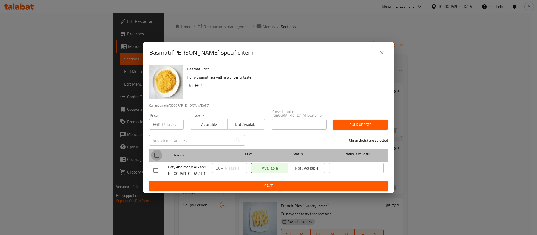
click at [157, 153] on input "checkbox" at bounding box center [156, 155] width 11 height 11
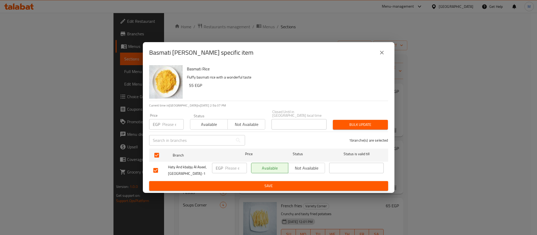
click at [161, 124] on div "EGP Price" at bounding box center [166, 124] width 35 height 10
click at [333, 120] on button "Bulk update" at bounding box center [360, 125] width 55 height 10
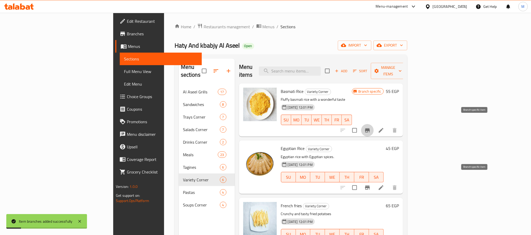
click at [370, 186] on icon "Branch-specific-item" at bounding box center [367, 188] width 5 height 4
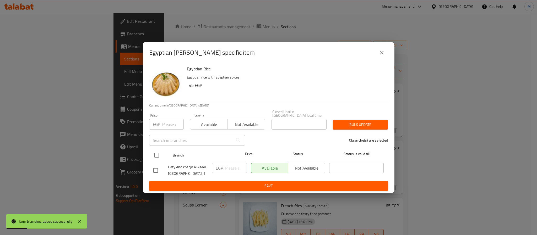
click at [158, 155] on input "checkbox" at bounding box center [156, 155] width 11 height 11
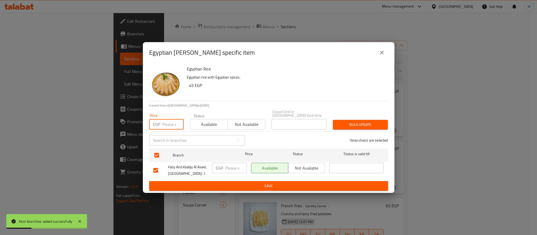
click at [173, 125] on input "number" at bounding box center [172, 124] width 21 height 10
click at [333, 120] on button "Bulk update" at bounding box center [360, 125] width 55 height 10
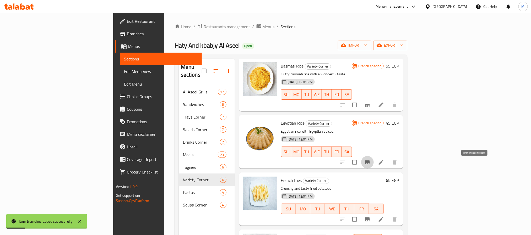
scroll to position [39, 0]
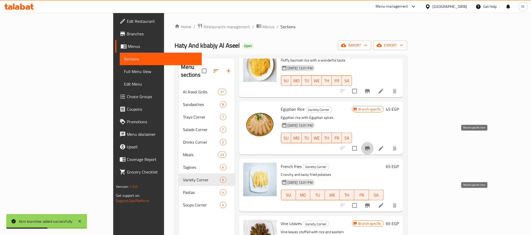
click at [374, 202] on button "Branch-specific-item" at bounding box center [367, 205] width 13 height 13
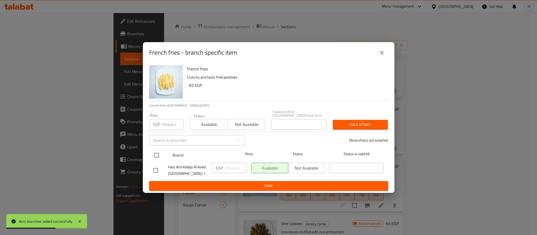
click at [156, 155] on input "checkbox" at bounding box center [156, 155] width 11 height 11
click at [167, 122] on input "number" at bounding box center [172, 124] width 21 height 10
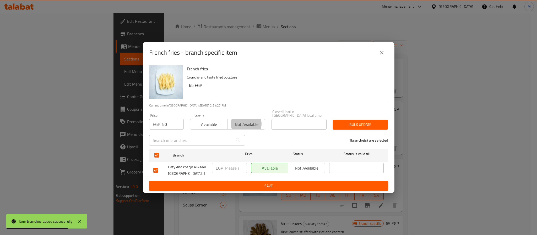
click at [333, 120] on button "Bulk update" at bounding box center [360, 125] width 55 height 10
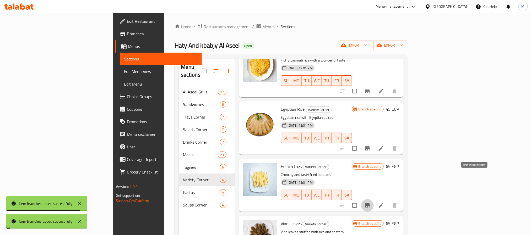
scroll to position [79, 0]
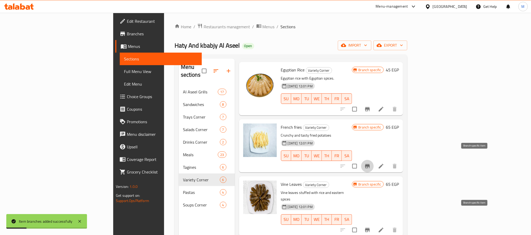
click at [371, 227] on icon "Branch-specific-item" at bounding box center [367, 230] width 6 height 6
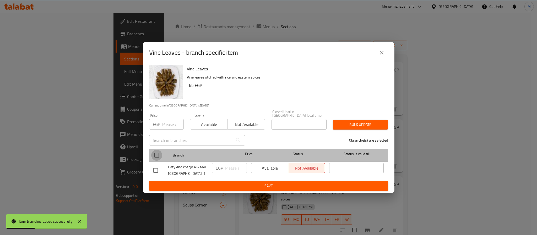
click at [155, 153] on input "checkbox" at bounding box center [156, 155] width 11 height 11
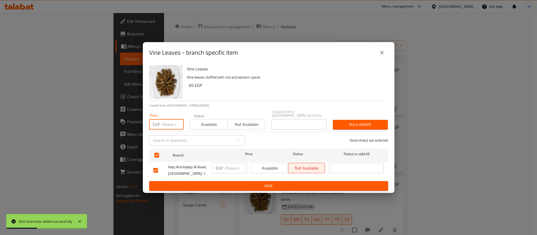
click at [174, 124] on input "number" at bounding box center [172, 124] width 21 height 10
click at [333, 120] on button "Bulk update" at bounding box center [360, 125] width 55 height 10
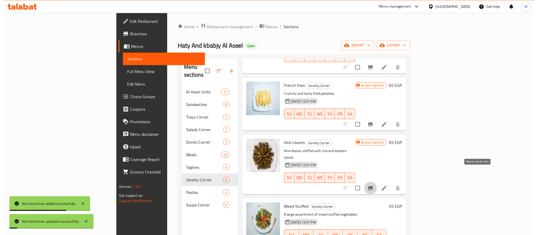
scroll to position [121, 0]
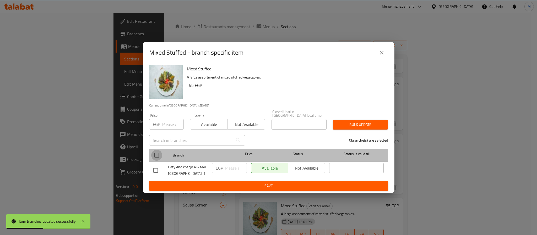
click at [155, 155] on input "checkbox" at bounding box center [156, 155] width 11 height 11
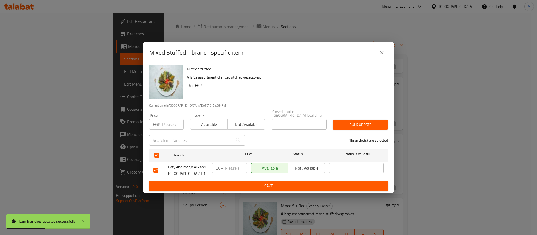
click at [168, 124] on input "number" at bounding box center [172, 124] width 21 height 10
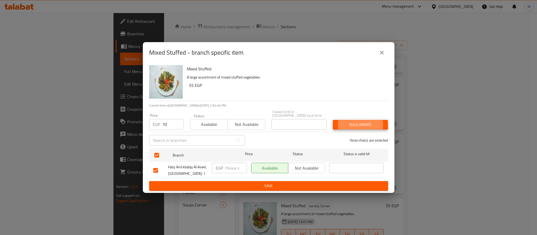
click at [333, 120] on button "Bulk update" at bounding box center [360, 125] width 55 height 10
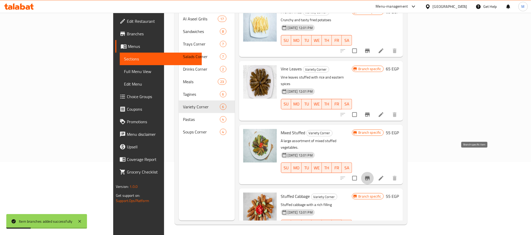
scroll to position [73, 0]
click at [371, 232] on icon "Branch-specific-item" at bounding box center [367, 235] width 6 height 6
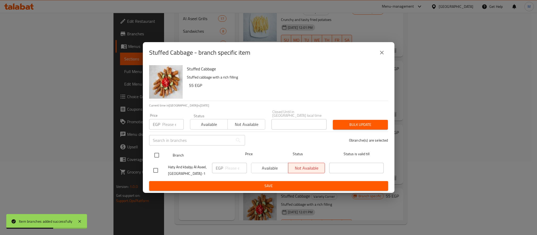
click at [159, 152] on input "checkbox" at bounding box center [156, 155] width 11 height 11
click at [170, 122] on input "number" at bounding box center [172, 124] width 21 height 10
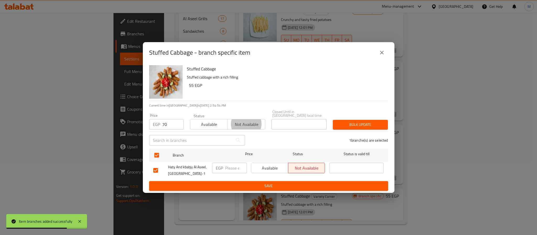
click at [333, 120] on button "Bulk update" at bounding box center [360, 125] width 55 height 10
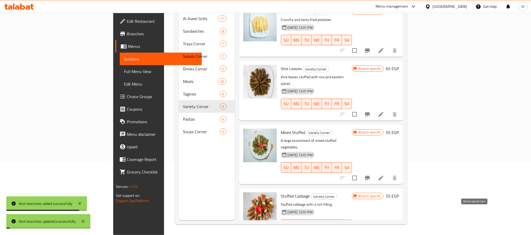
click at [403, 165] on div "Menu items Add Sort Manage items Basmati Rice Variety Corner Fluffy basmati ric…" at bounding box center [319, 102] width 168 height 235
click at [370, 176] on icon "Branch-specific-item" at bounding box center [367, 178] width 5 height 4
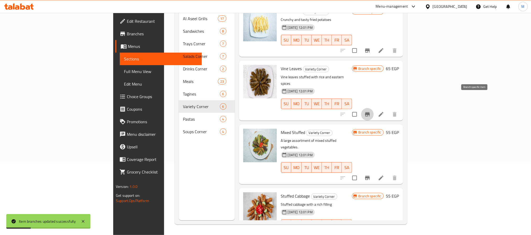
click at [371, 111] on icon "Branch-specific-item" at bounding box center [367, 114] width 6 height 6
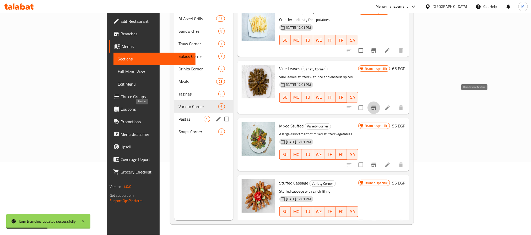
click at [174, 116] on div "Pastas 4" at bounding box center [203, 119] width 59 height 13
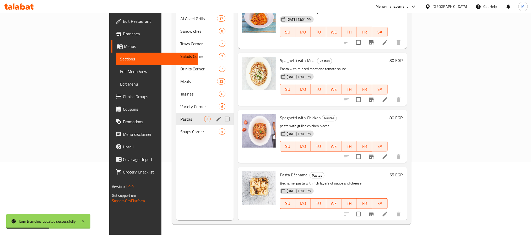
scroll to position [7, 0]
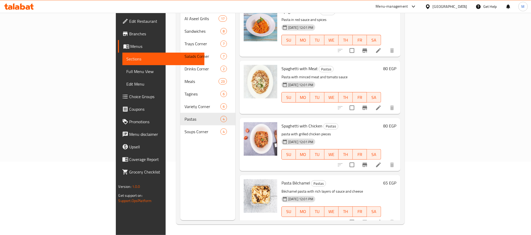
click at [180, 145] on div "Menu sections Al Aseel Grills 17 Sandwiches 8 [GEOGRAPHIC_DATA] 7 [GEOGRAPHIC_D…" at bounding box center [207, 102] width 55 height 235
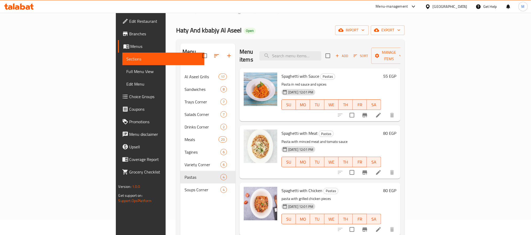
scroll to position [0, 0]
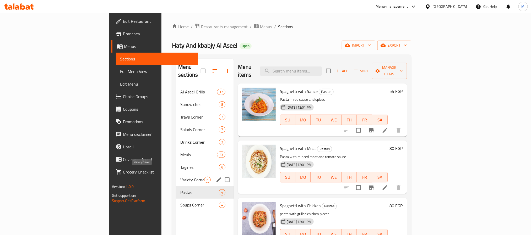
click at [180, 177] on span "Variety Corner" at bounding box center [192, 180] width 24 height 6
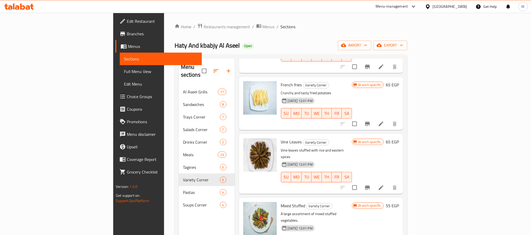
scroll to position [73, 0]
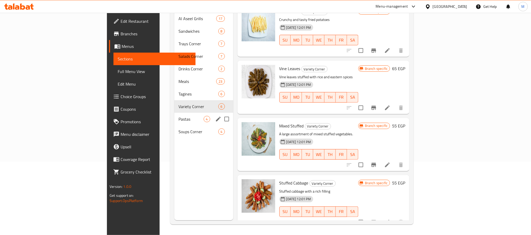
click at [174, 116] on div "Pastas 4" at bounding box center [203, 119] width 59 height 13
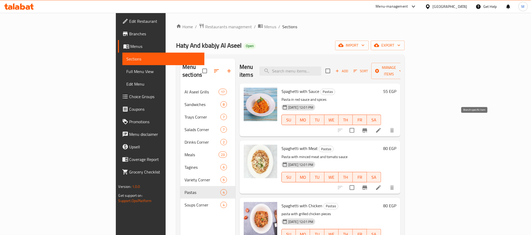
click at [371, 124] on button "Branch-specific-item" at bounding box center [364, 130] width 13 height 13
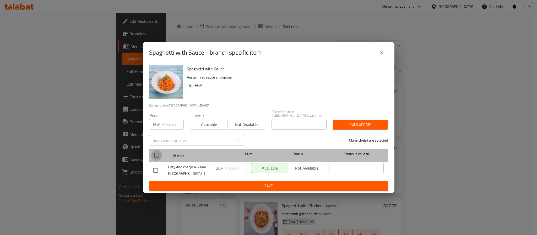
click at [159, 155] on input "checkbox" at bounding box center [156, 155] width 11 height 11
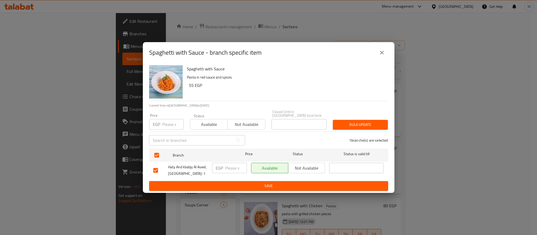
click at [163, 123] on input "number" at bounding box center [172, 124] width 21 height 10
click at [333, 120] on button "Bulk update" at bounding box center [360, 125] width 55 height 10
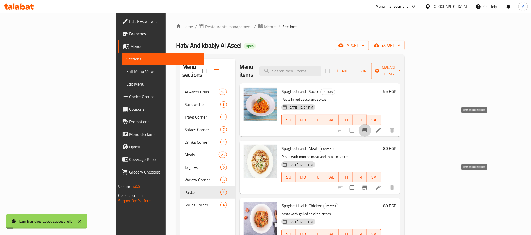
click at [371, 182] on button "Branch-specific-item" at bounding box center [364, 188] width 13 height 13
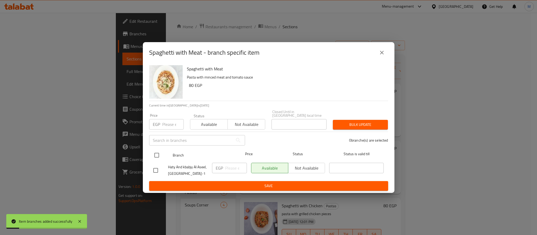
click at [161, 156] on input "checkbox" at bounding box center [156, 155] width 11 height 11
drag, startPoint x: 167, startPoint y: 132, endPoint x: 170, endPoint y: 123, distance: 9.2
click at [168, 132] on div "​" at bounding box center [197, 140] width 102 height 17
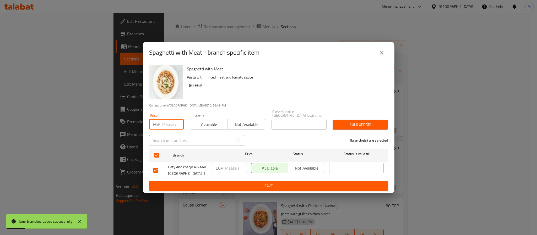
click at [170, 123] on input "number" at bounding box center [172, 124] width 21 height 10
click at [333, 120] on button "Bulk update" at bounding box center [360, 125] width 55 height 10
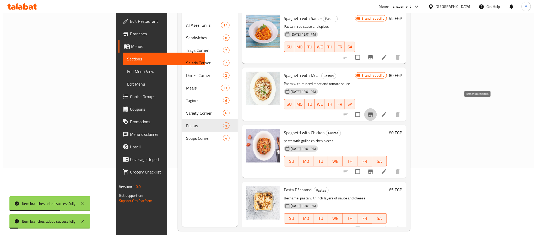
scroll to position [73, 0]
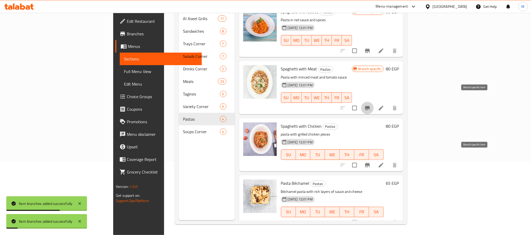
click at [374, 160] on button "Branch-specific-item" at bounding box center [367, 165] width 13 height 13
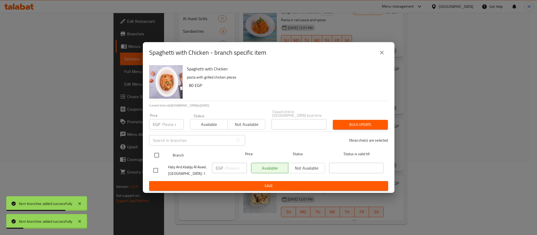
click at [150, 154] on div "Branch Price Status Status is valid till" at bounding box center [268, 155] width 239 height 13
click at [153, 152] on input "checkbox" at bounding box center [156, 155] width 11 height 11
drag, startPoint x: 165, startPoint y: 127, endPoint x: 165, endPoint y: 122, distance: 4.7
click at [165, 122] on input "number" at bounding box center [172, 124] width 21 height 10
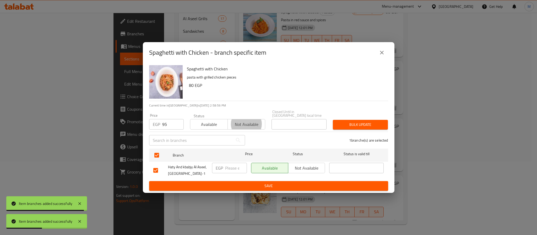
click at [333, 120] on button "Bulk update" at bounding box center [360, 125] width 55 height 10
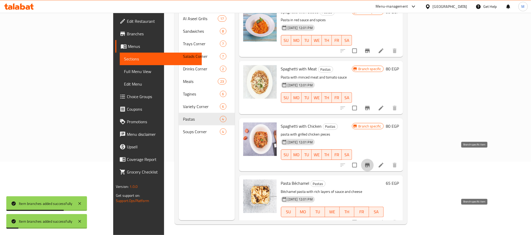
click at [371, 220] on icon "Branch-specific-item" at bounding box center [367, 223] width 6 height 6
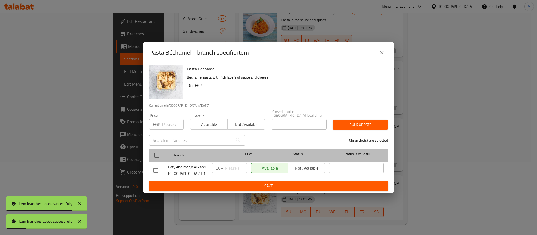
click at [165, 156] on div at bounding box center [161, 155] width 20 height 15
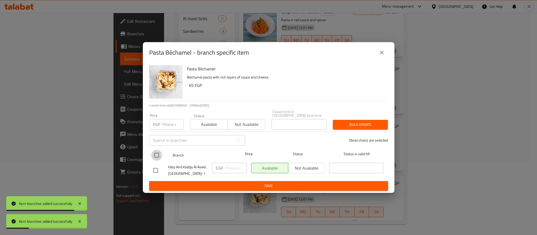
click at [159, 155] on input "checkbox" at bounding box center [156, 155] width 11 height 11
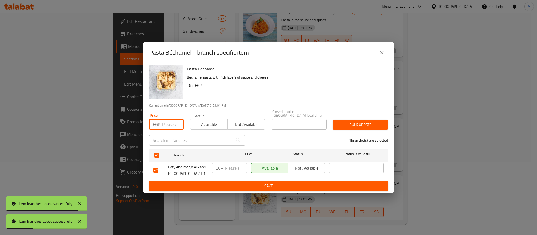
click at [162, 124] on input "number" at bounding box center [172, 124] width 21 height 10
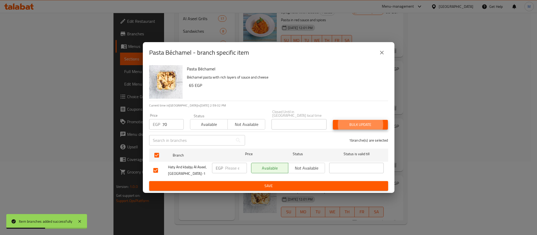
click at [333, 120] on button "Bulk update" at bounding box center [360, 125] width 55 height 10
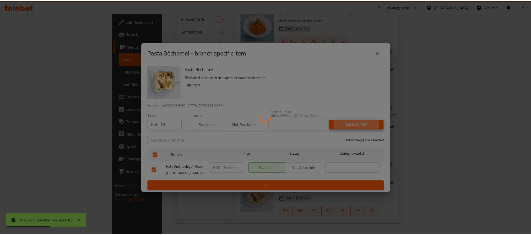
scroll to position [7, 0]
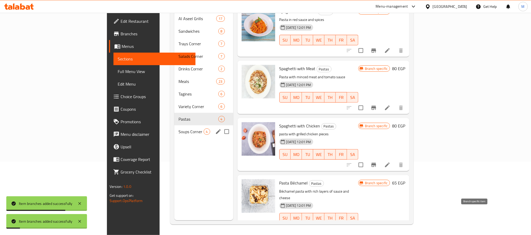
click at [178, 129] on span "Soups Corner" at bounding box center [190, 132] width 25 height 6
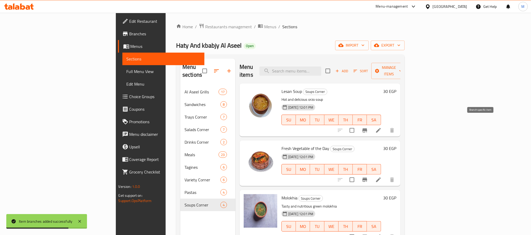
click at [367, 128] on icon "Branch-specific-item" at bounding box center [364, 130] width 5 height 4
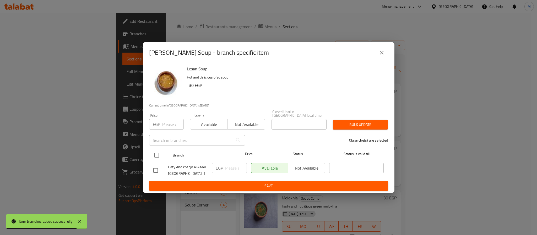
click at [154, 151] on input "checkbox" at bounding box center [156, 155] width 11 height 11
click at [170, 125] on input "number" at bounding box center [172, 124] width 21 height 10
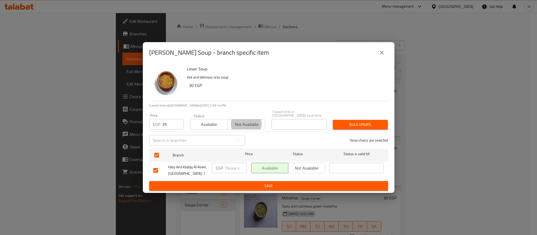
click at [333, 120] on button "Bulk update" at bounding box center [360, 125] width 55 height 10
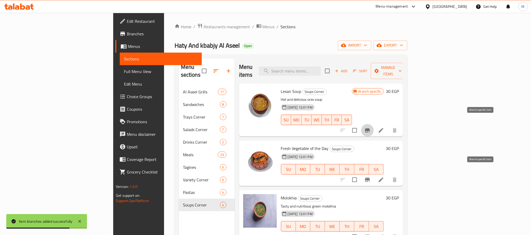
click at [371, 177] on icon "Branch-specific-item" at bounding box center [367, 180] width 6 height 6
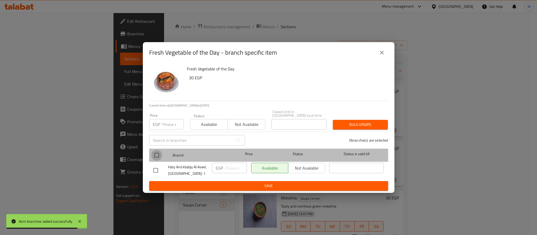
click at [154, 156] on input "checkbox" at bounding box center [156, 155] width 11 height 11
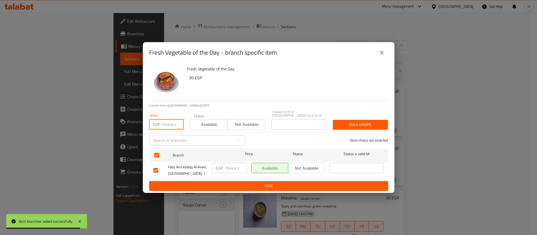
click at [168, 128] on input "number" at bounding box center [172, 124] width 21 height 10
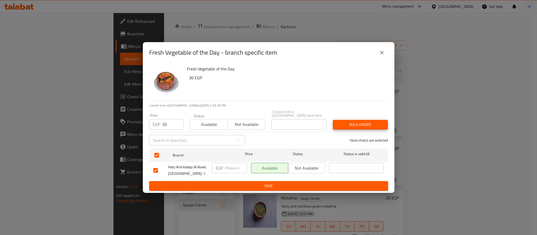
click at [333, 120] on button "Bulk update" at bounding box center [360, 125] width 55 height 10
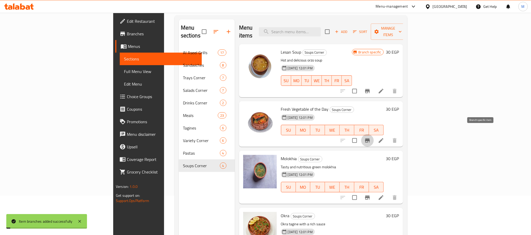
scroll to position [73, 0]
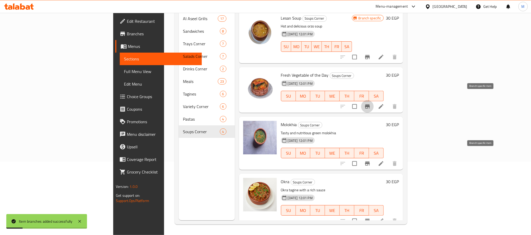
click at [371, 161] on icon "Branch-specific-item" at bounding box center [367, 164] width 6 height 6
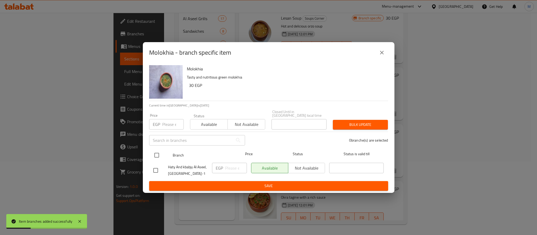
click at [157, 156] on input "checkbox" at bounding box center [156, 155] width 11 height 11
click at [168, 126] on input "number" at bounding box center [172, 124] width 21 height 10
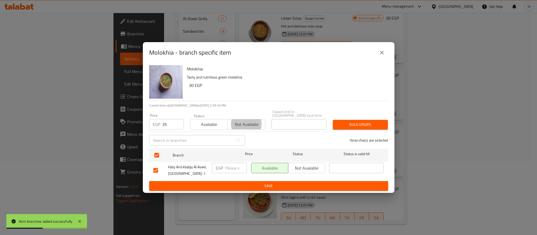
click at [333, 120] on button "Bulk update" at bounding box center [360, 125] width 55 height 10
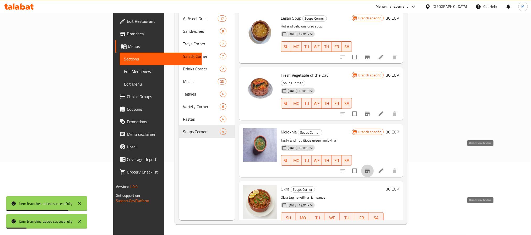
click at [370, 226] on icon "Branch-specific-item" at bounding box center [367, 228] width 5 height 4
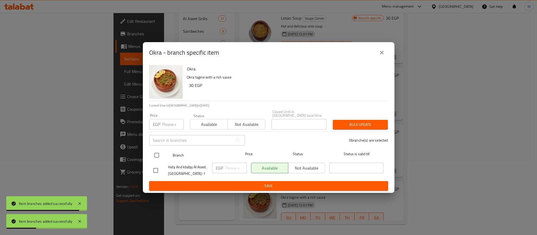
click at [156, 150] on input "checkbox" at bounding box center [156, 155] width 11 height 11
click at [167, 132] on div "​" at bounding box center [197, 140] width 102 height 17
click at [162, 122] on input "number" at bounding box center [172, 124] width 21 height 10
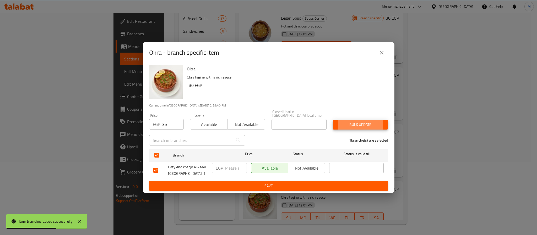
click at [333, 120] on button "Bulk update" at bounding box center [360, 125] width 55 height 10
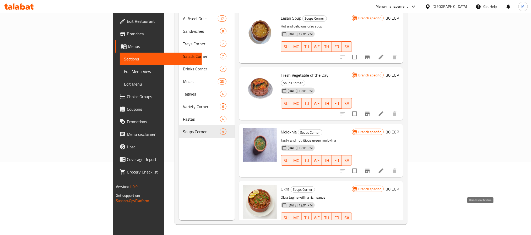
scroll to position [0, 0]
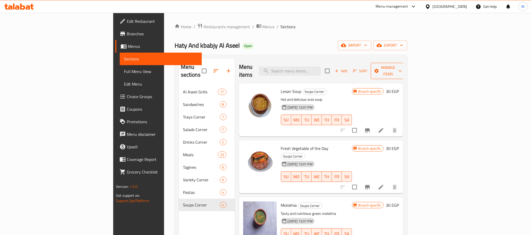
click at [402, 67] on span "Manage items" at bounding box center [388, 70] width 27 height 13
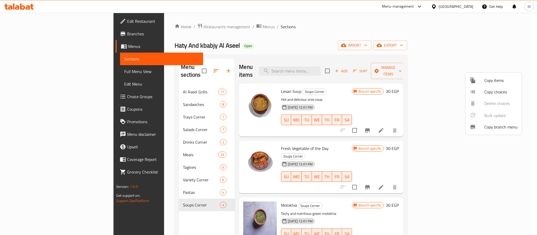
click at [392, 49] on div at bounding box center [268, 117] width 537 height 235
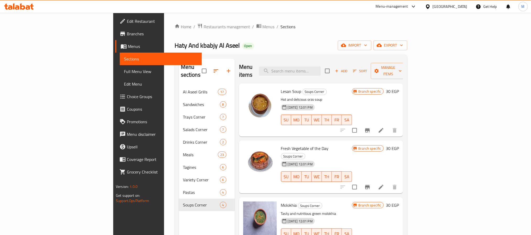
click at [374, 124] on button "Branch-specific-item" at bounding box center [367, 130] width 13 height 13
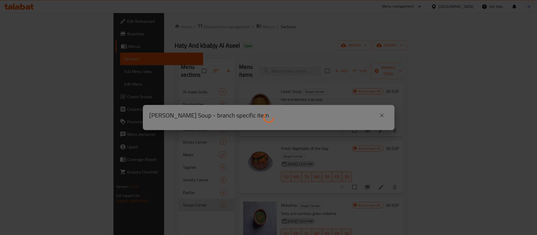
click at [341, 93] on div at bounding box center [268, 117] width 537 height 235
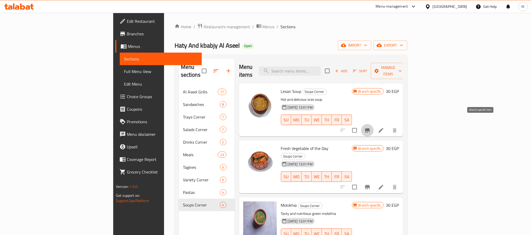
click at [371, 127] on icon "Branch-specific-item" at bounding box center [367, 130] width 6 height 6
click at [407, 39] on div "Home / Restaurants management / Menus / Sections Haty And kbabjy Al Aseel Open …" at bounding box center [291, 160] width 233 height 275
click at [403, 45] on span "export" at bounding box center [390, 45] width 25 height 7
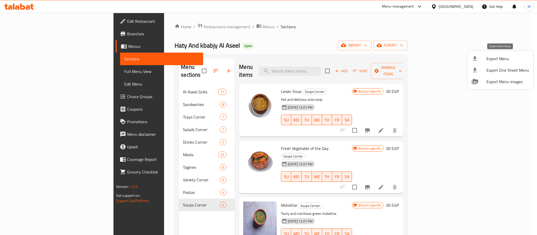
click at [495, 60] on span "Export Menu" at bounding box center [507, 59] width 43 height 6
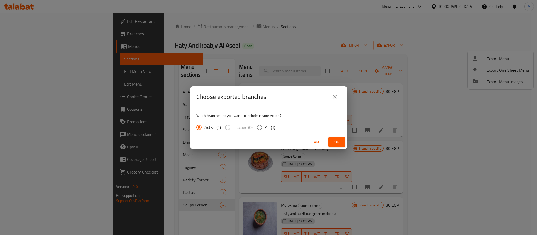
click at [267, 125] on span "All (1)" at bounding box center [270, 127] width 10 height 6
click at [265, 125] on input "All (1)" at bounding box center [259, 127] width 11 height 11
click at [341, 143] on span "Ok" at bounding box center [337, 142] width 8 height 7
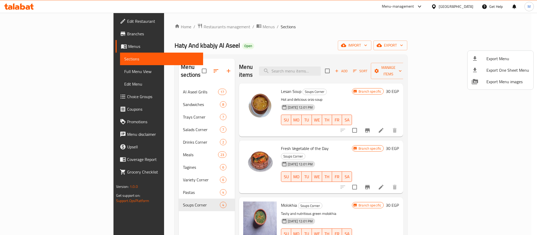
click at [35, 78] on div at bounding box center [268, 117] width 537 height 235
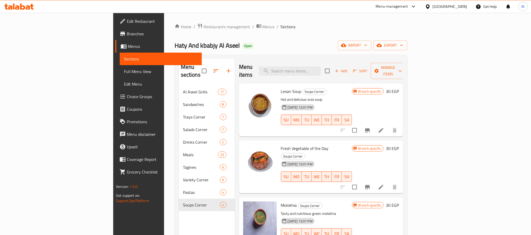
click at [124, 70] on span "Full Menu View" at bounding box center [161, 71] width 74 height 6
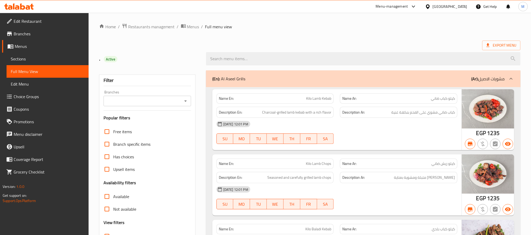
scroll to position [39, 0]
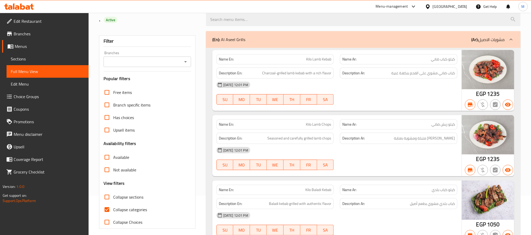
click at [105, 208] on input "Collapse categories" at bounding box center [107, 210] width 13 height 13
click at [186, 61] on icon "Open" at bounding box center [185, 62] width 6 height 6
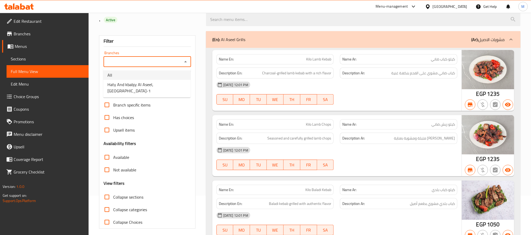
click at [160, 73] on li "All" at bounding box center [146, 74] width 87 height 9
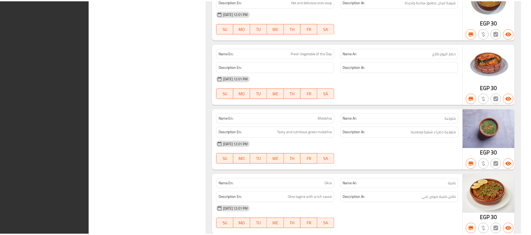
scroll to position [7725, 0]
